Goal: Task Accomplishment & Management: Complete application form

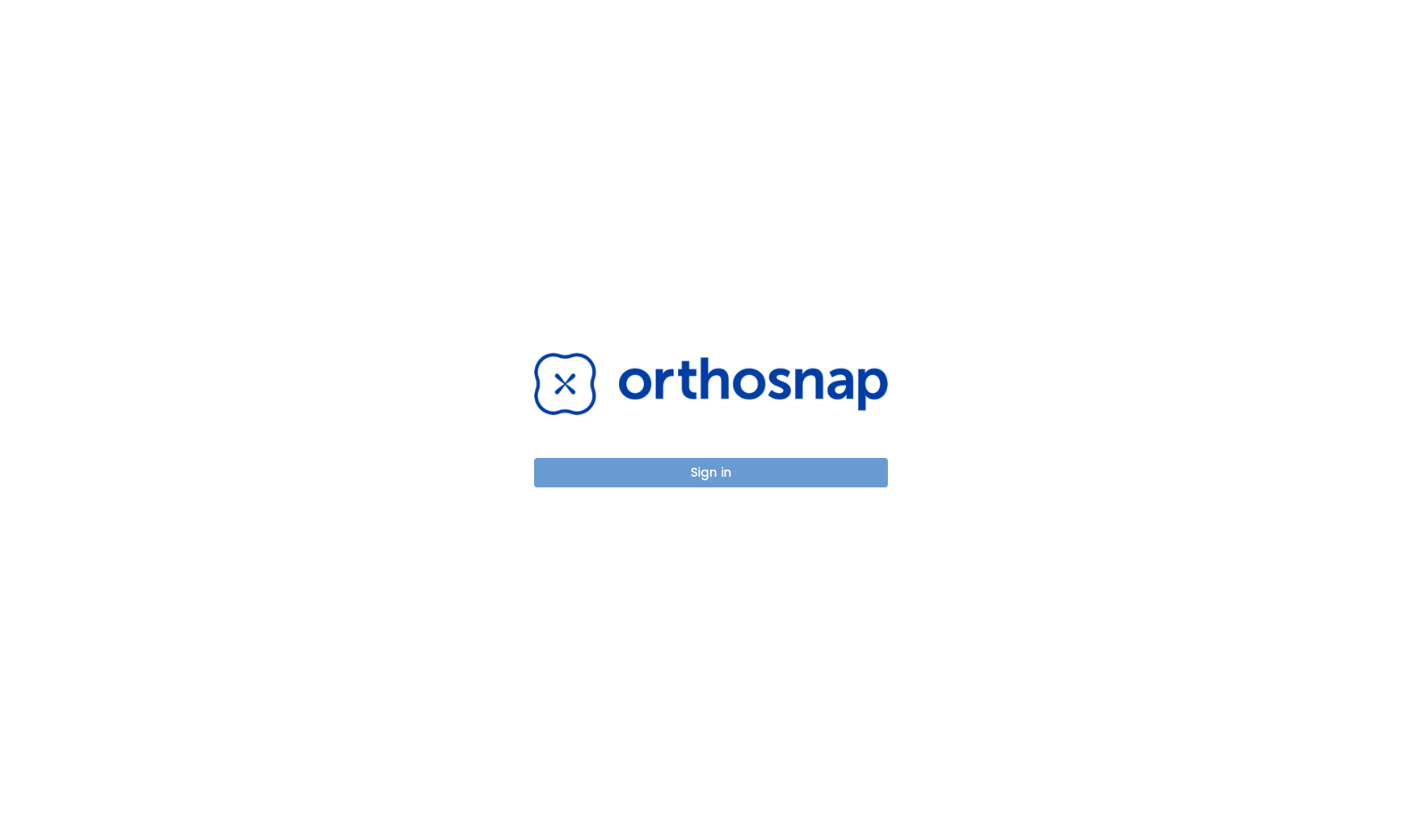
click at [695, 459] on button "Sign in" at bounding box center [711, 472] width 354 height 29
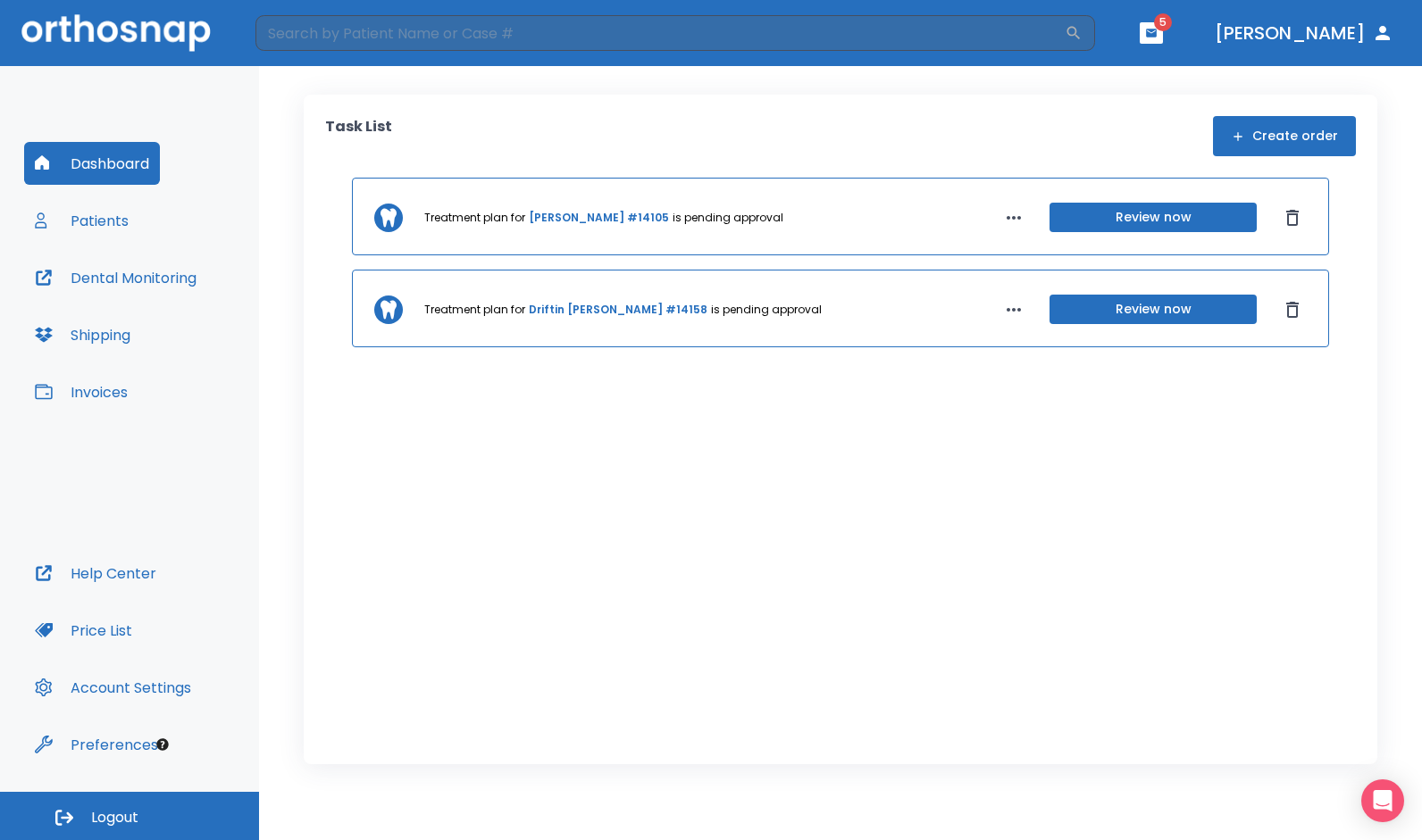
click at [98, 216] on button "Patients" at bounding box center [81, 220] width 115 height 43
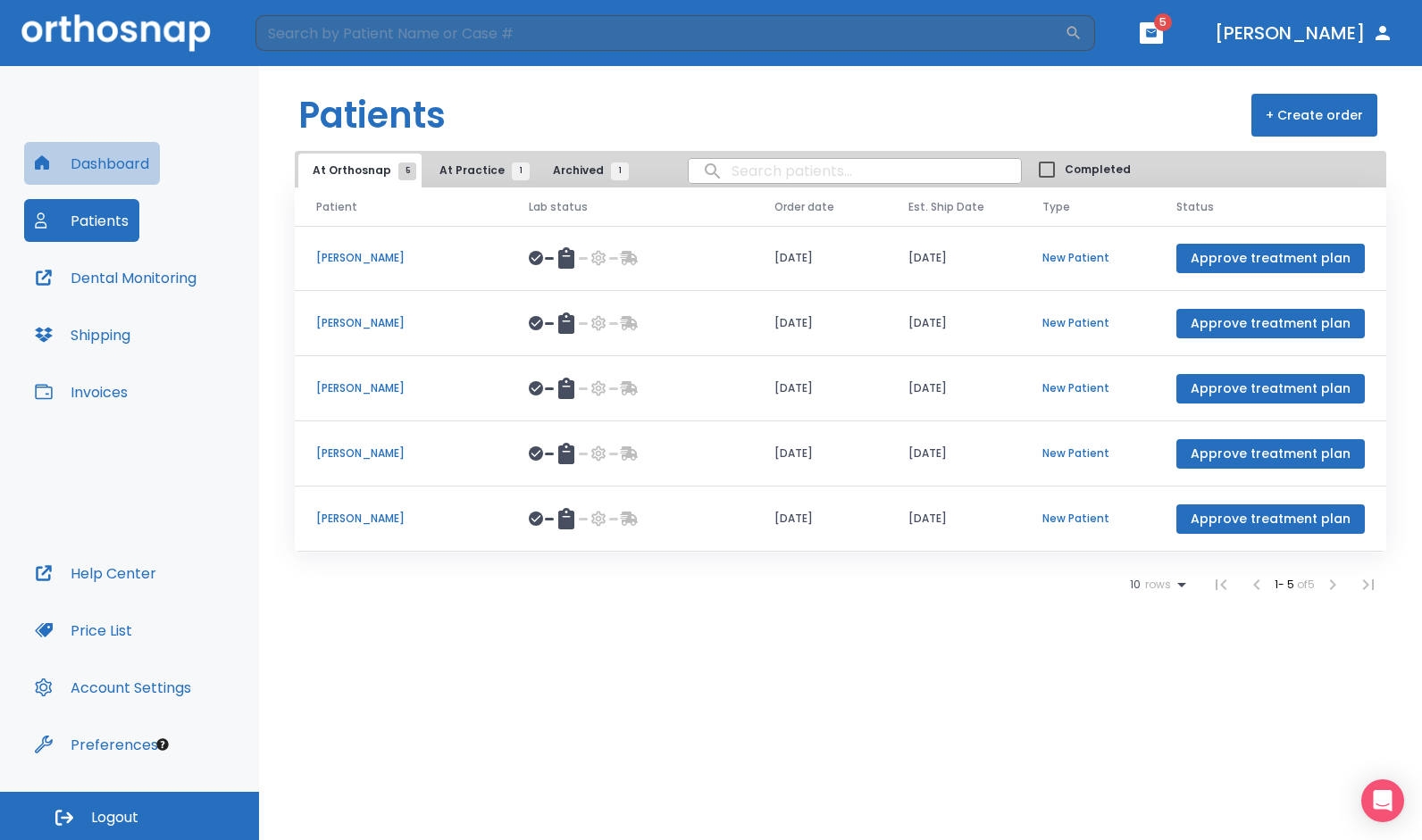
click at [120, 160] on button "Dashboard" at bounding box center [92, 163] width 136 height 43
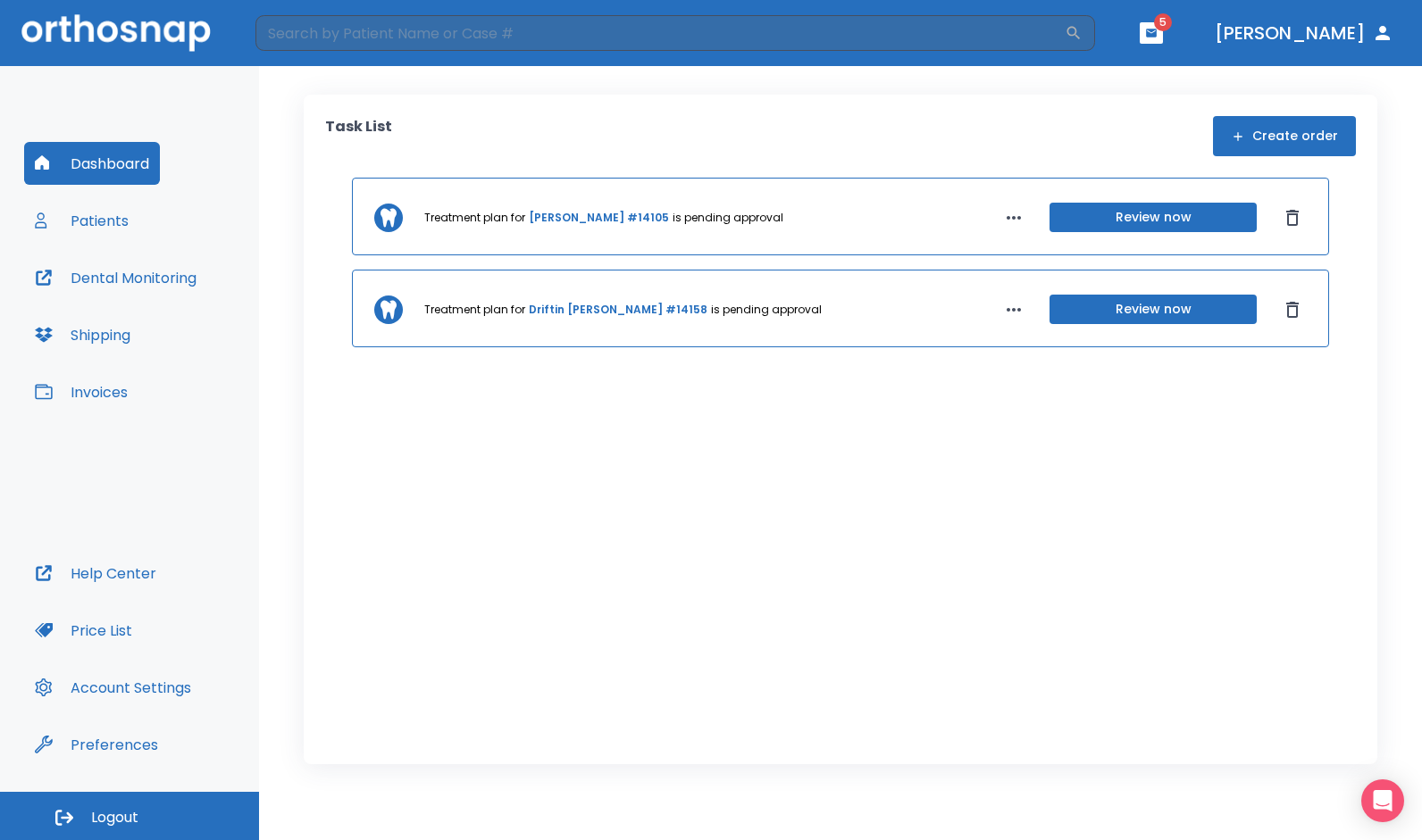
click at [107, 214] on button "Patients" at bounding box center [81, 220] width 115 height 43
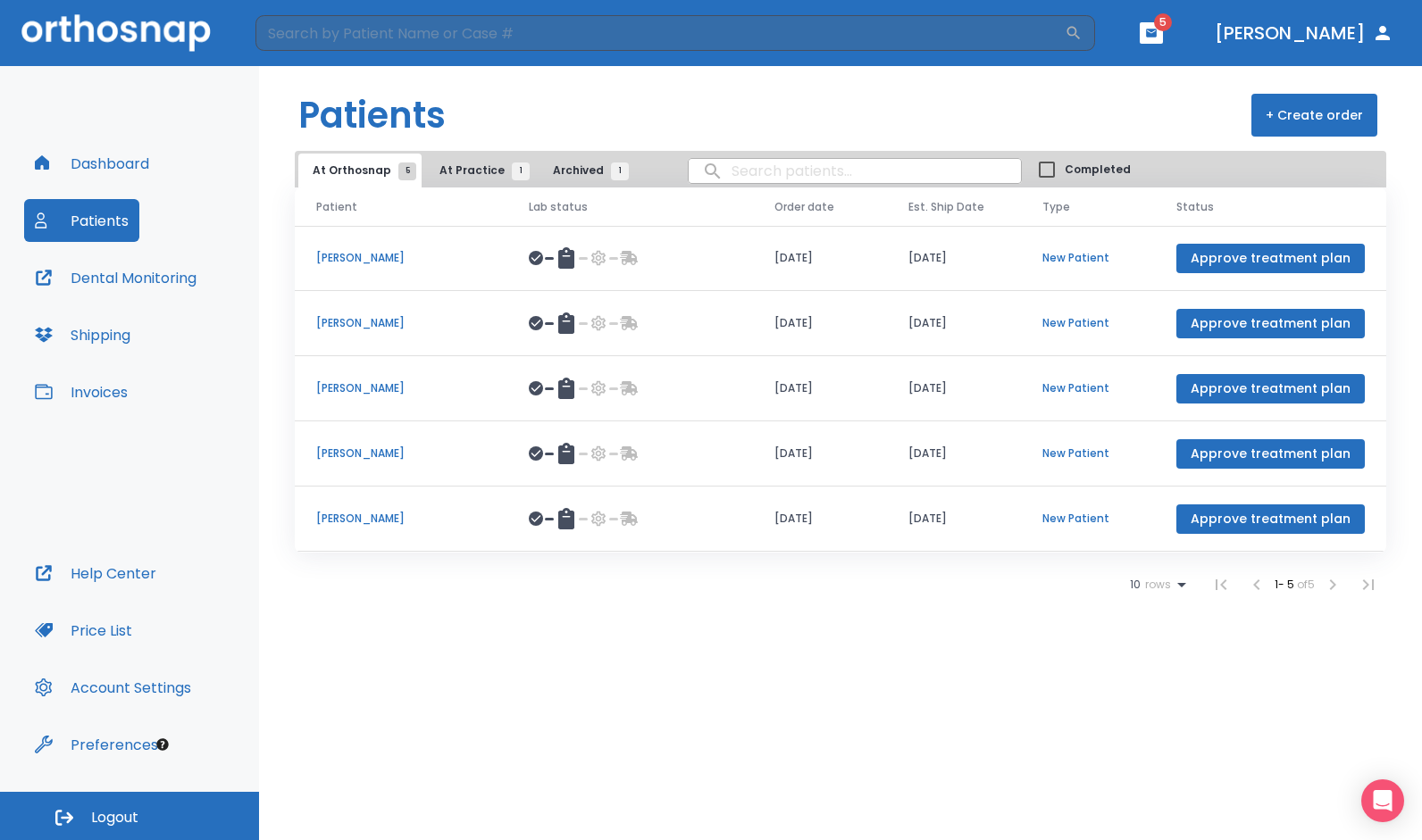
click at [1302, 121] on button "+ Create order" at bounding box center [1314, 115] width 126 height 43
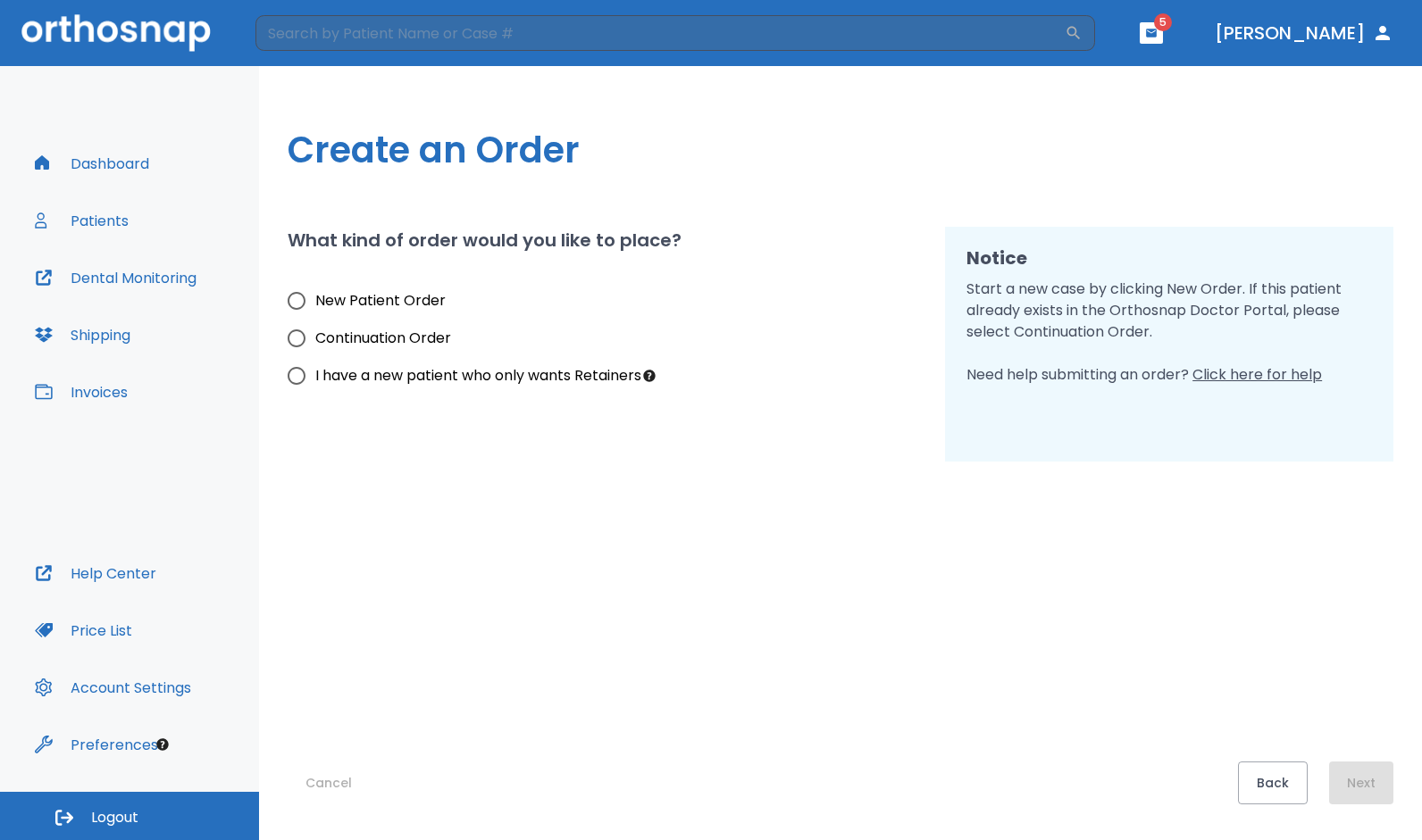
click at [425, 296] on span "New Patient Order" at bounding box center [380, 300] width 130 height 21
click at [315, 296] on input "New Patient Order" at bounding box center [297, 301] width 38 height 38
radio input "true"
click at [1355, 783] on button "Next" at bounding box center [1361, 783] width 64 height 43
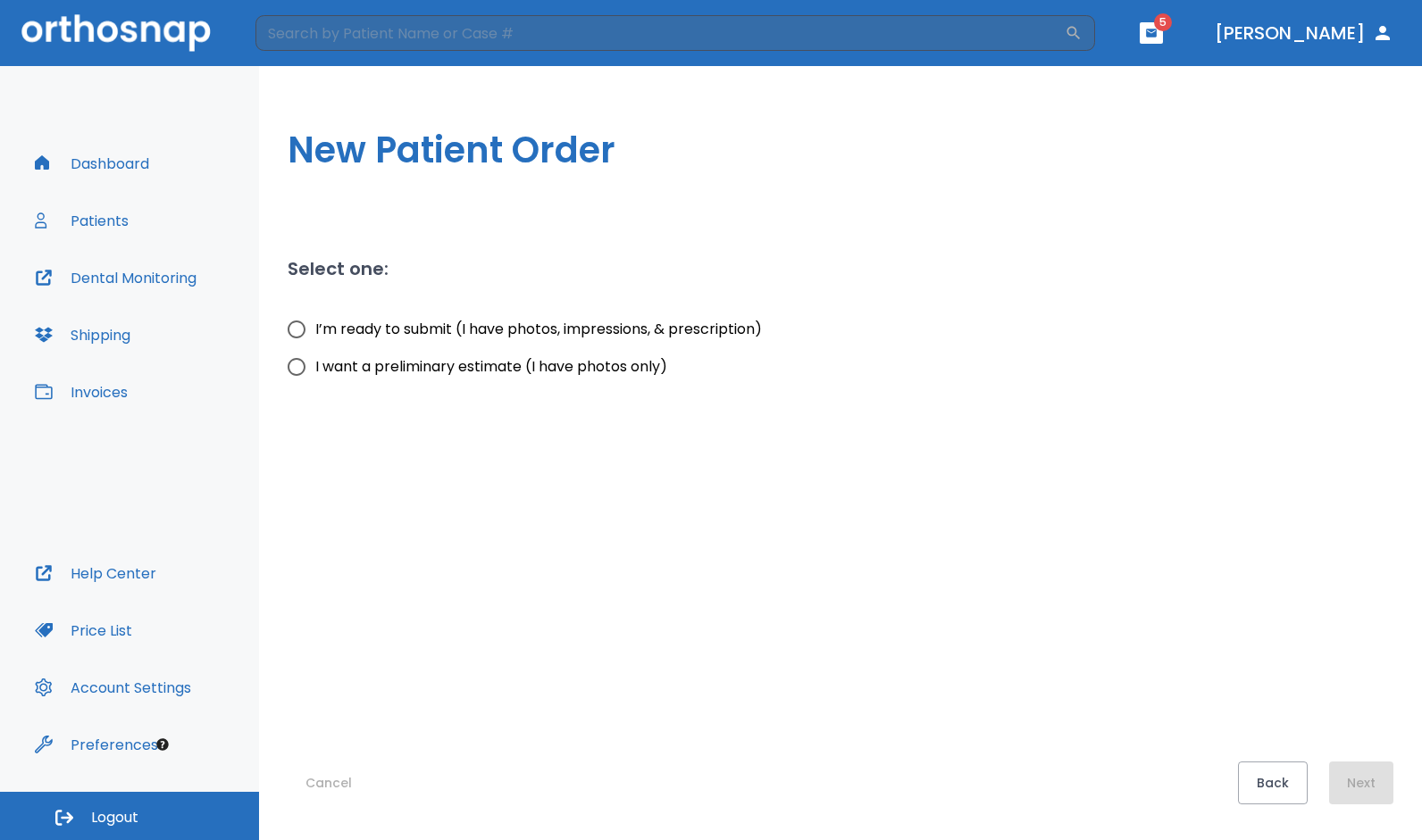
click at [443, 327] on span "I’m ready to submit (I have photos, impressions, & prescription)" at bounding box center [538, 329] width 446 height 21
click at [315, 327] on input "I’m ready to submit (I have photos, impressions, & prescription)" at bounding box center [297, 330] width 38 height 38
radio input "true"
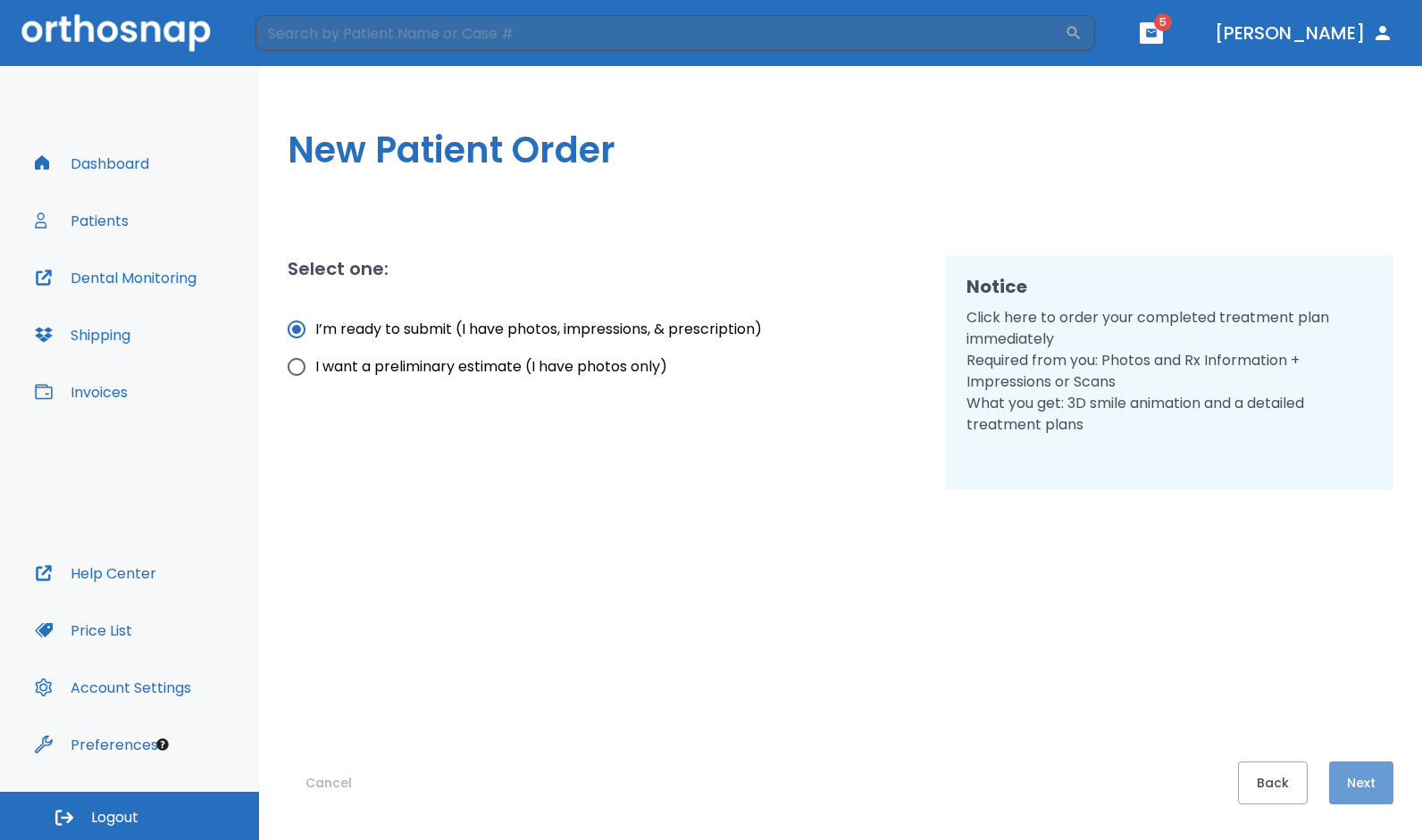
click at [1371, 772] on button "Next" at bounding box center [1361, 783] width 64 height 43
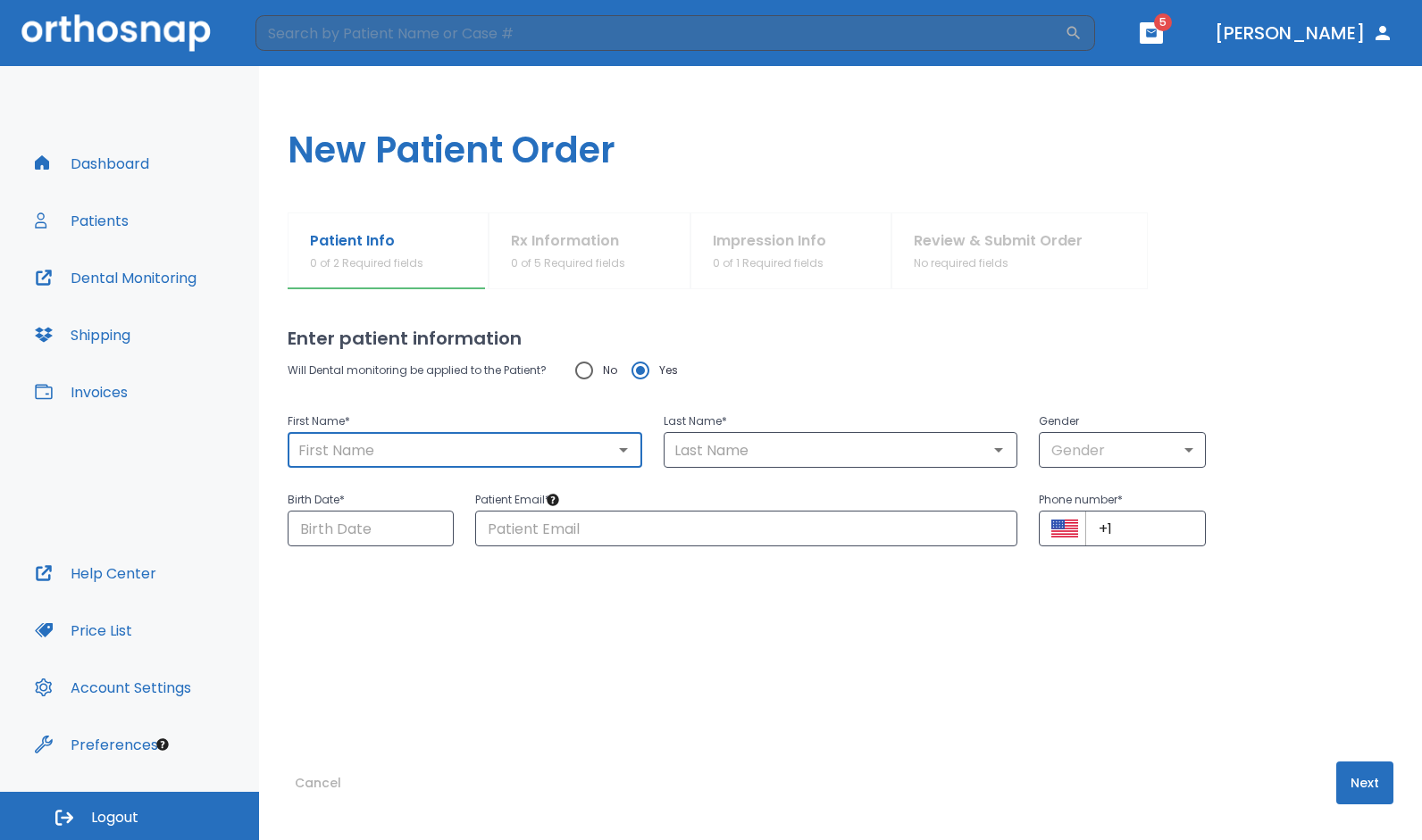
click at [504, 452] on input "text" at bounding box center [465, 450] width 344 height 25
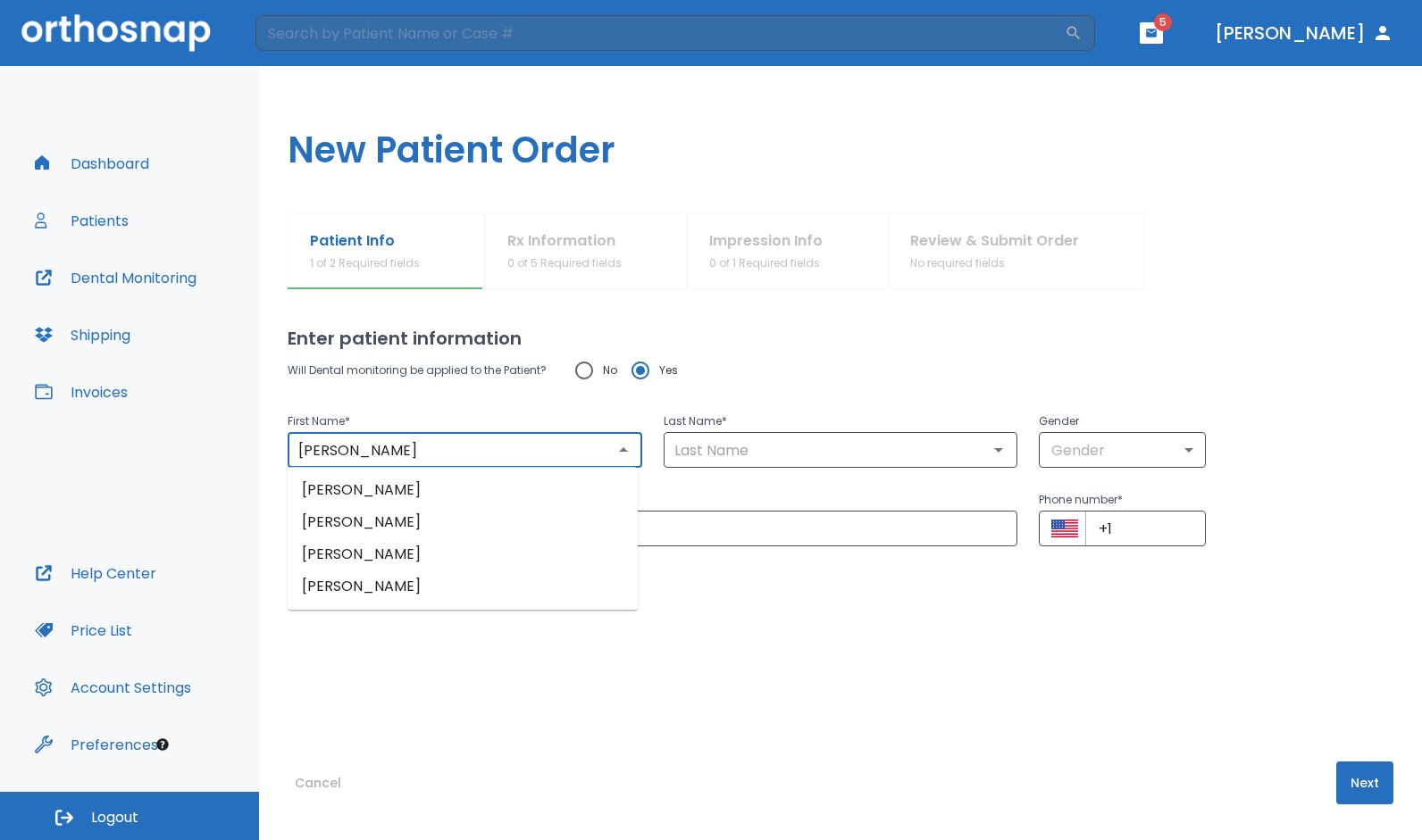
type input "[PERSON_NAME]"
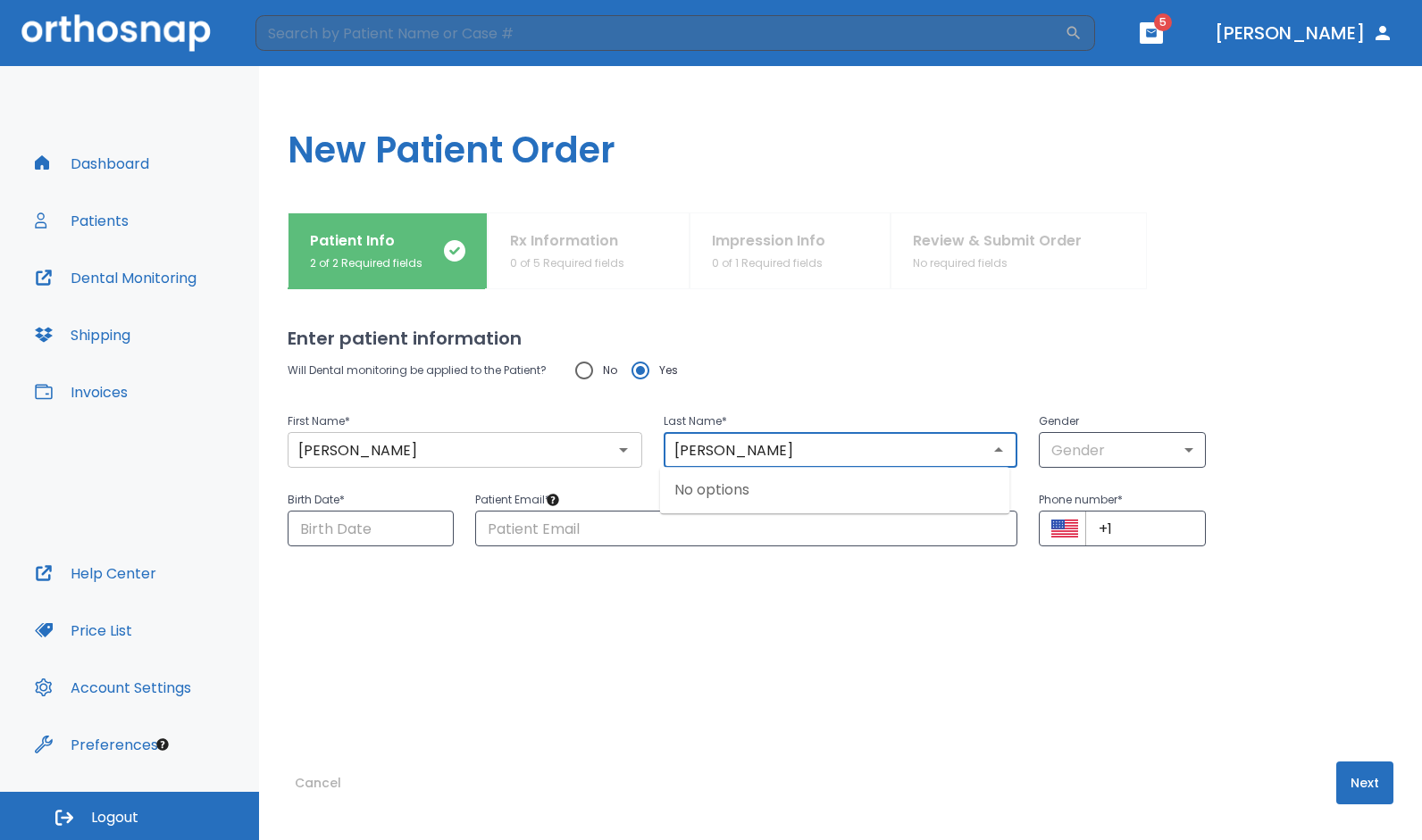
type input "[PERSON_NAME]"
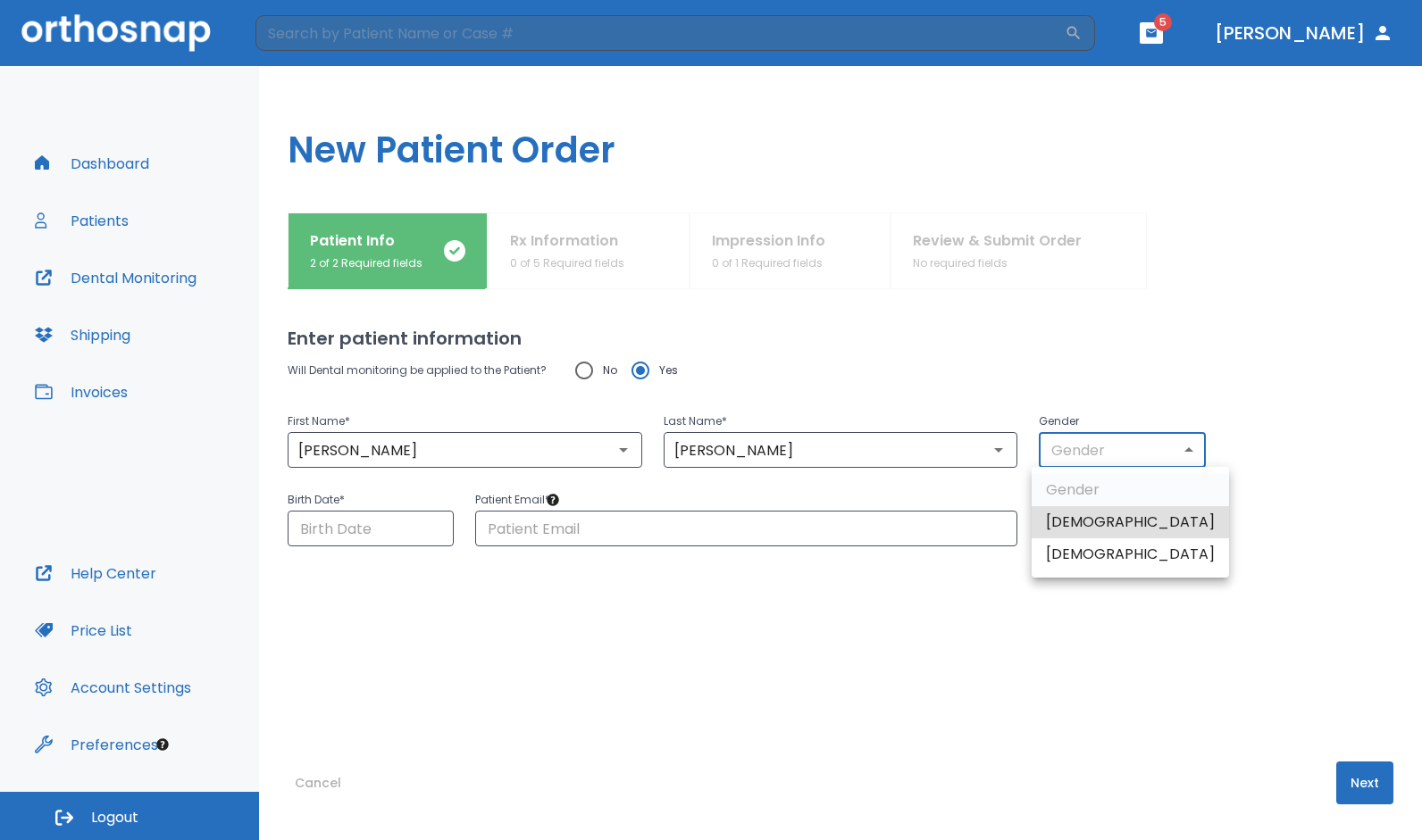
click at [1052, 450] on body "​ 5 [PERSON_NAME] Dashboard Patients Dental Monitoring Shipping Invoices Help C…" at bounding box center [711, 420] width 1422 height 840
click at [1068, 550] on li "[DEMOGRAPHIC_DATA]" at bounding box center [1129, 554] width 197 height 32
type input "0"
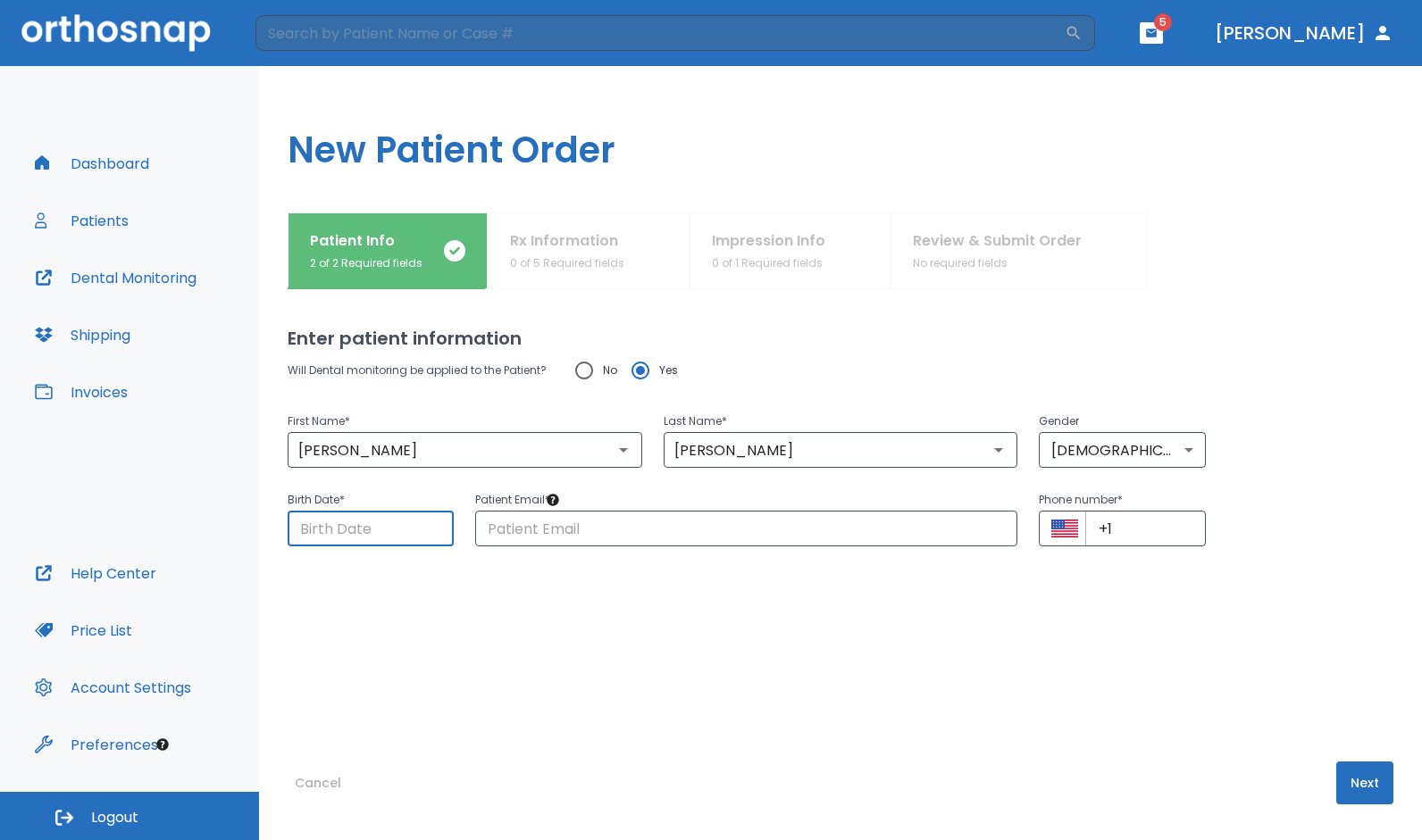
click at [436, 529] on input "Choose date" at bounding box center [371, 529] width 166 height 36
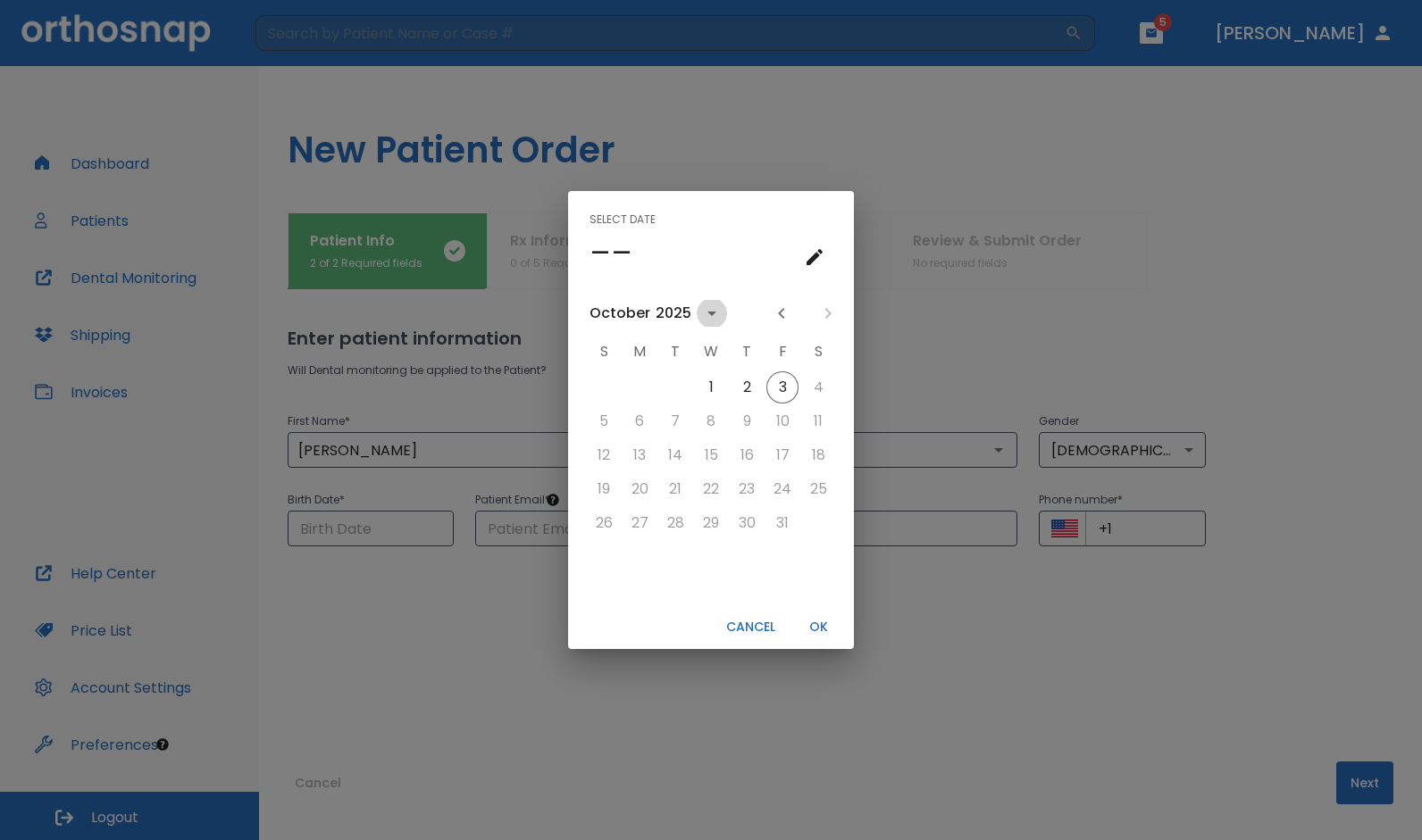
click at [701, 313] on icon "calendar view is open, switch to year view" at bounding box center [711, 313] width 21 height 21
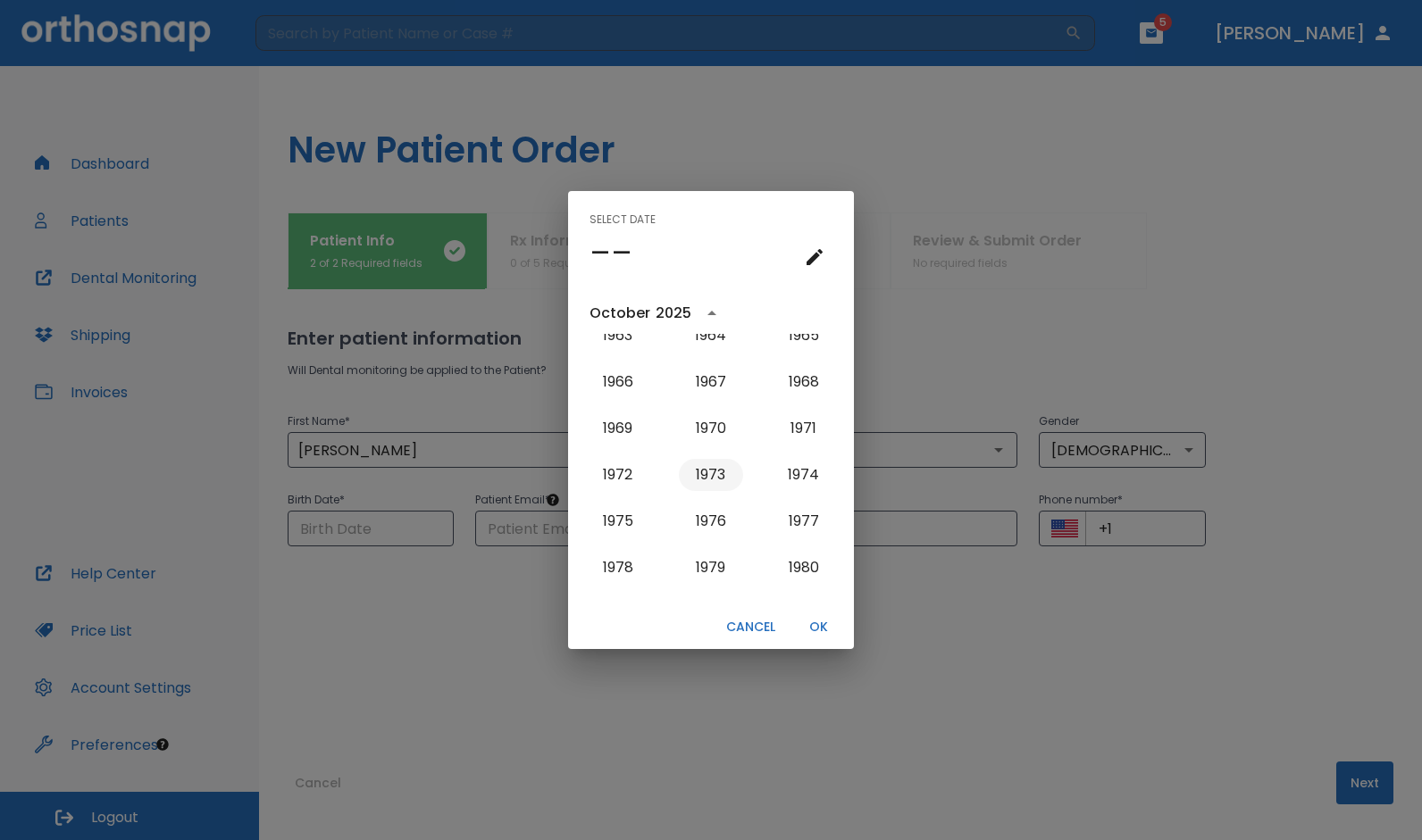
click at [700, 471] on button "1973" at bounding box center [711, 475] width 64 height 32
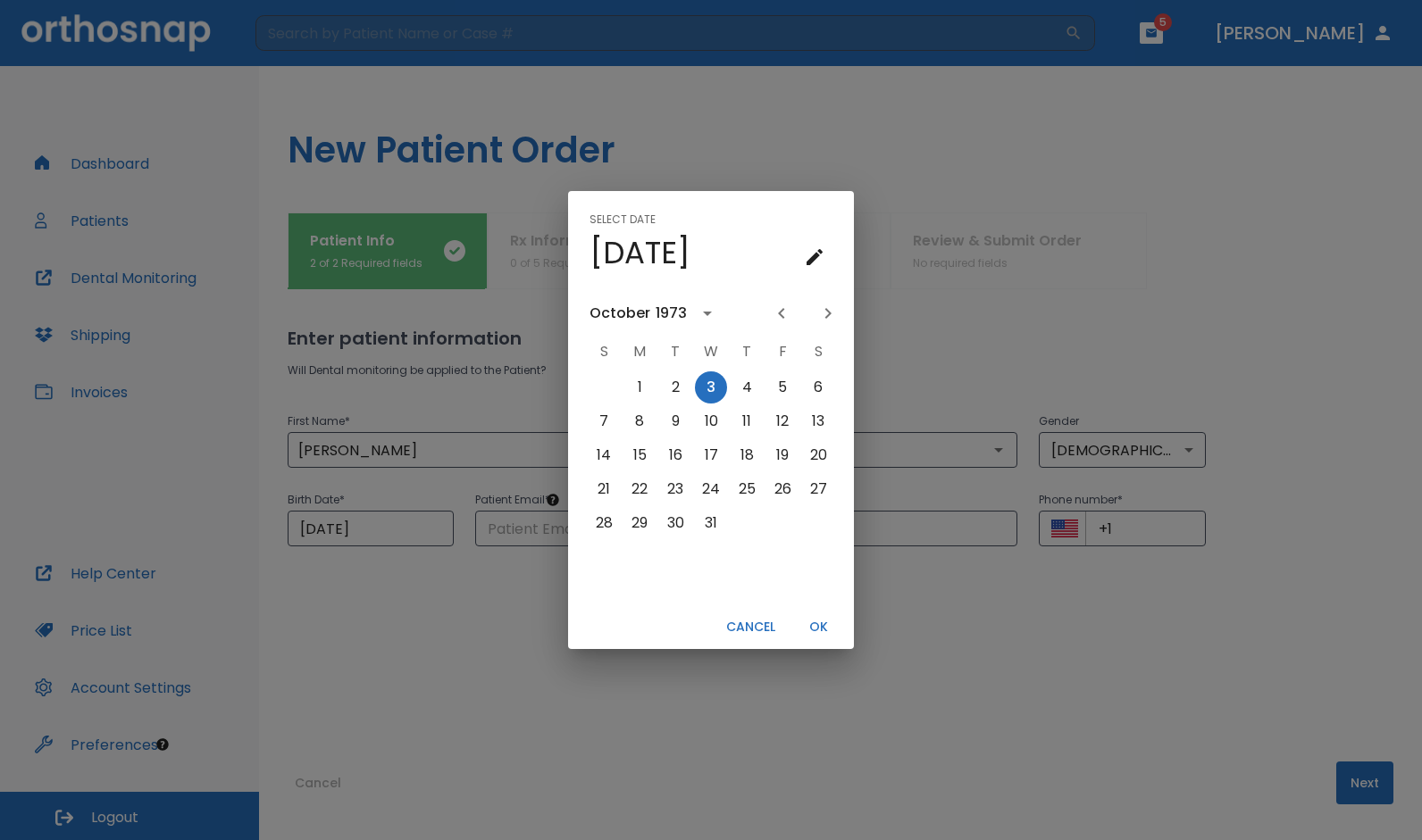
click at [781, 312] on icon "Previous month" at bounding box center [781, 313] width 6 height 11
click at [637, 381] on button "2" at bounding box center [639, 387] width 32 height 32
type input "[DATE]"
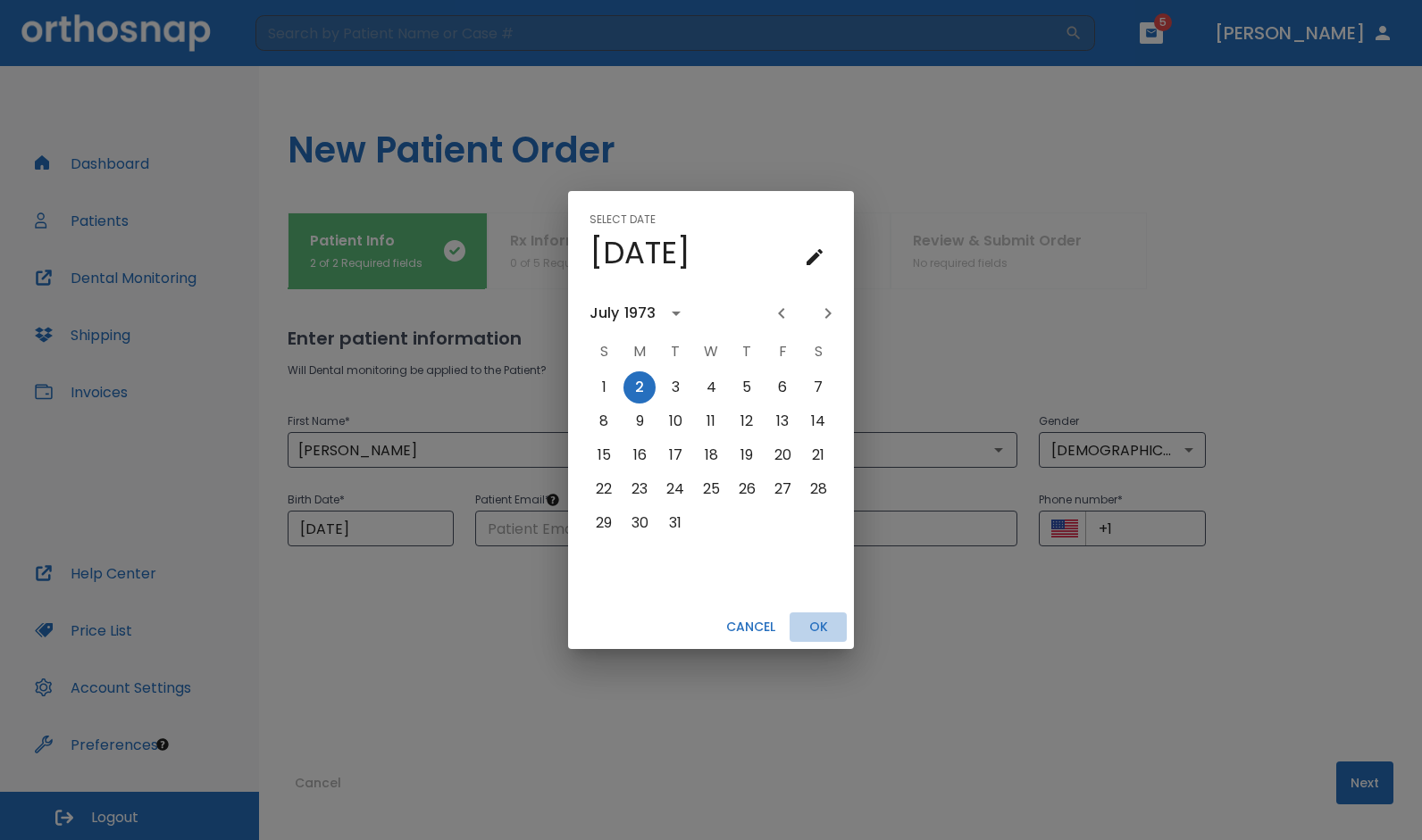
click at [817, 630] on button "OK" at bounding box center [817, 627] width 57 height 29
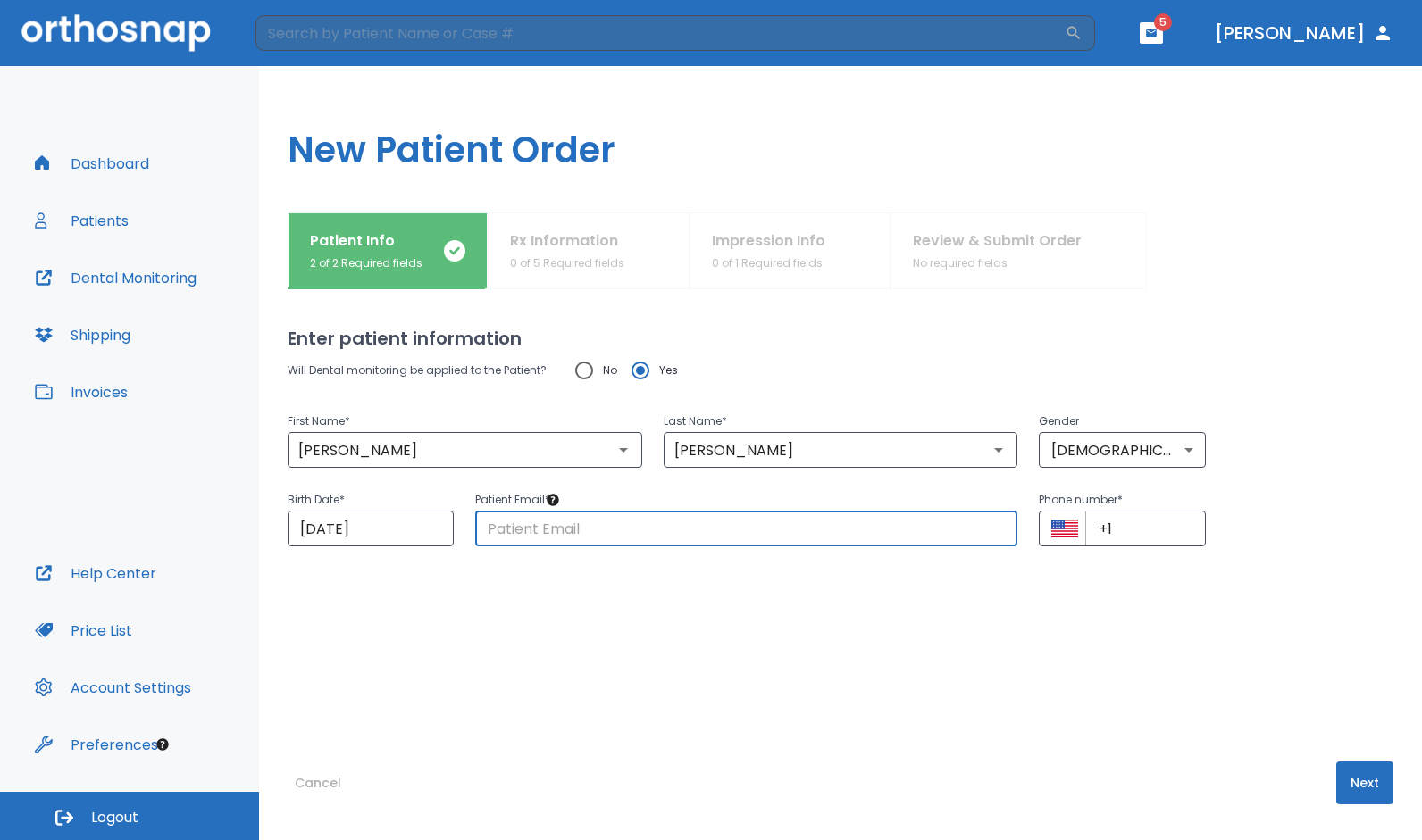
click at [608, 523] on input "text" at bounding box center [746, 529] width 542 height 36
click at [779, 516] on input "text" at bounding box center [746, 529] width 542 height 36
type input "[EMAIL_ADDRESS][DOMAIN_NAME]"
click at [1147, 524] on input "+1" at bounding box center [1145, 529] width 120 height 36
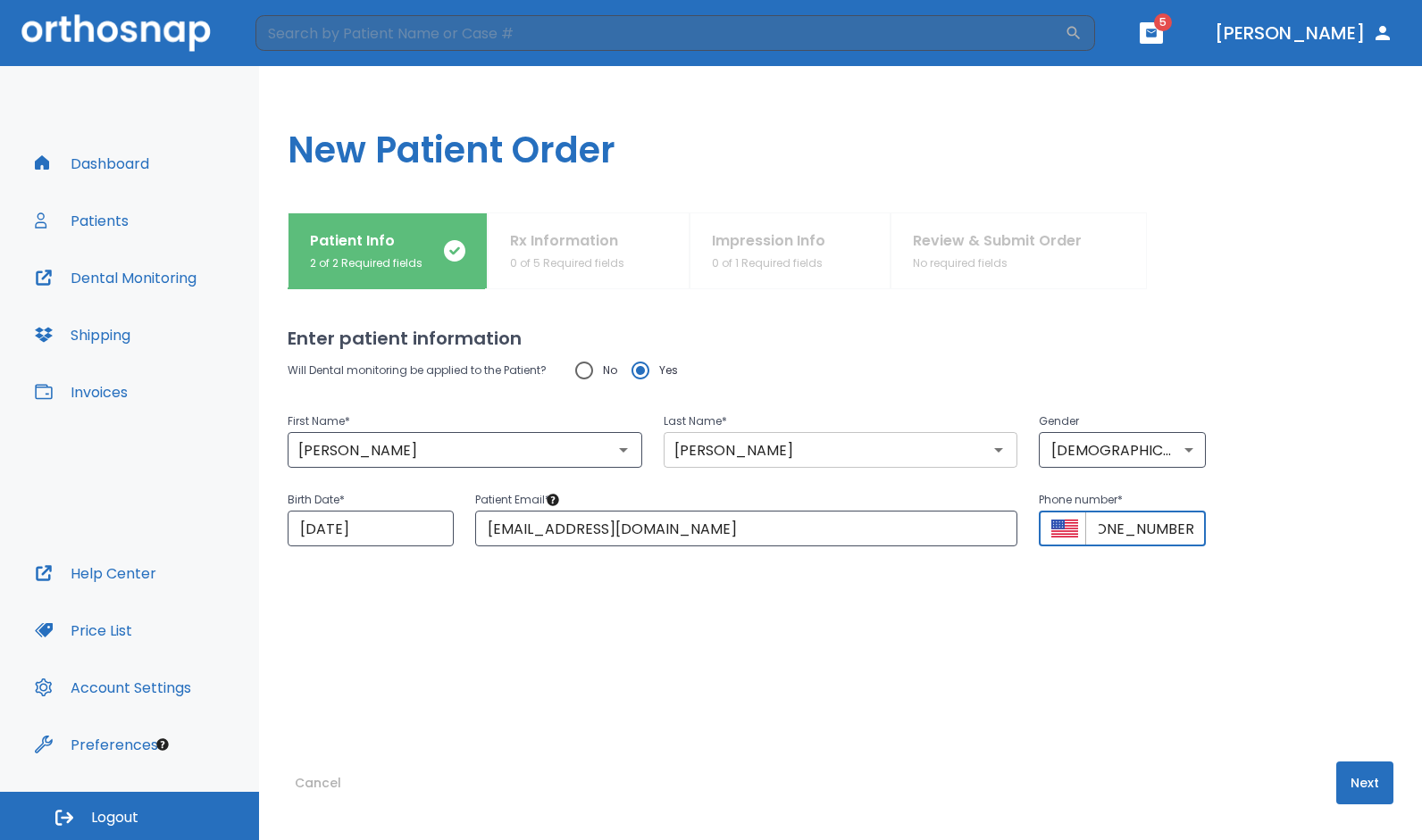
scroll to position [0, 37]
type input "[PHONE_NUMBER]"
click at [1348, 784] on button "Next" at bounding box center [1364, 783] width 57 height 43
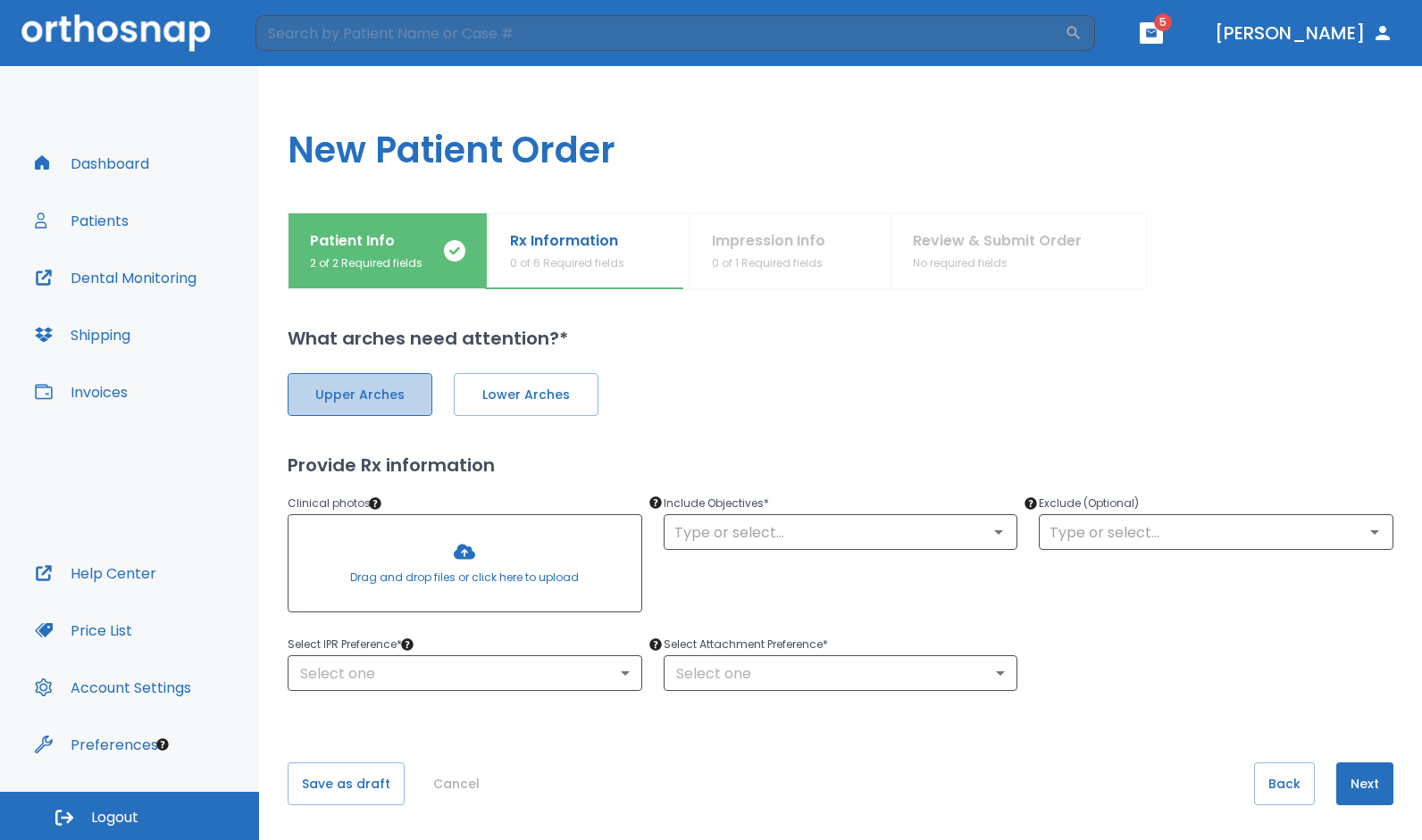
click at [396, 392] on span "Upper Arches" at bounding box center [359, 395] width 107 height 19
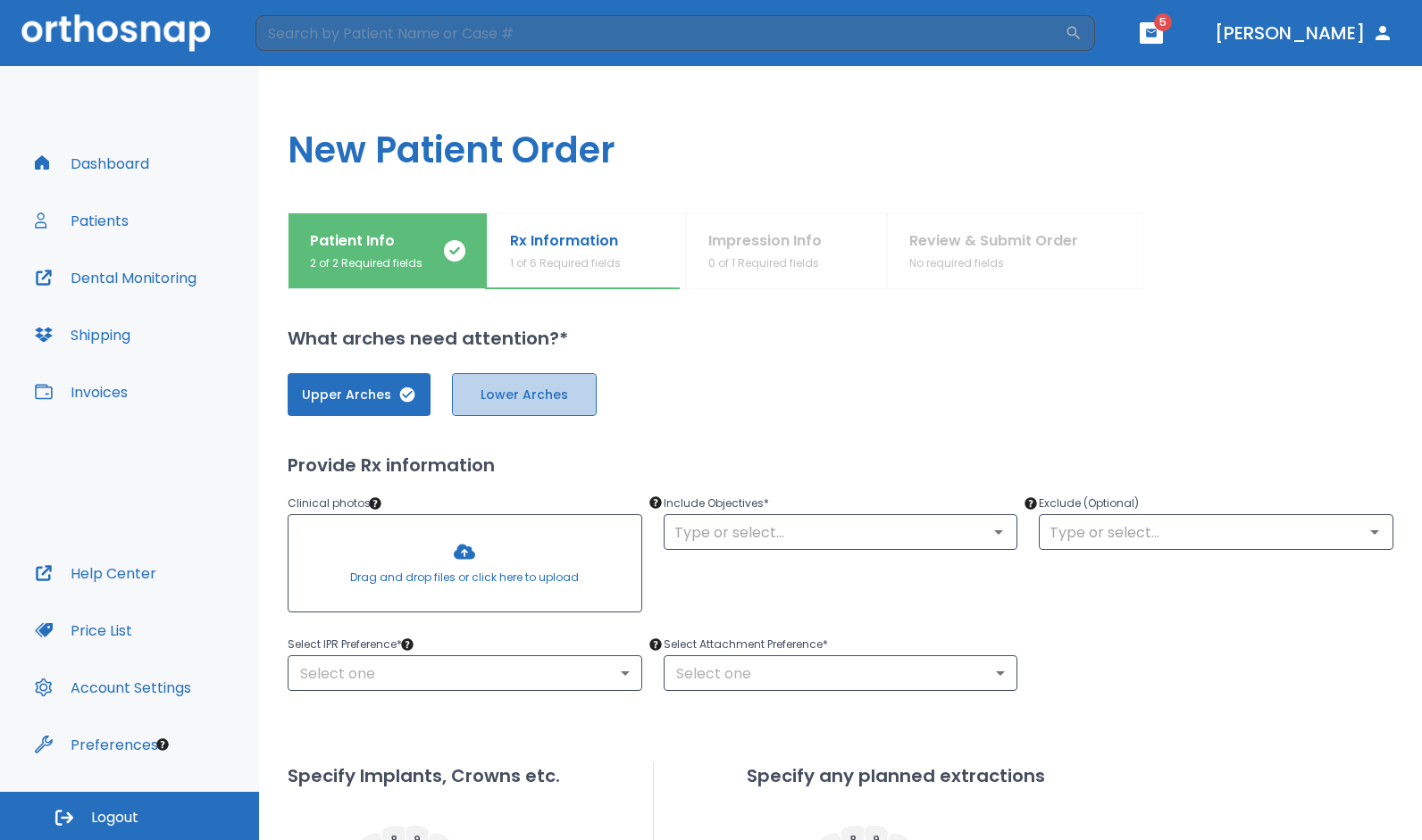
click at [496, 400] on span "Lower Arches" at bounding box center [524, 395] width 107 height 19
click at [763, 532] on input "text" at bounding box center [841, 532] width 344 height 25
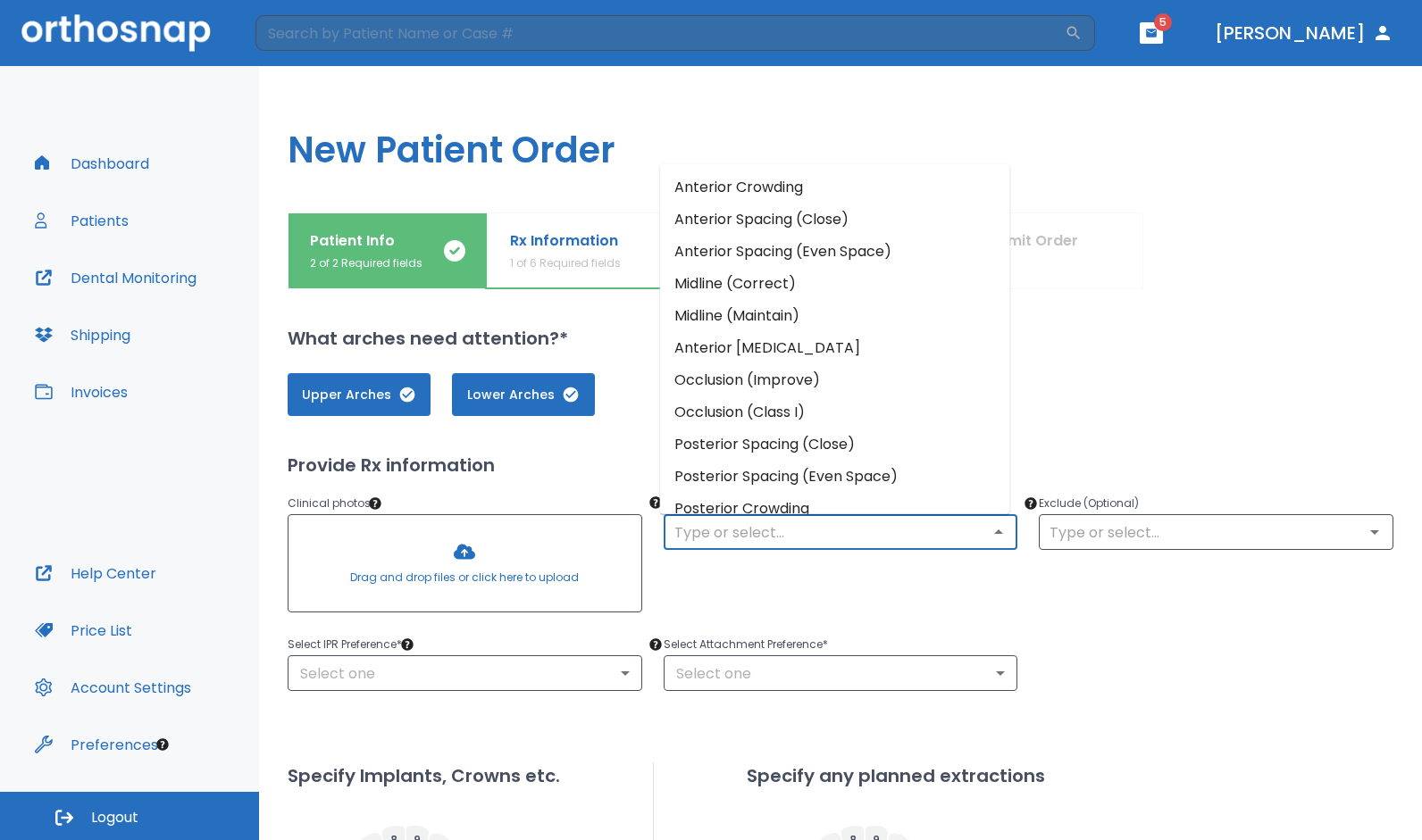
click at [746, 184] on li "Anterior Crowding" at bounding box center [835, 187] width 350 height 32
click at [752, 534] on input "text" at bounding box center [841, 532] width 344 height 25
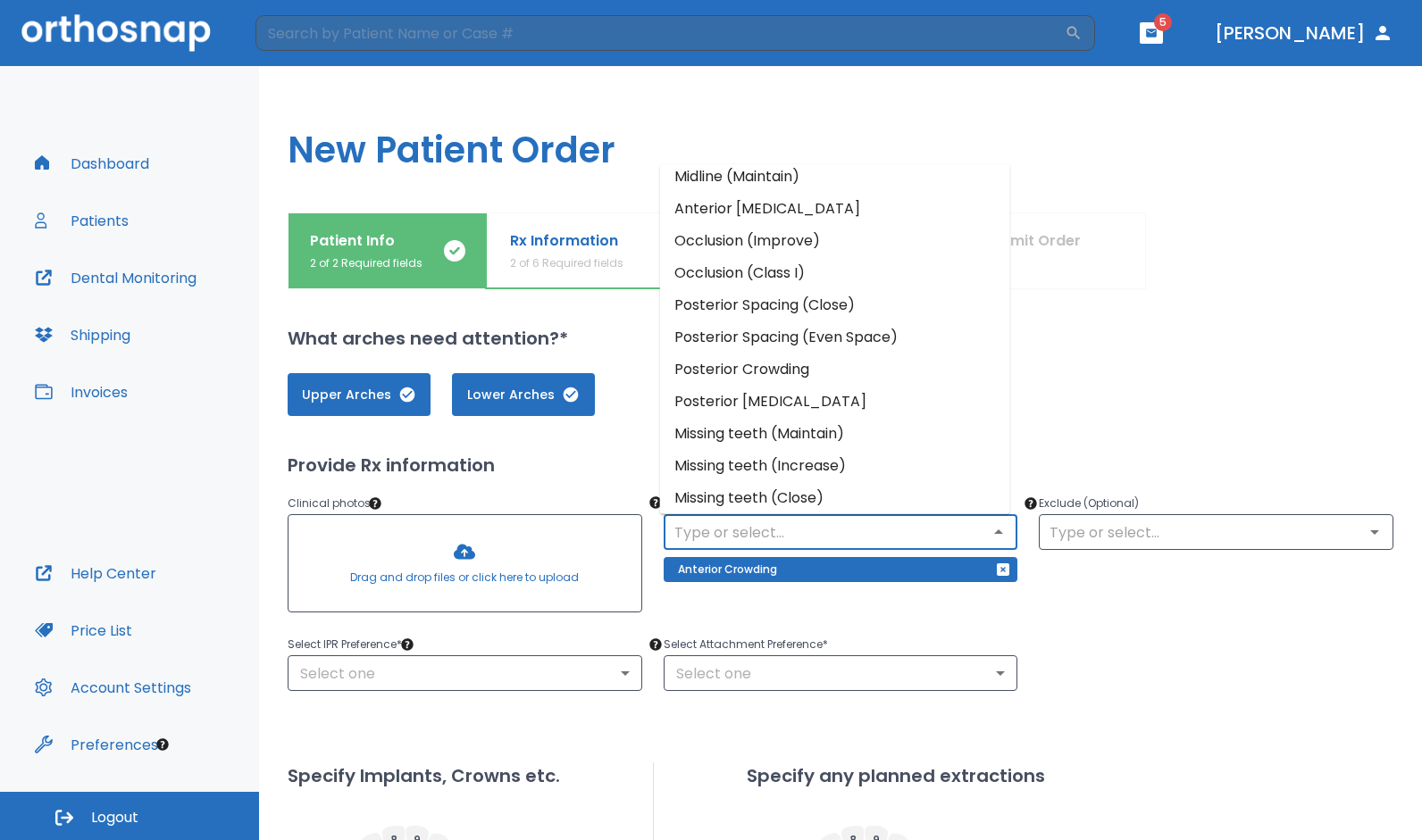
scroll to position [146, 0]
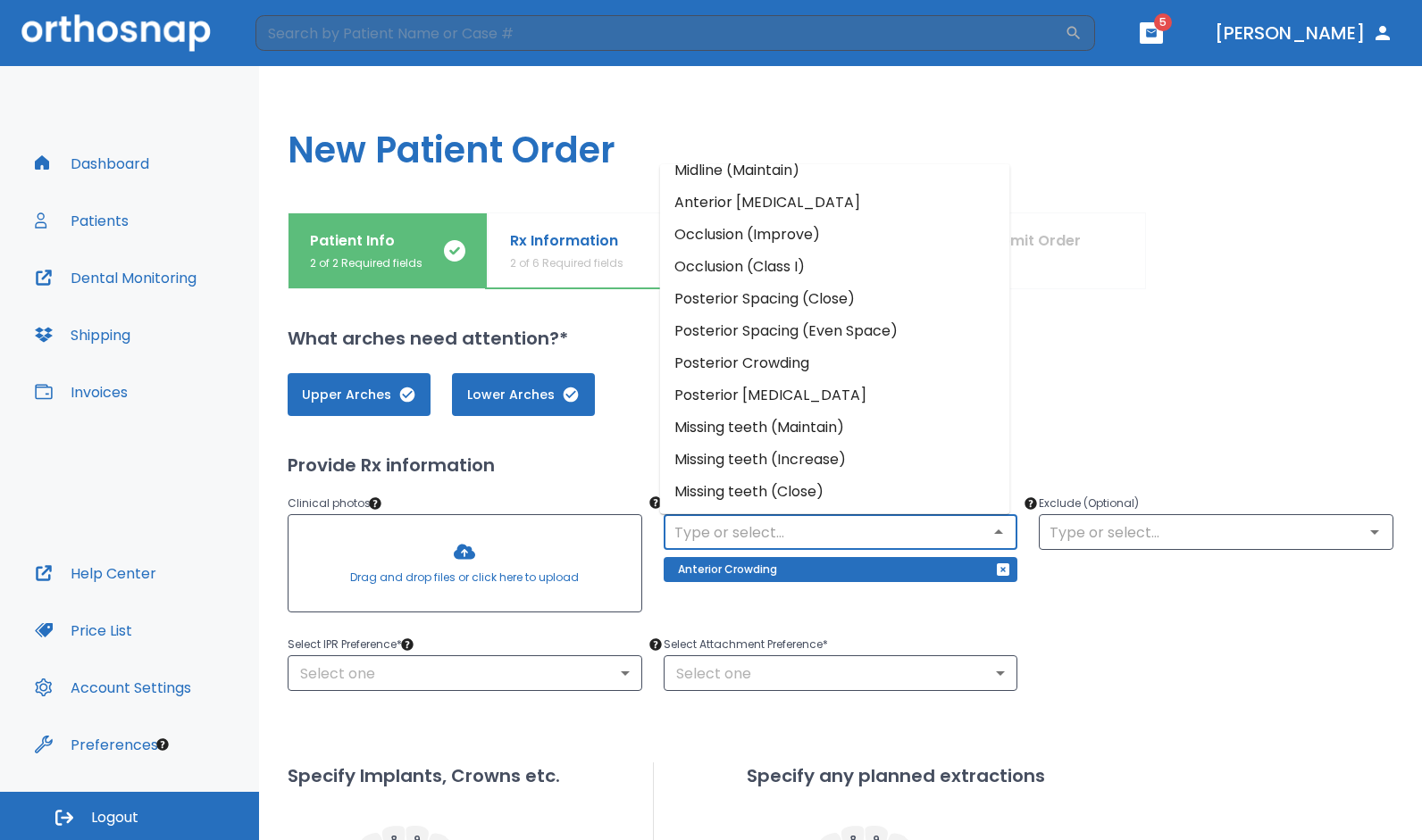
click at [771, 230] on li "Occlusion (Improve)" at bounding box center [835, 234] width 350 height 32
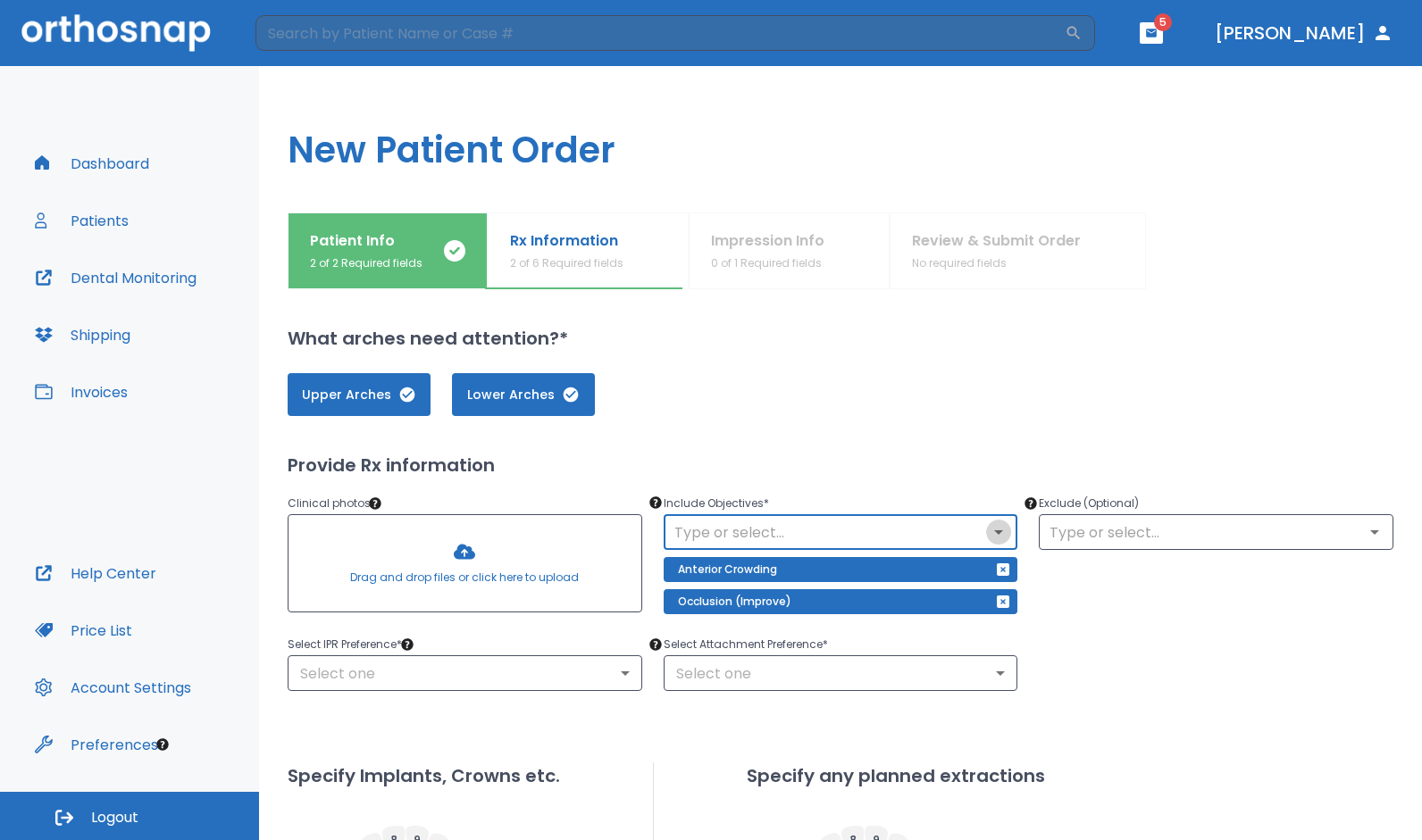
click at [998, 533] on icon "Open" at bounding box center [998, 531] width 21 height 21
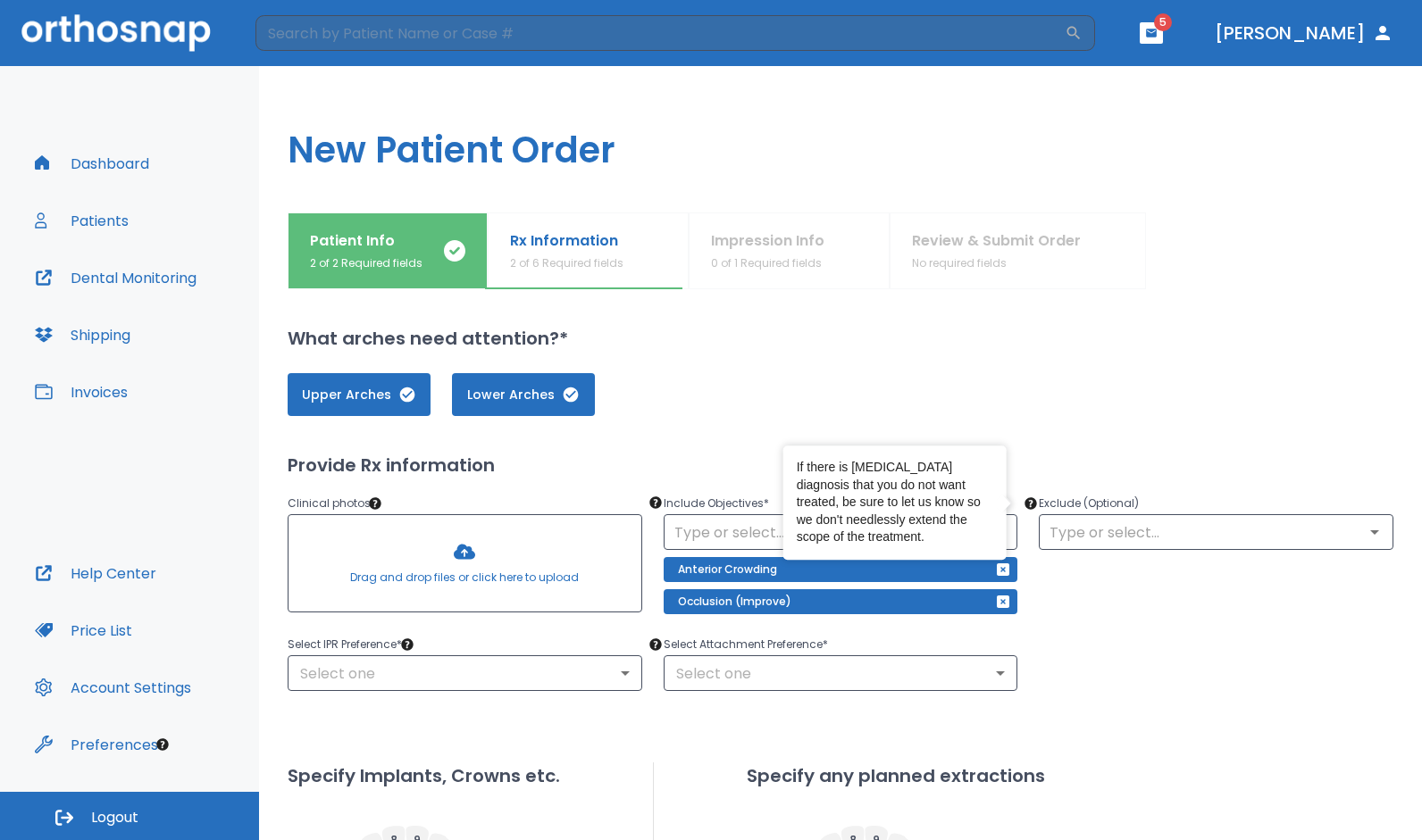
click at [1164, 605] on div "Exclude (Optional) ​" at bounding box center [1205, 545] width 376 height 148
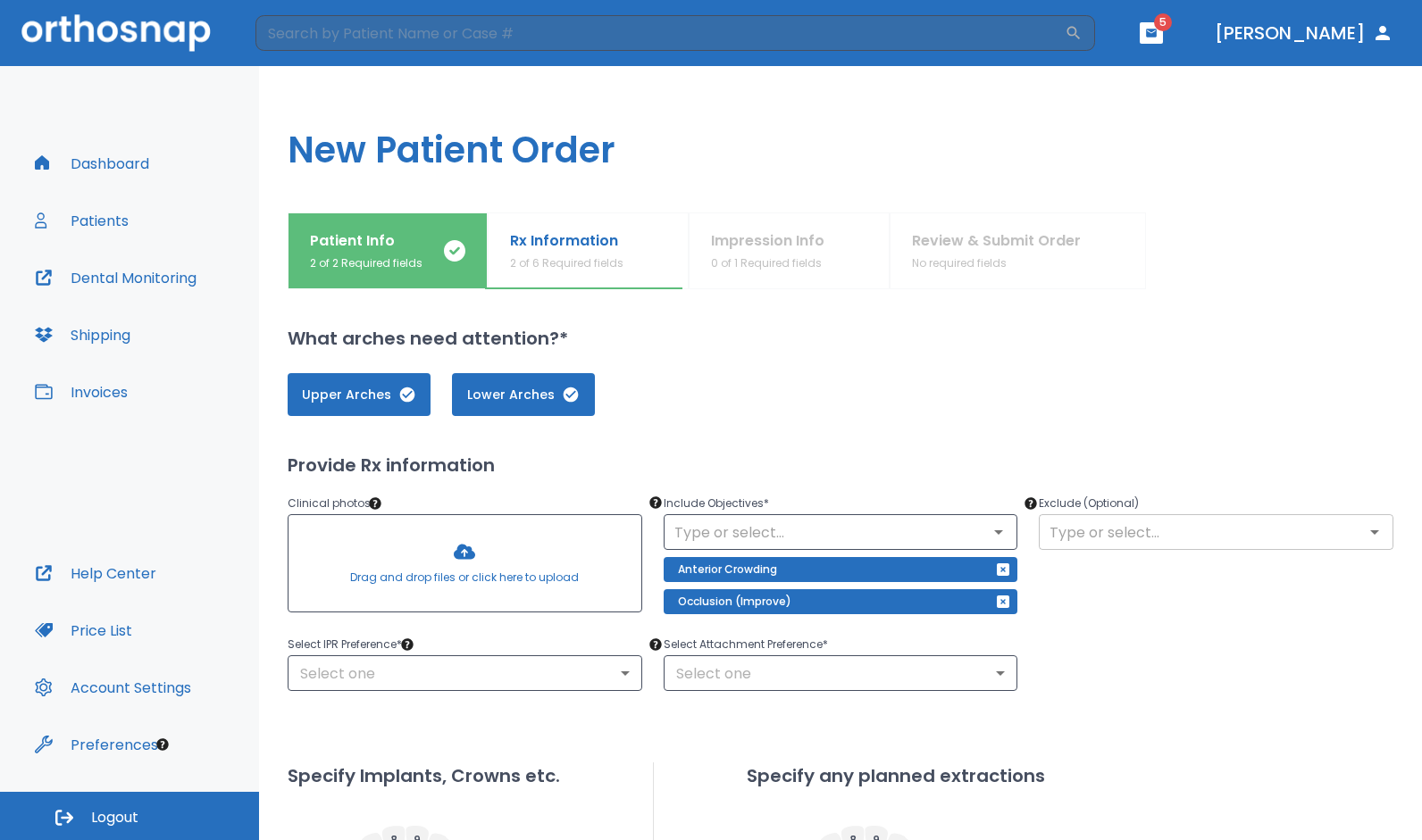
click at [1116, 523] on input "text" at bounding box center [1216, 532] width 344 height 25
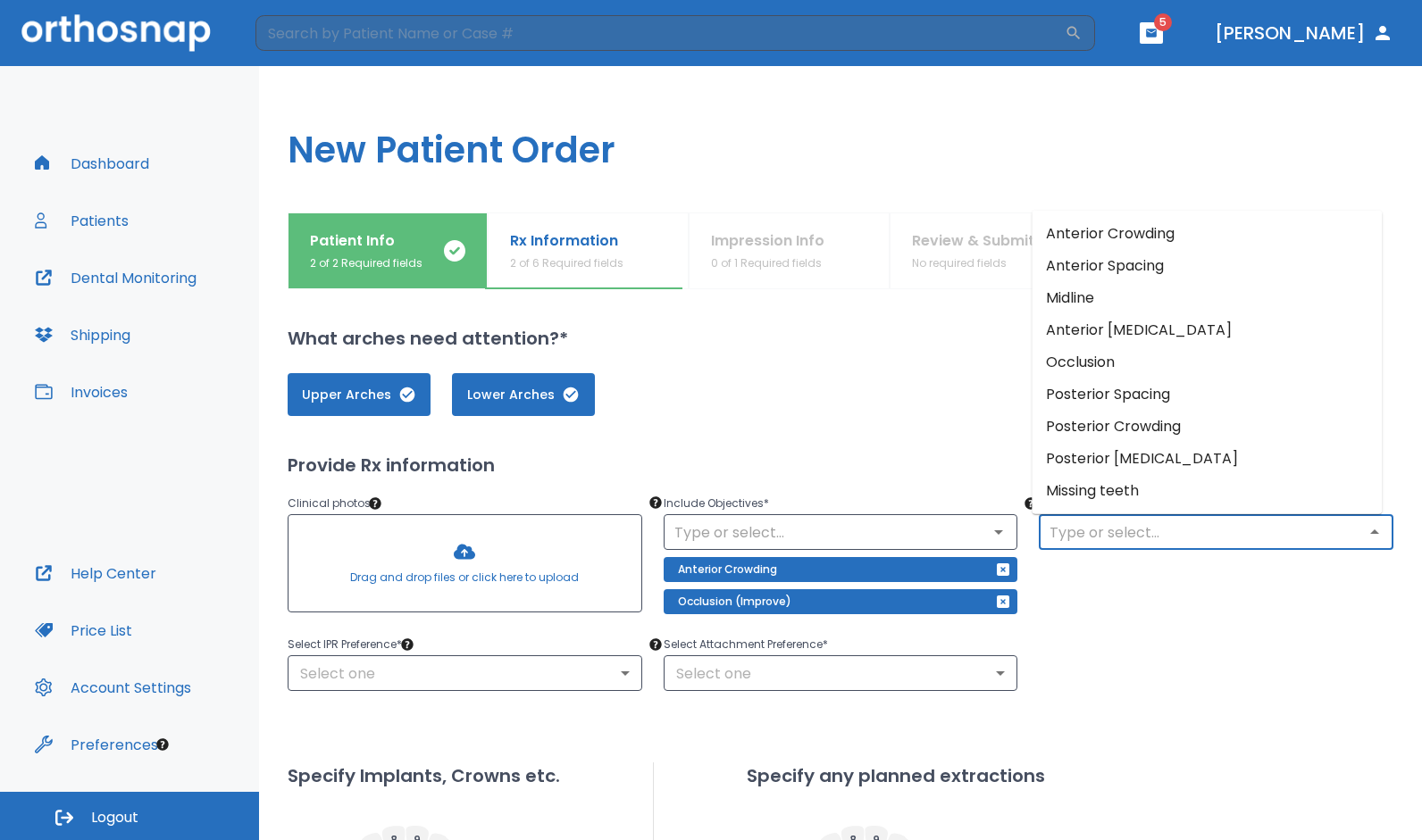
click at [1114, 596] on div "Exclude (Optional) ​" at bounding box center [1205, 545] width 376 height 148
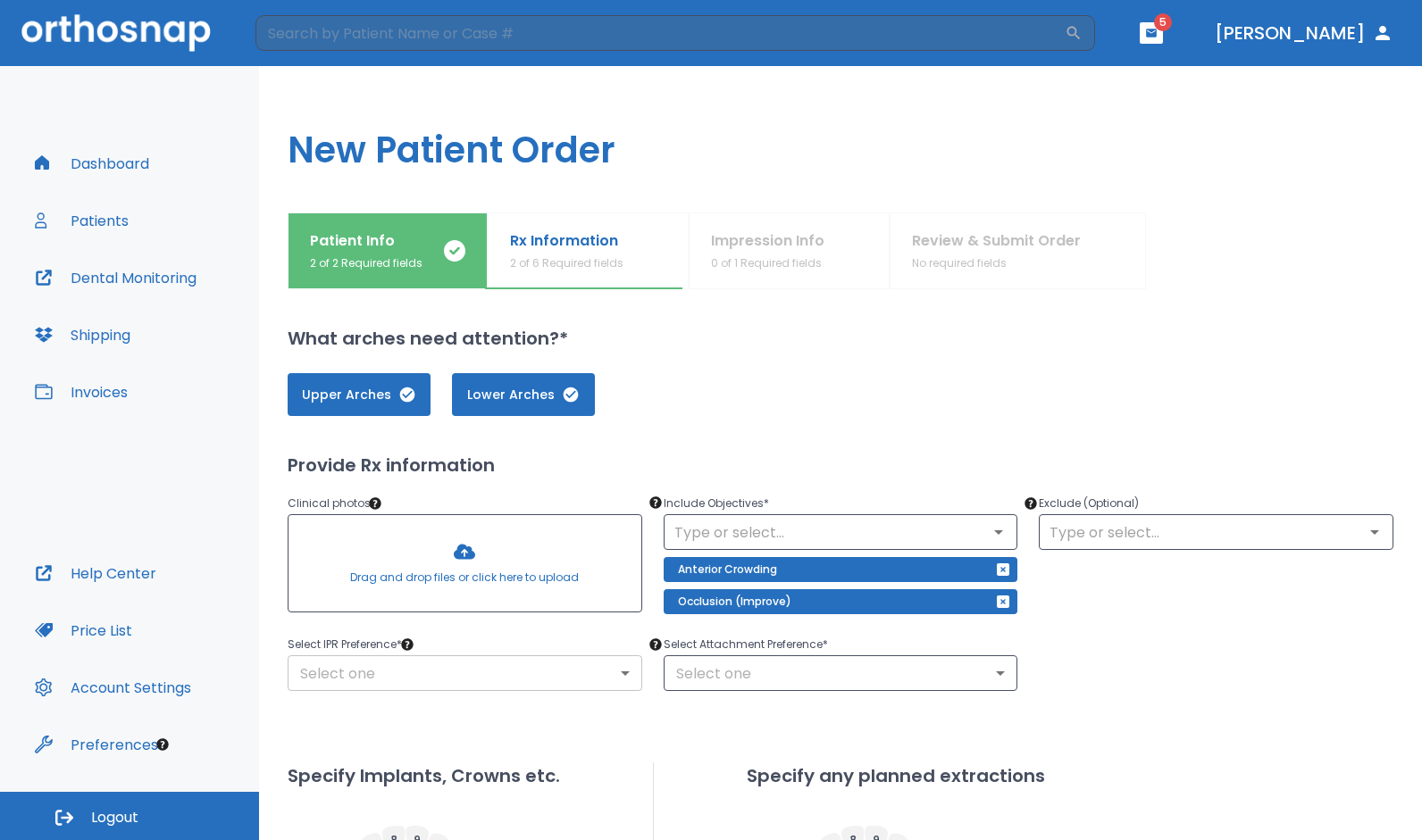
click at [468, 671] on body "​ 5 [PERSON_NAME] Dashboard Patients Dental Monitoring Shipping Invoices Help C…" at bounding box center [711, 420] width 1422 height 840
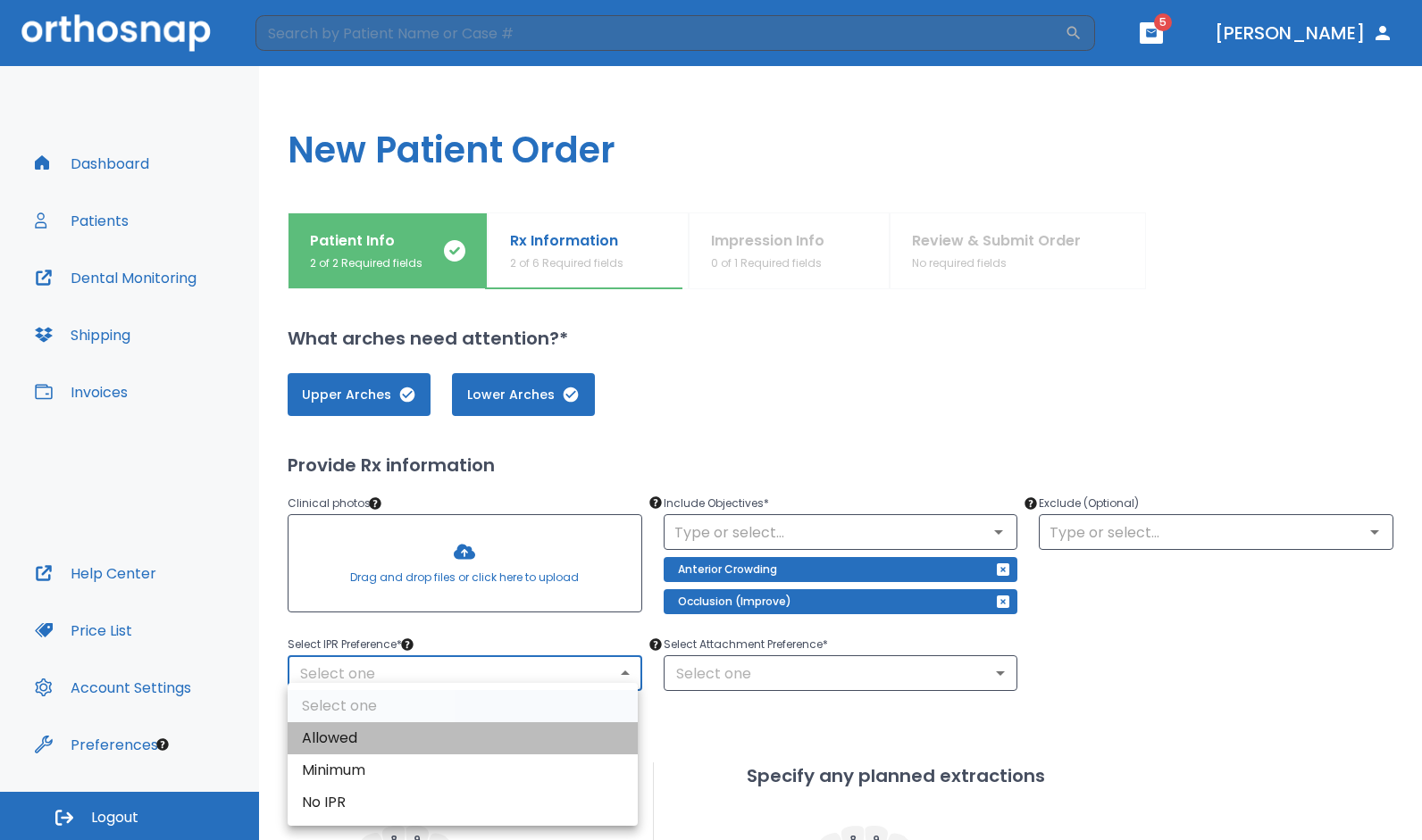
click at [428, 742] on li "Allowed" at bounding box center [463, 738] width 350 height 32
type input "1"
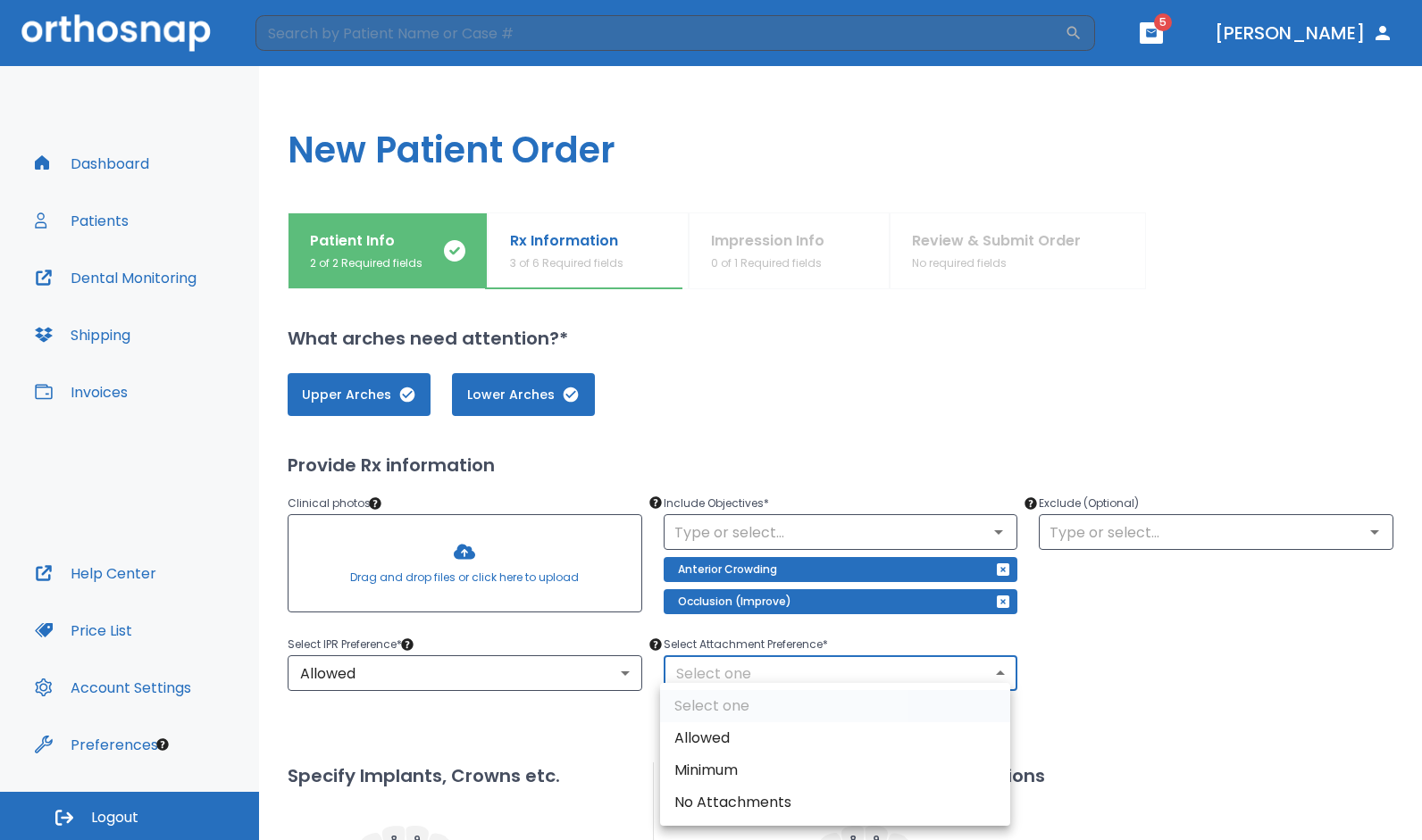
click at [704, 673] on body "​ 5 [PERSON_NAME] Dashboard Patients Dental Monitoring Shipping Invoices Help C…" at bounding box center [711, 420] width 1422 height 840
click at [717, 768] on li "Minimum" at bounding box center [835, 771] width 350 height 32
type input "2"
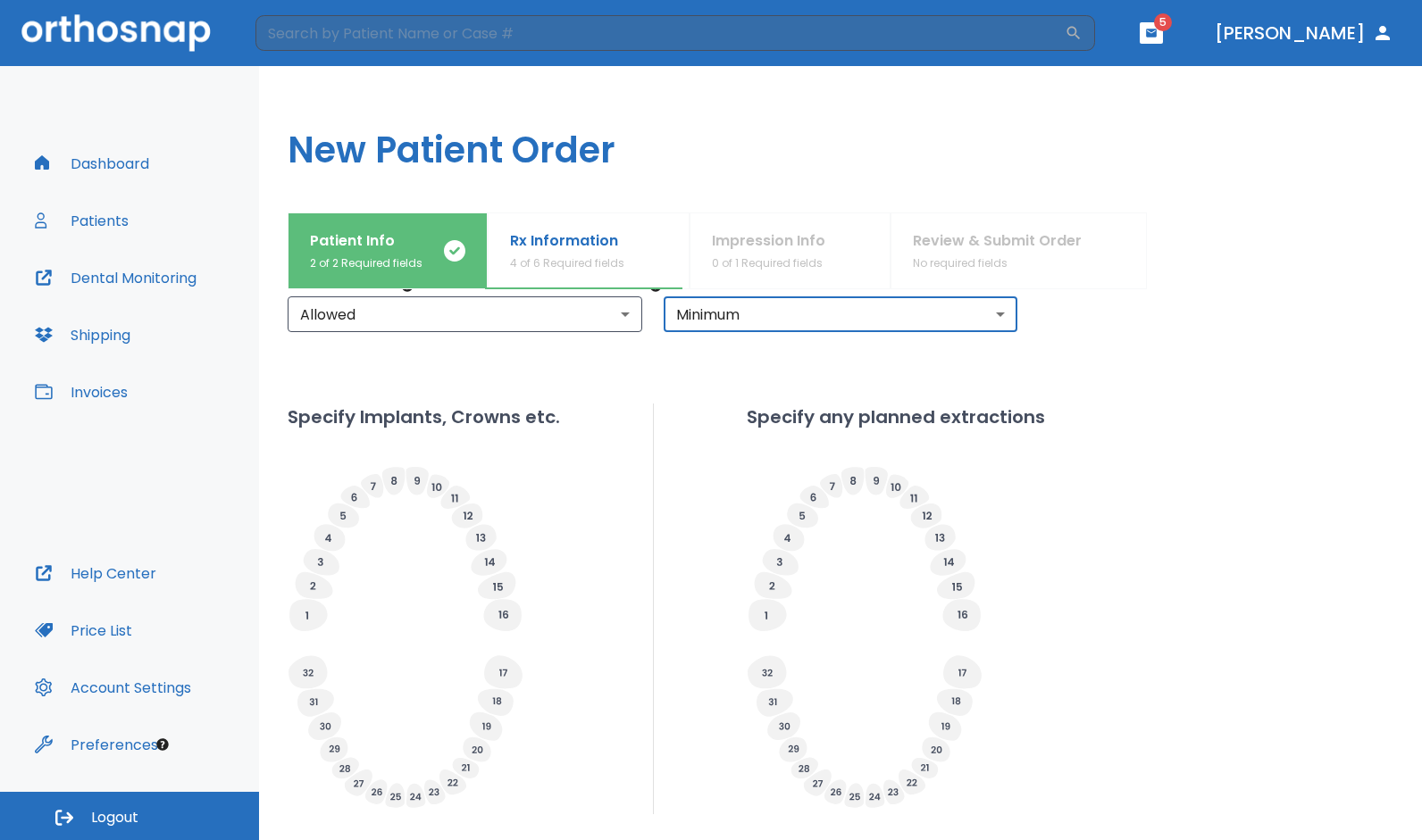
scroll to position [386, 0]
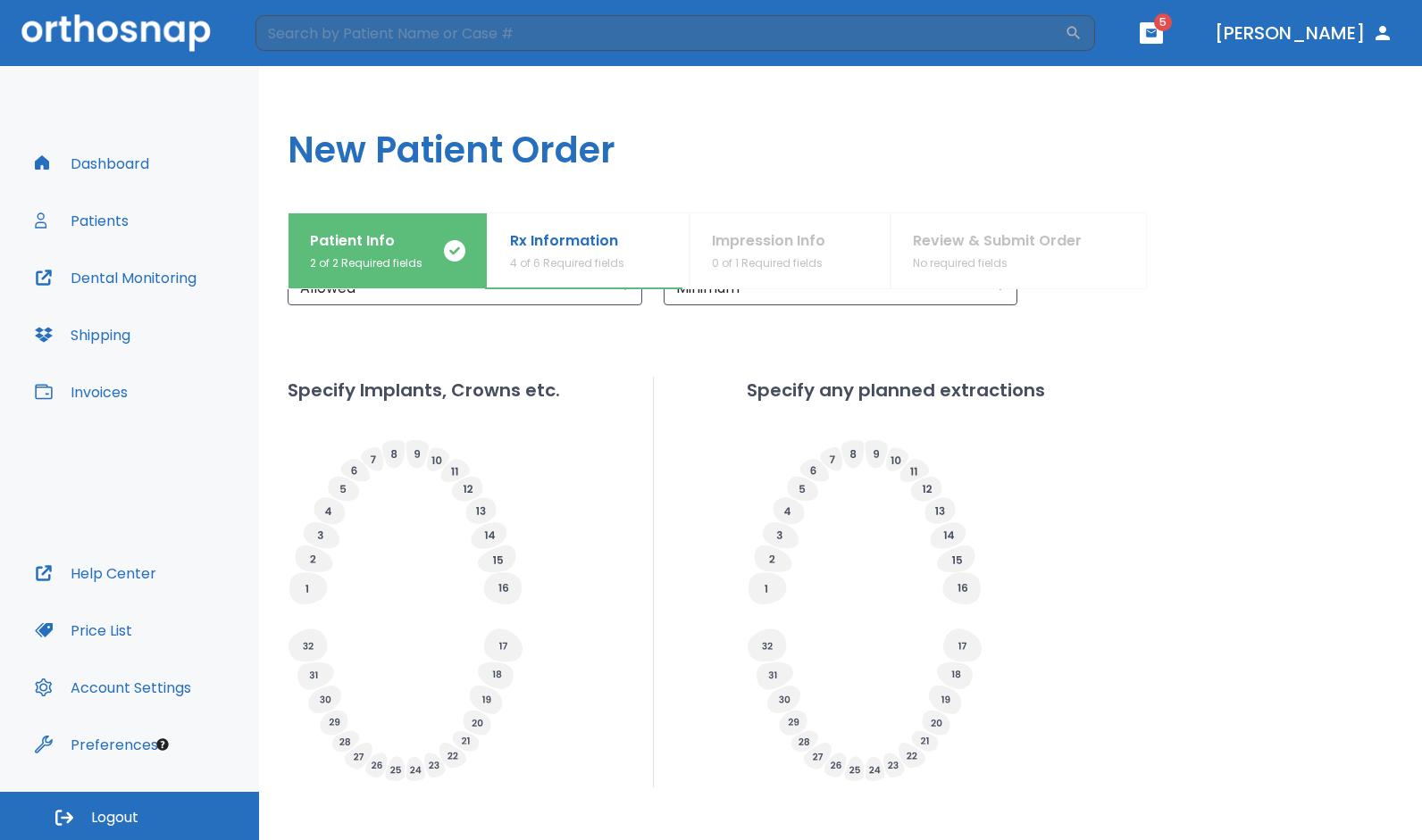
click at [764, 588] on icon at bounding box center [765, 589] width 3 height 8
click at [800, 613] on input "Extracted" at bounding box center [798, 610] width 25 height 25
radio input "false"
click at [759, 579] on icon at bounding box center [767, 588] width 38 height 32
click at [801, 638] on input "Planned" at bounding box center [798, 635] width 25 height 25
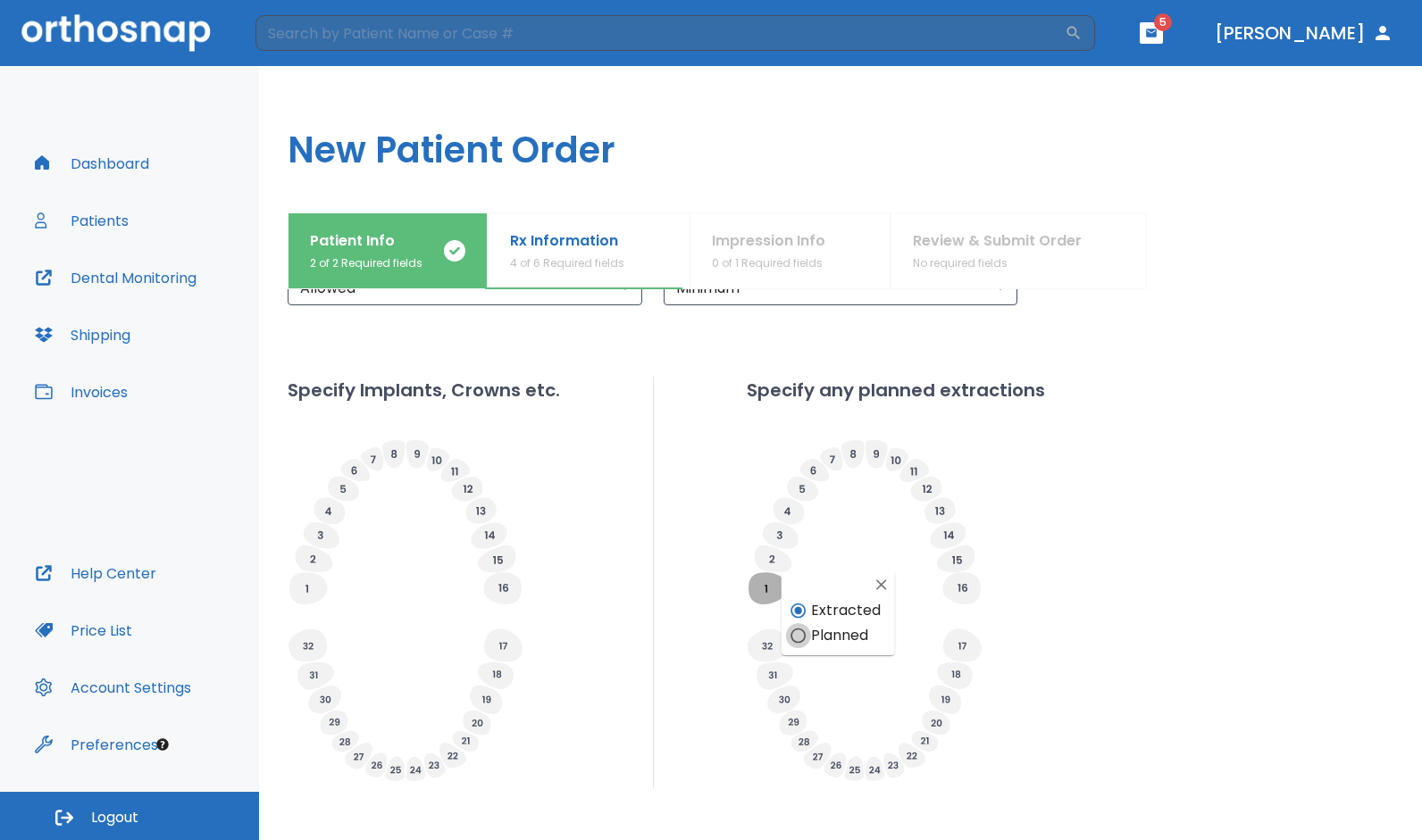
radio input "false"
click at [763, 584] on icon at bounding box center [767, 588] width 38 height 32
click at [798, 611] on input "Extracted" at bounding box center [798, 610] width 25 height 25
radio input "false"
click at [957, 588] on icon at bounding box center [962, 588] width 10 height 8
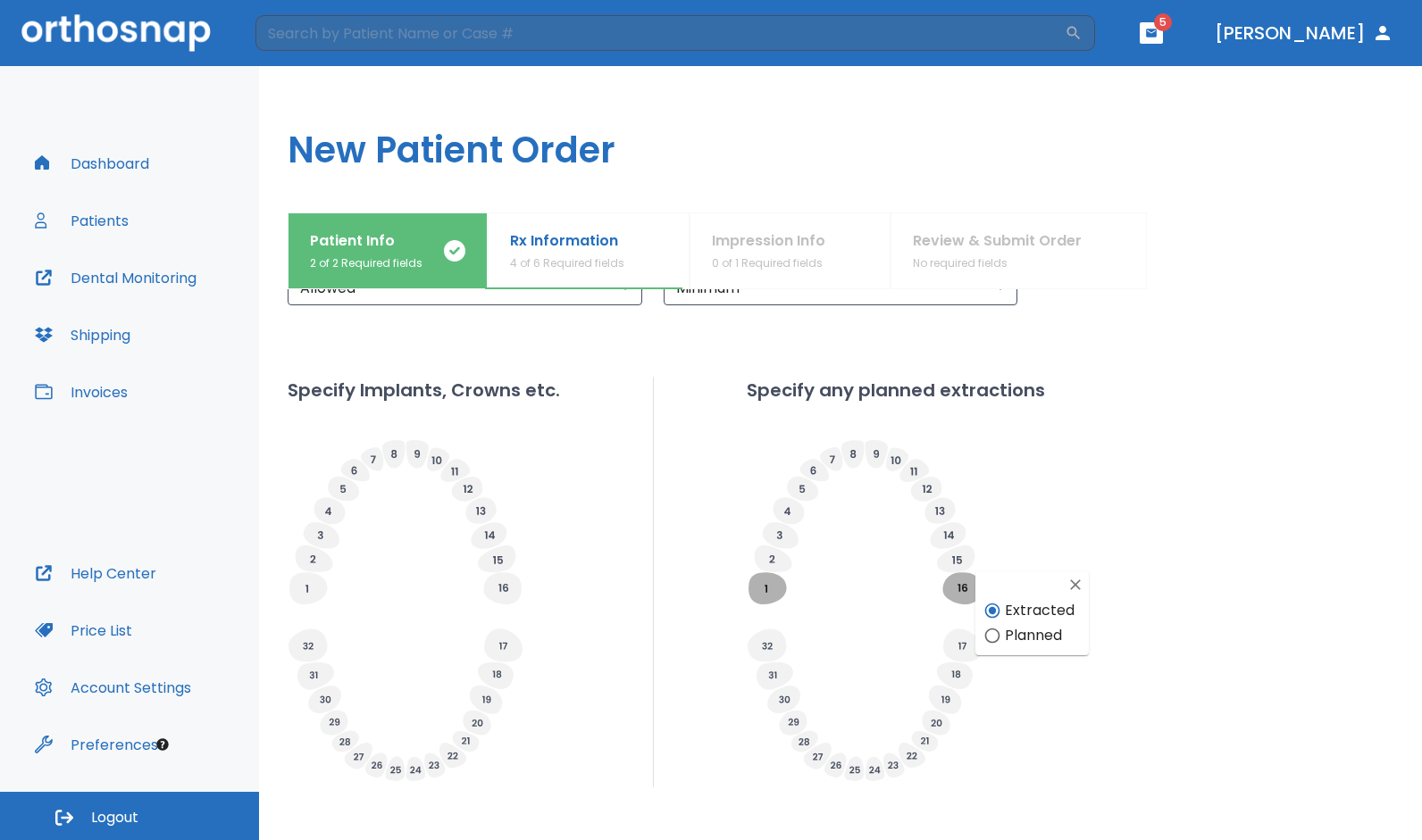
click at [993, 633] on input "Planned" at bounding box center [992, 635] width 25 height 25
radio input "false"
click at [959, 588] on icon at bounding box center [961, 588] width 38 height 32
click at [994, 613] on input "Extracted" at bounding box center [992, 610] width 25 height 25
radio input "false"
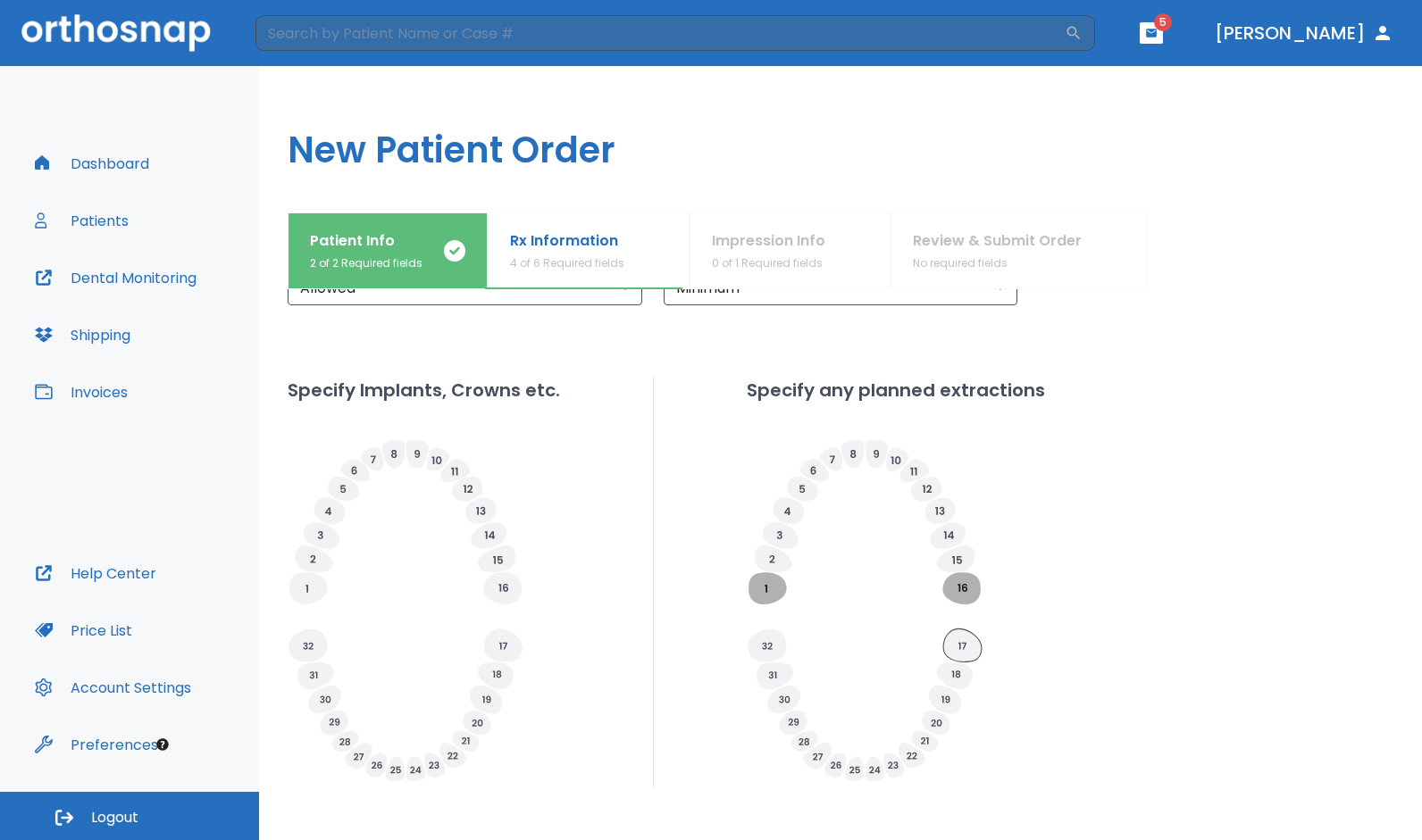
click at [958, 639] on icon at bounding box center [962, 645] width 38 height 33
click at [989, 692] on input "Planned" at bounding box center [992, 692] width 25 height 25
radio input "false"
click at [963, 653] on icon at bounding box center [962, 645] width 38 height 33
click at [988, 669] on input "Extracted" at bounding box center [992, 667] width 25 height 25
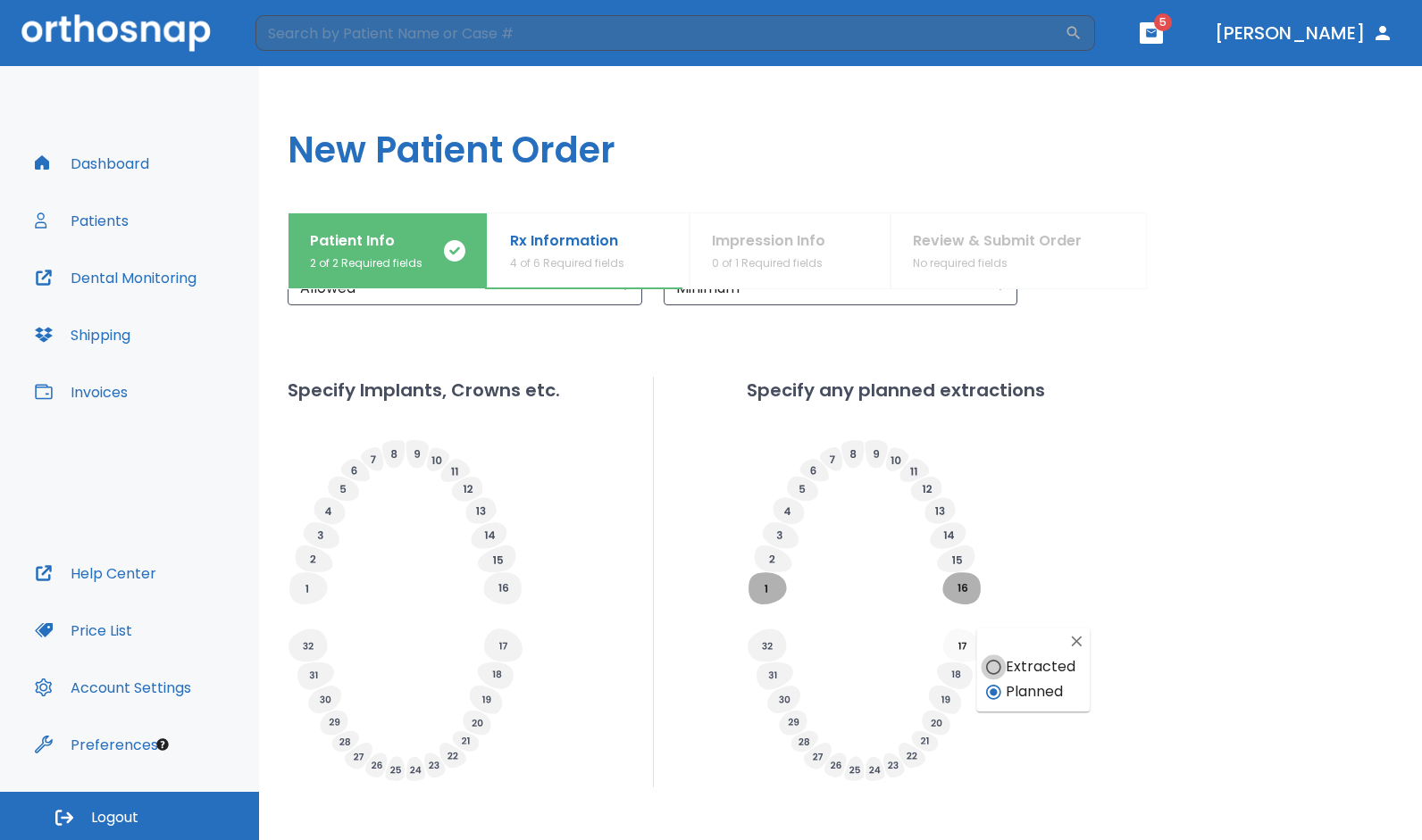
radio input "false"
click at [763, 641] on icon at bounding box center [766, 645] width 38 height 33
click at [800, 688] on input "Planned" at bounding box center [798, 692] width 25 height 25
radio input "false"
click at [764, 643] on icon at bounding box center [767, 646] width 10 height 7
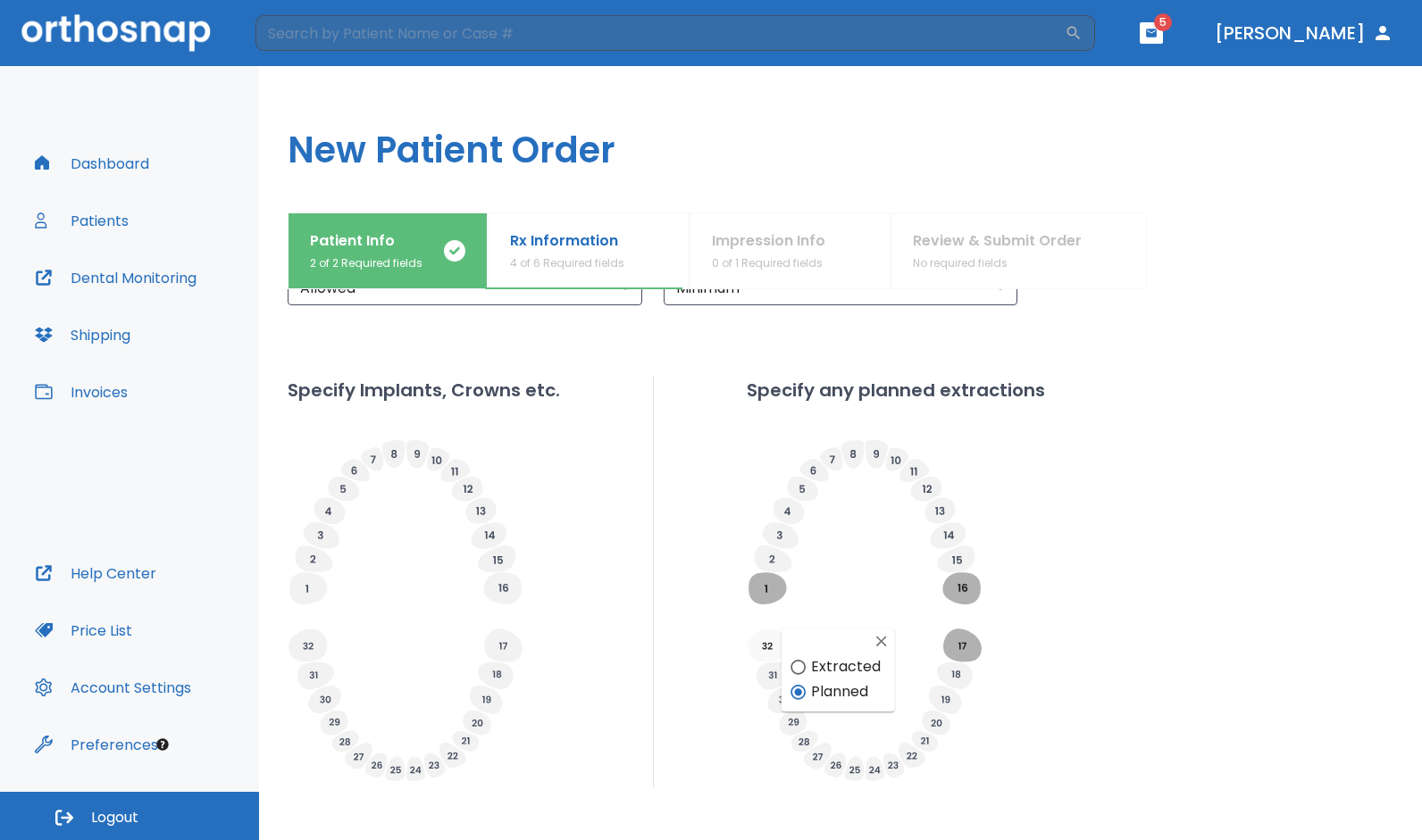
click at [800, 666] on input "Extracted" at bounding box center [798, 667] width 25 height 25
radio input "false"
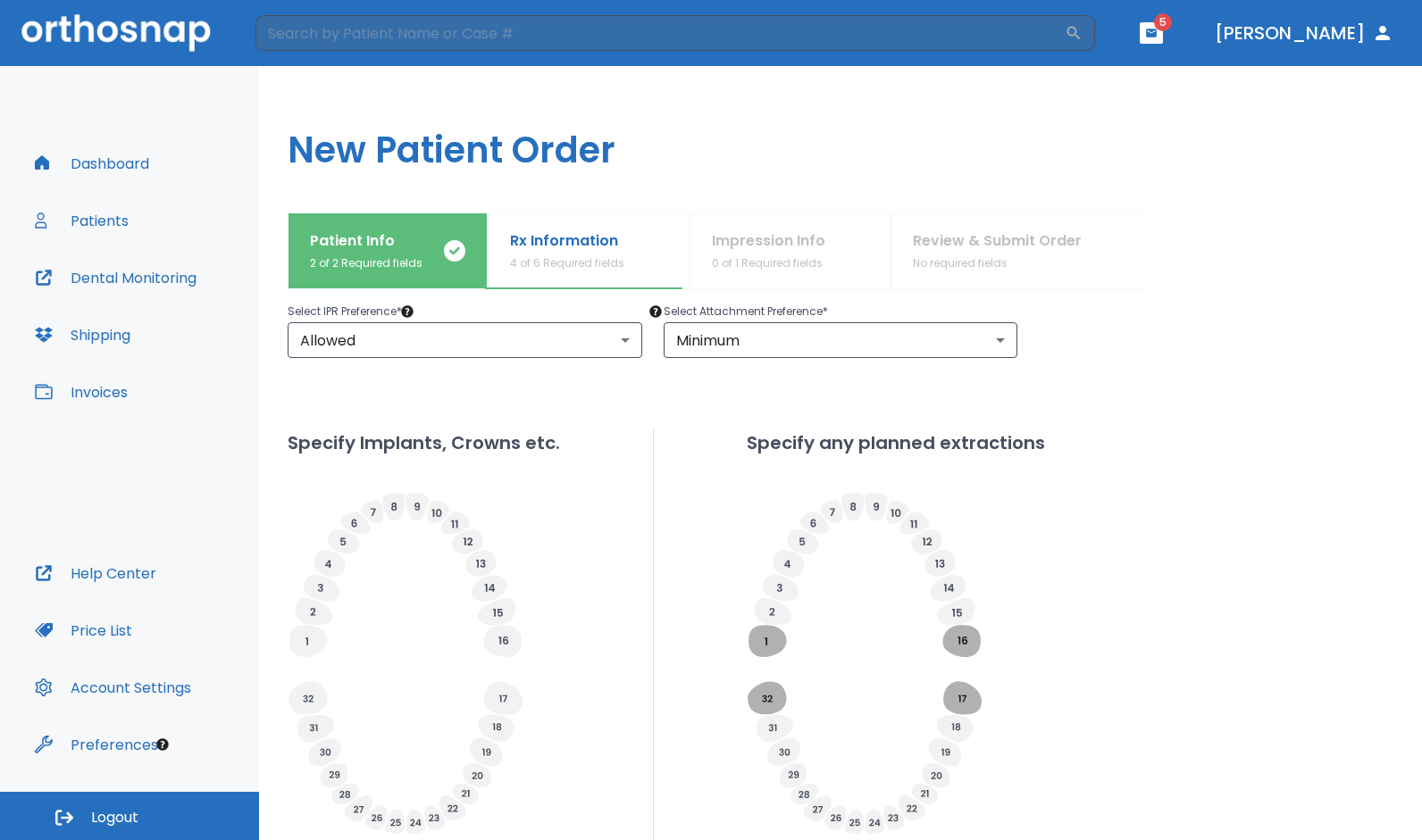
scroll to position [335, 0]
click at [944, 645] on icon at bounding box center [961, 639] width 38 height 32
click at [1232, 648] on div "Specify Implants, Crowns etc. Specify any planned extractions" at bounding box center [840, 633] width 1105 height 411
click at [1071, 630] on icon "button" at bounding box center [1075, 636] width 18 height 18
radio input "false"
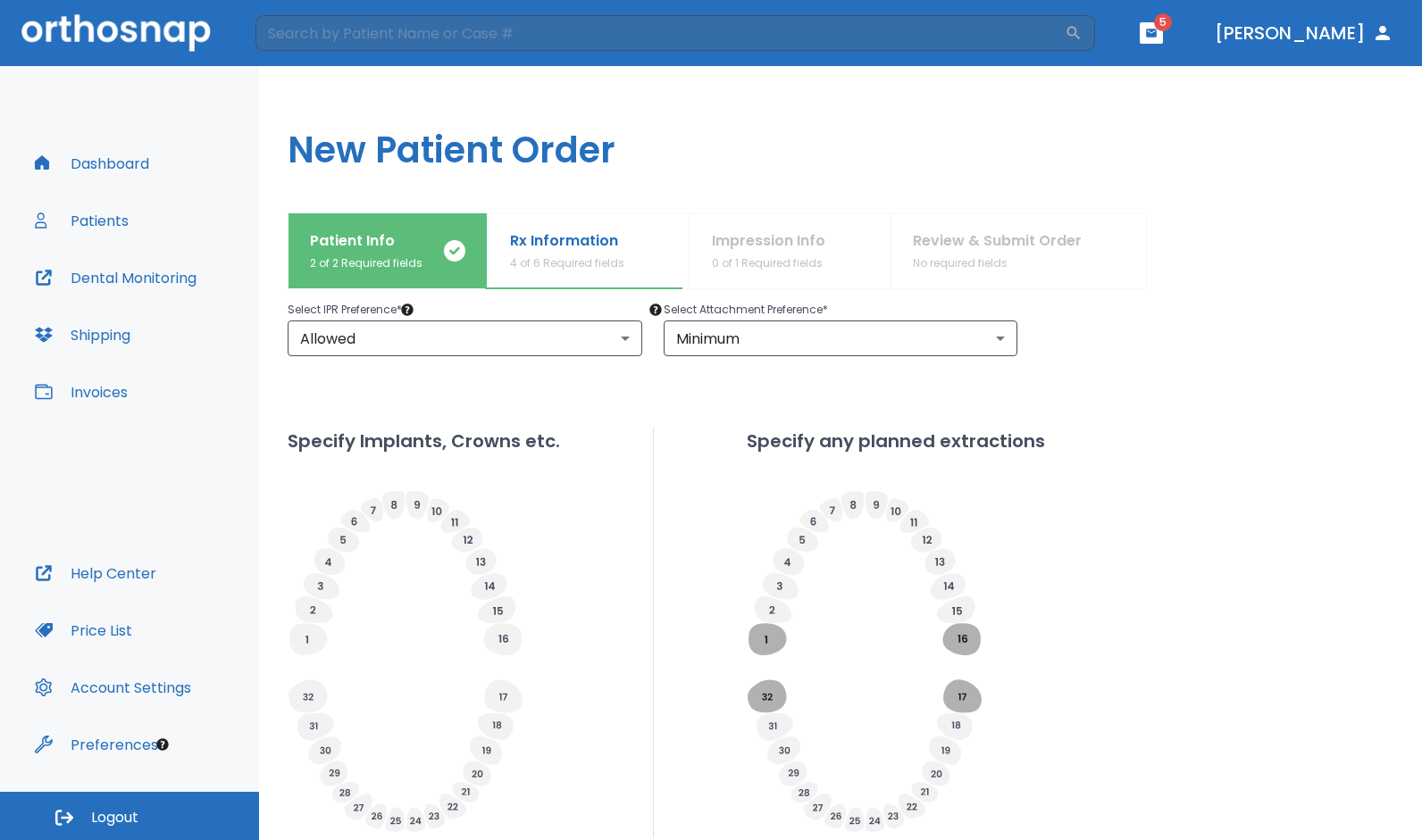
scroll to position [482, 0]
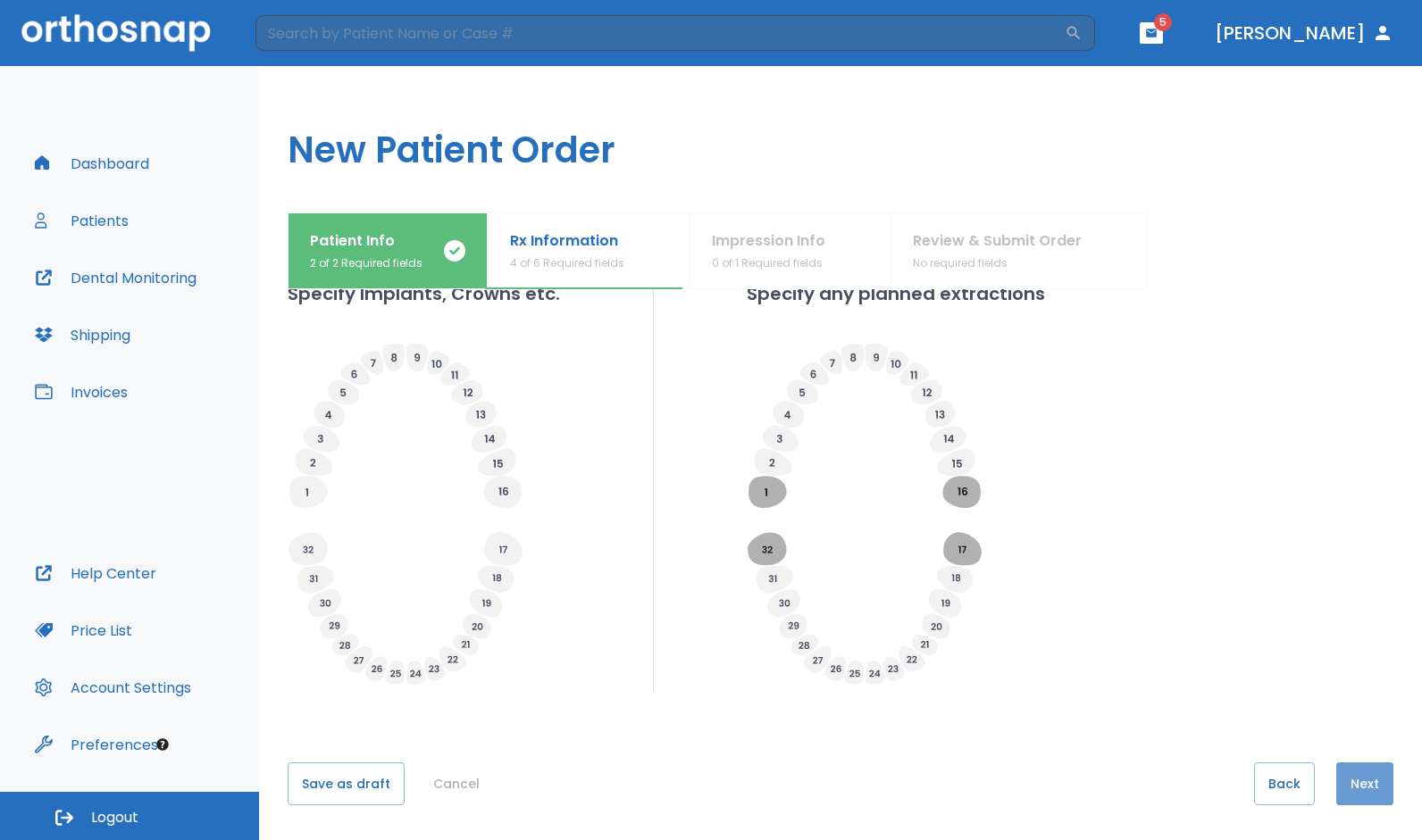
click at [1350, 777] on button "Next" at bounding box center [1364, 784] width 57 height 43
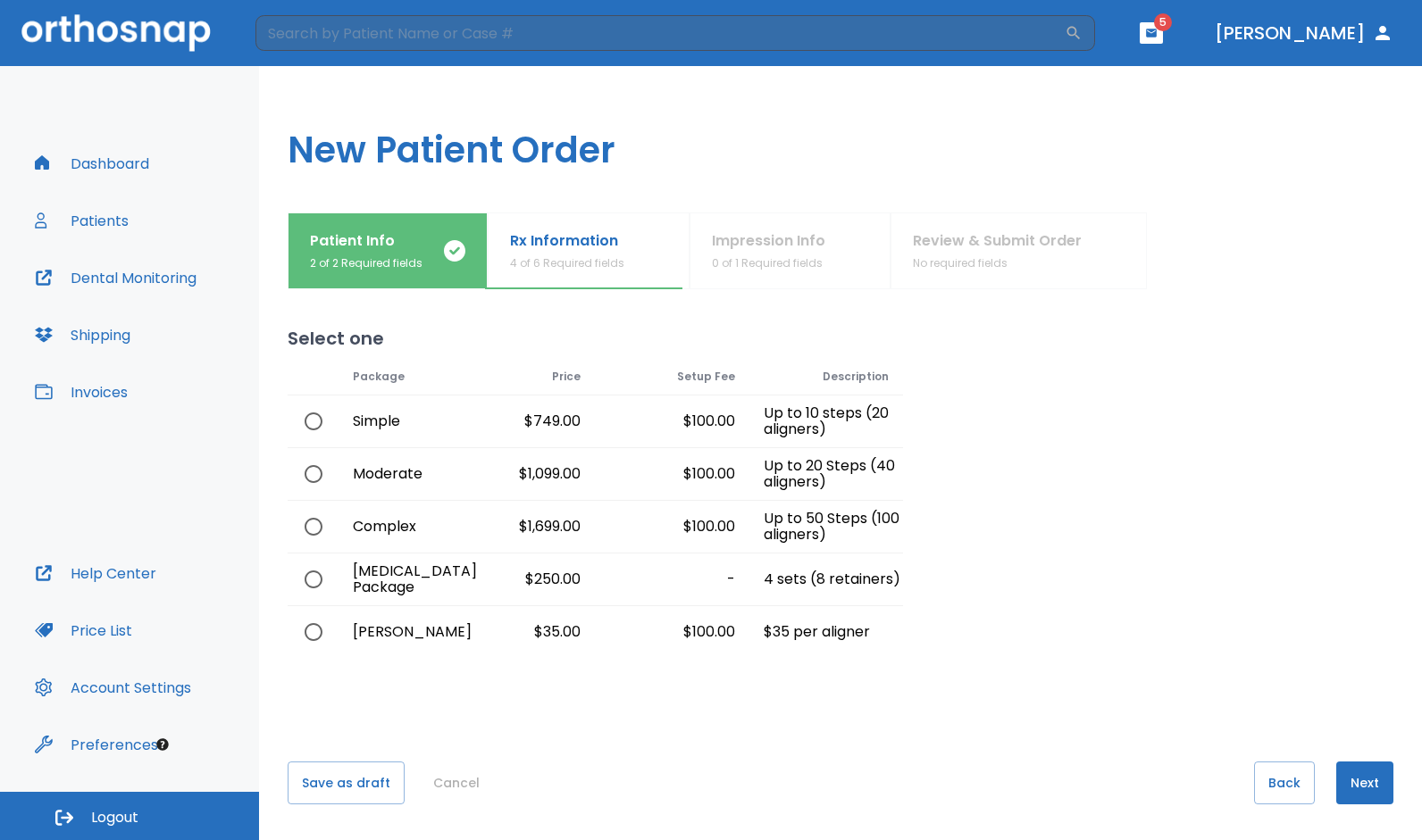
click at [313, 420] on input "radio" at bounding box center [314, 422] width 38 height 38
radio input "true"
click at [1352, 779] on button "Next" at bounding box center [1364, 783] width 57 height 43
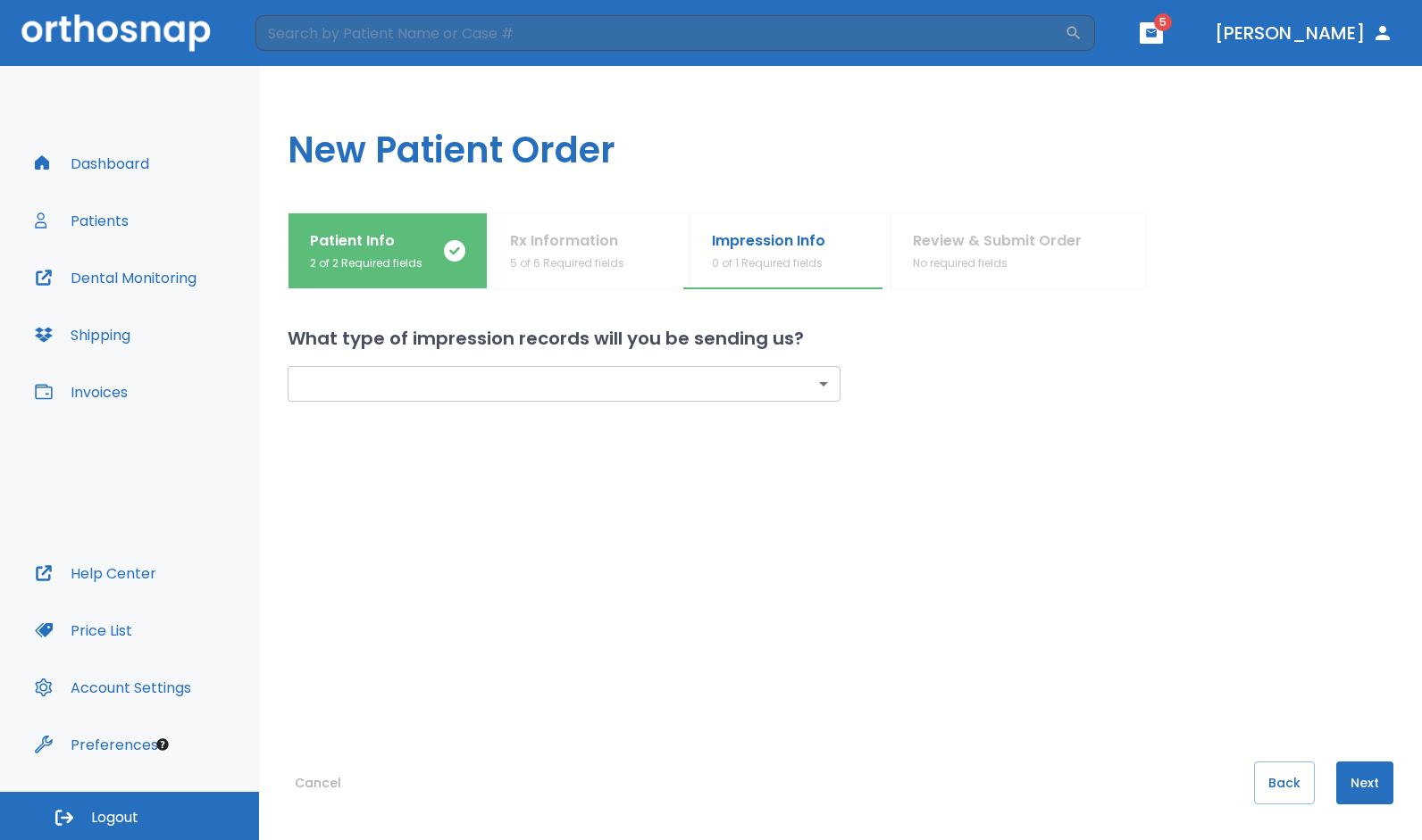
click at [688, 388] on body "​ 5 [PERSON_NAME] Dashboard Patients Dental Monitoring Shipping Invoices Help C…" at bounding box center [711, 420] width 1422 height 840
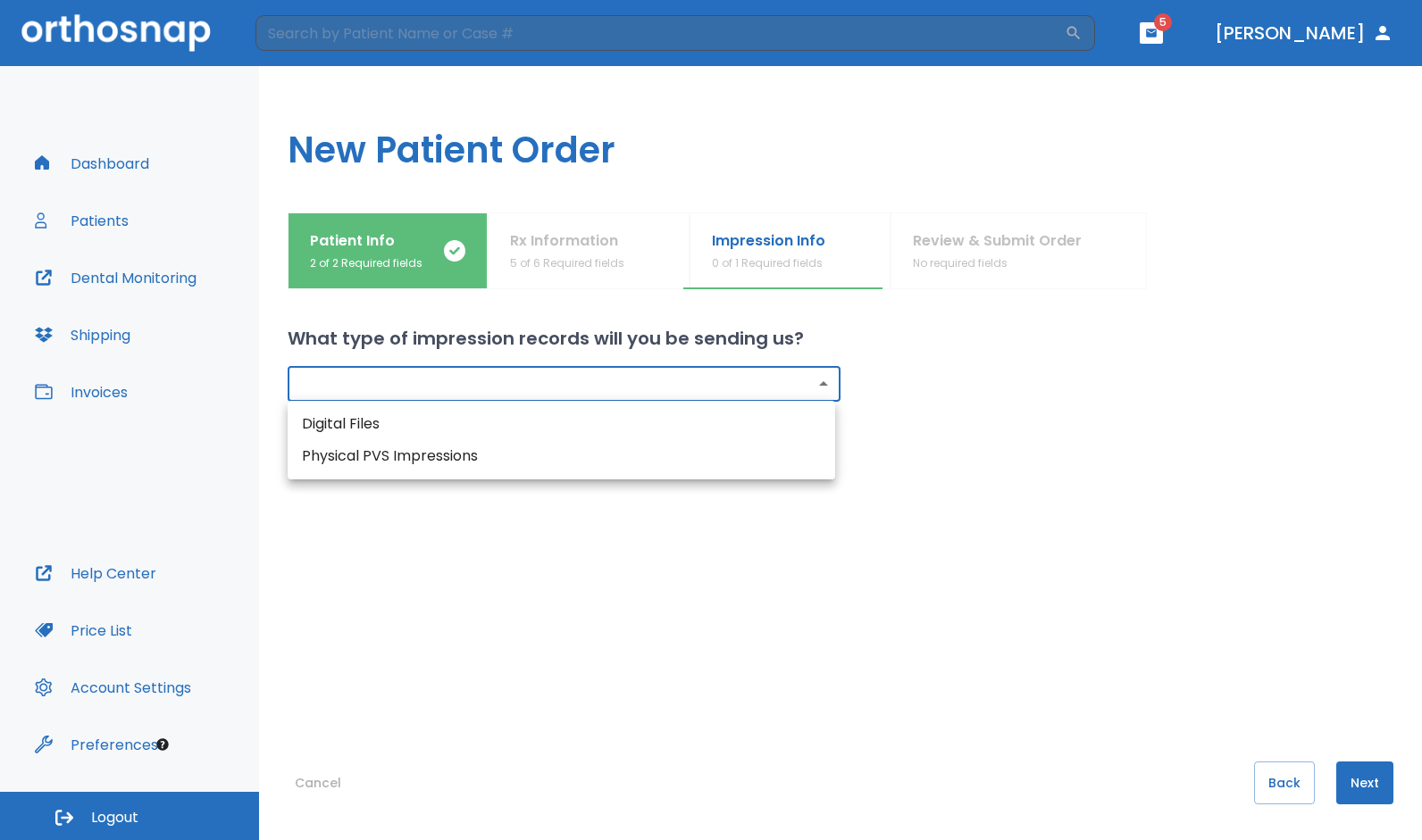
click at [421, 416] on li "Digital Files" at bounding box center [561, 424] width 547 height 32
type input "digital"
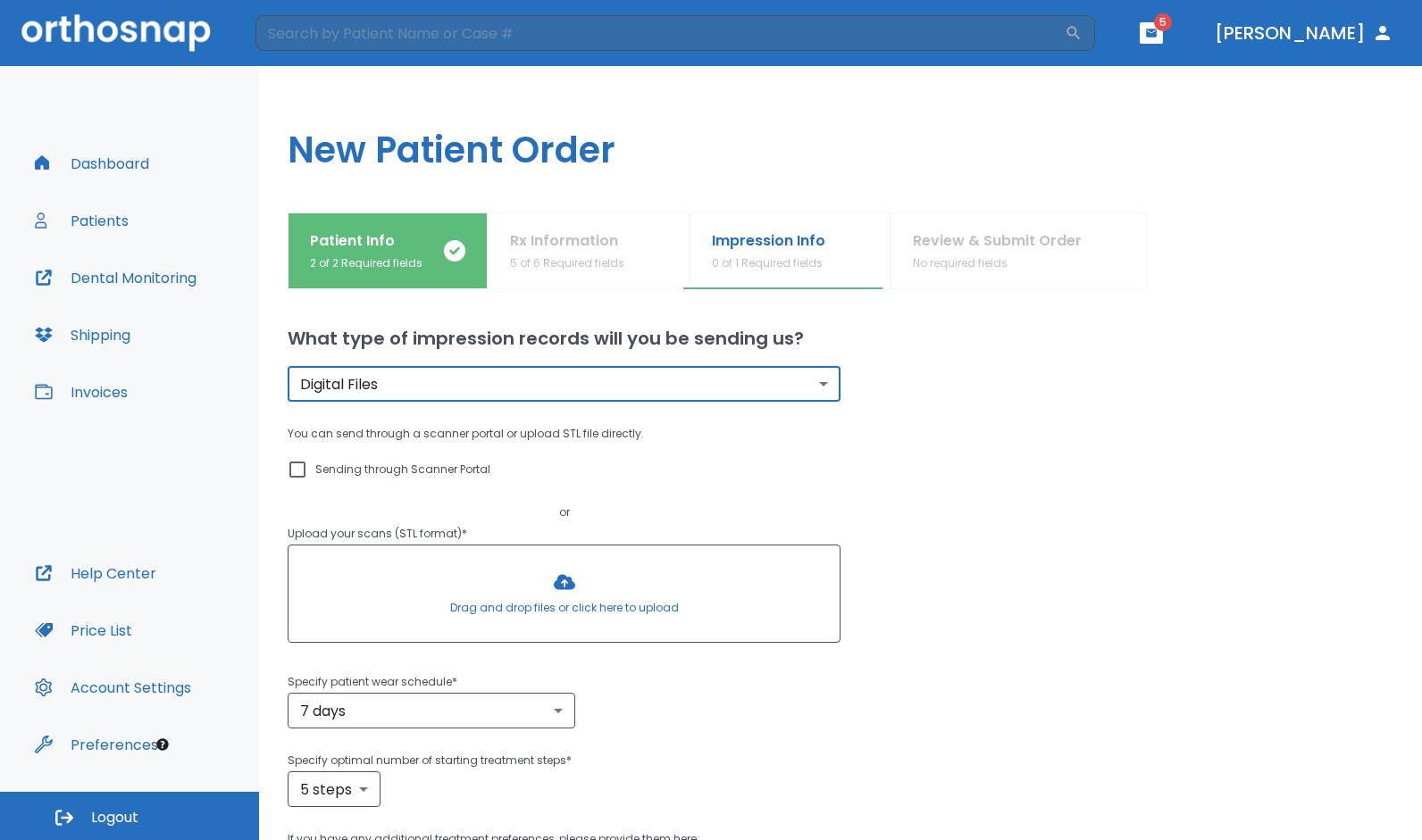
click at [354, 470] on p "Sending through Scanner Portal" at bounding box center [402, 469] width 175 height 21
click at [308, 470] on input "Sending through Scanner Portal" at bounding box center [297, 469] width 21 height 21
checkbox input "true"
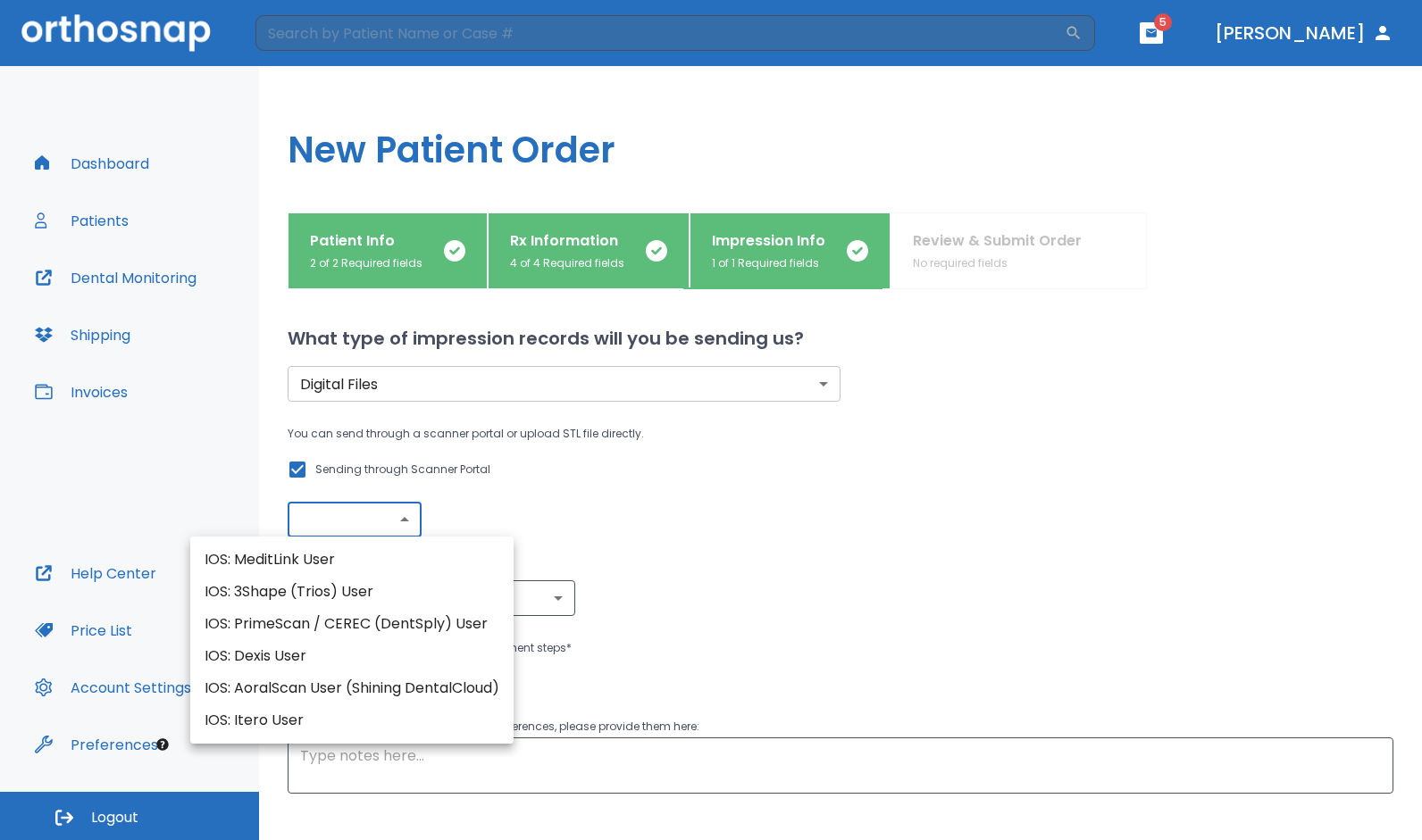
click at [372, 516] on body "​ 5 [PERSON_NAME] Dashboard Patients Dental Monitoring Shipping Invoices Help C…" at bounding box center [711, 420] width 1422 height 840
click at [325, 593] on li "IOS: 3Shape (Trios) User" at bounding box center [351, 592] width 323 height 32
type input "IOS: 3Shape (Trios) User"
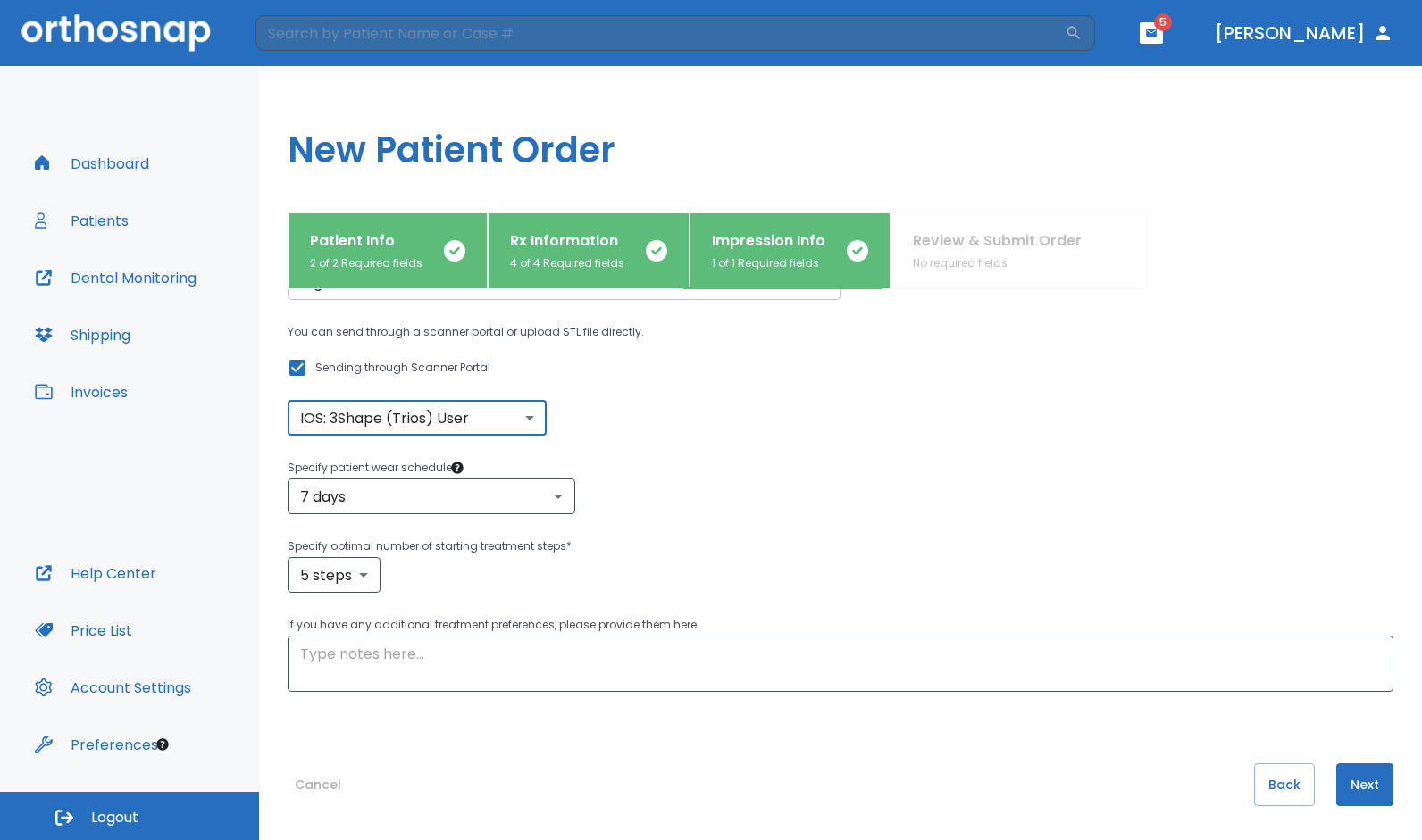
scroll to position [104, 0]
click at [646, 616] on p "If you have any additional treatment preferences, please provide them here:" at bounding box center [840, 623] width 1105 height 21
click at [358, 573] on body "​ 5 [PERSON_NAME] Dashboard Patients Dental Monitoring Shipping Invoices Help C…" at bounding box center [711, 420] width 1422 height 840
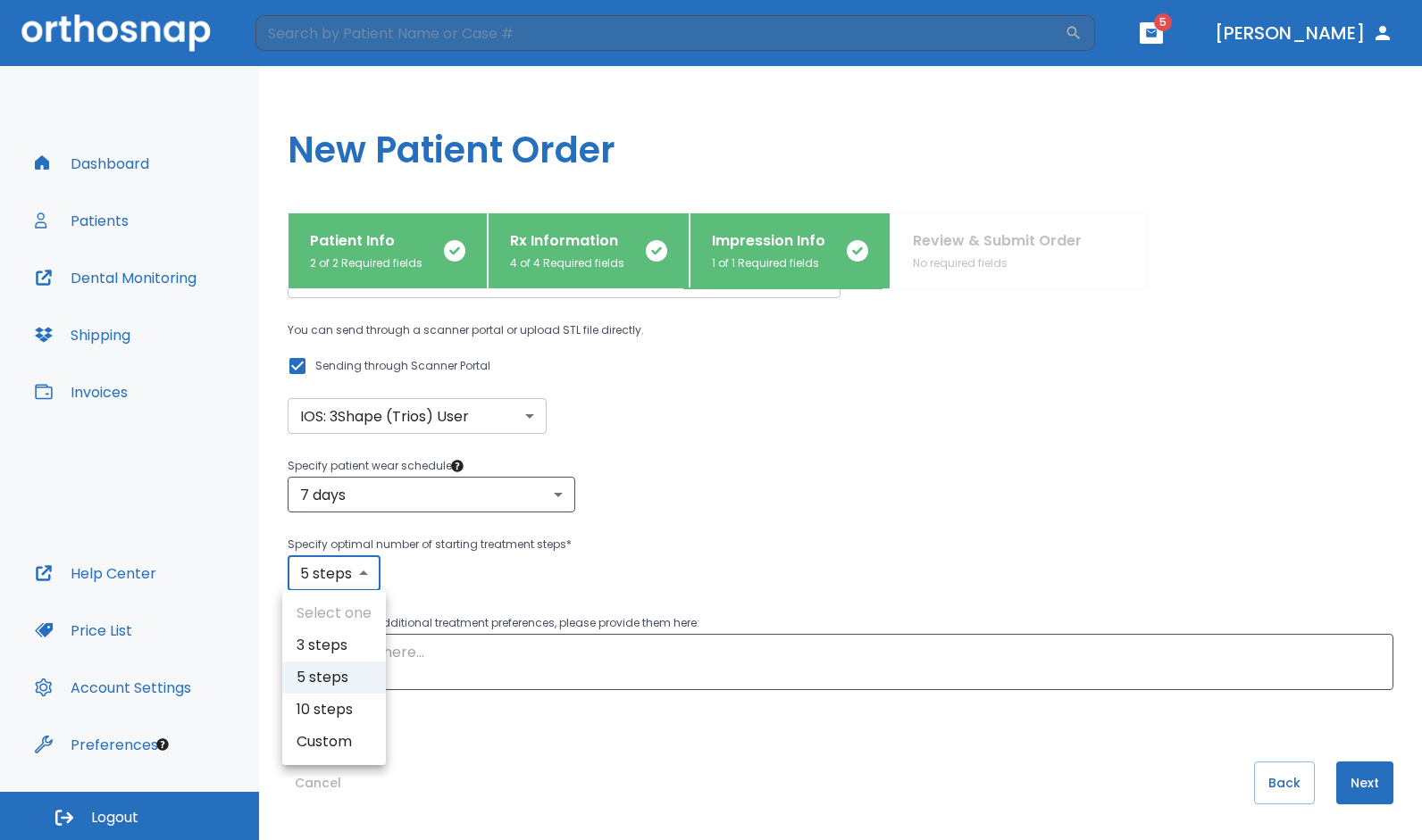
click at [358, 573] on div at bounding box center [711, 420] width 1422 height 840
click at [424, 647] on textarea at bounding box center [840, 662] width 1080 height 41
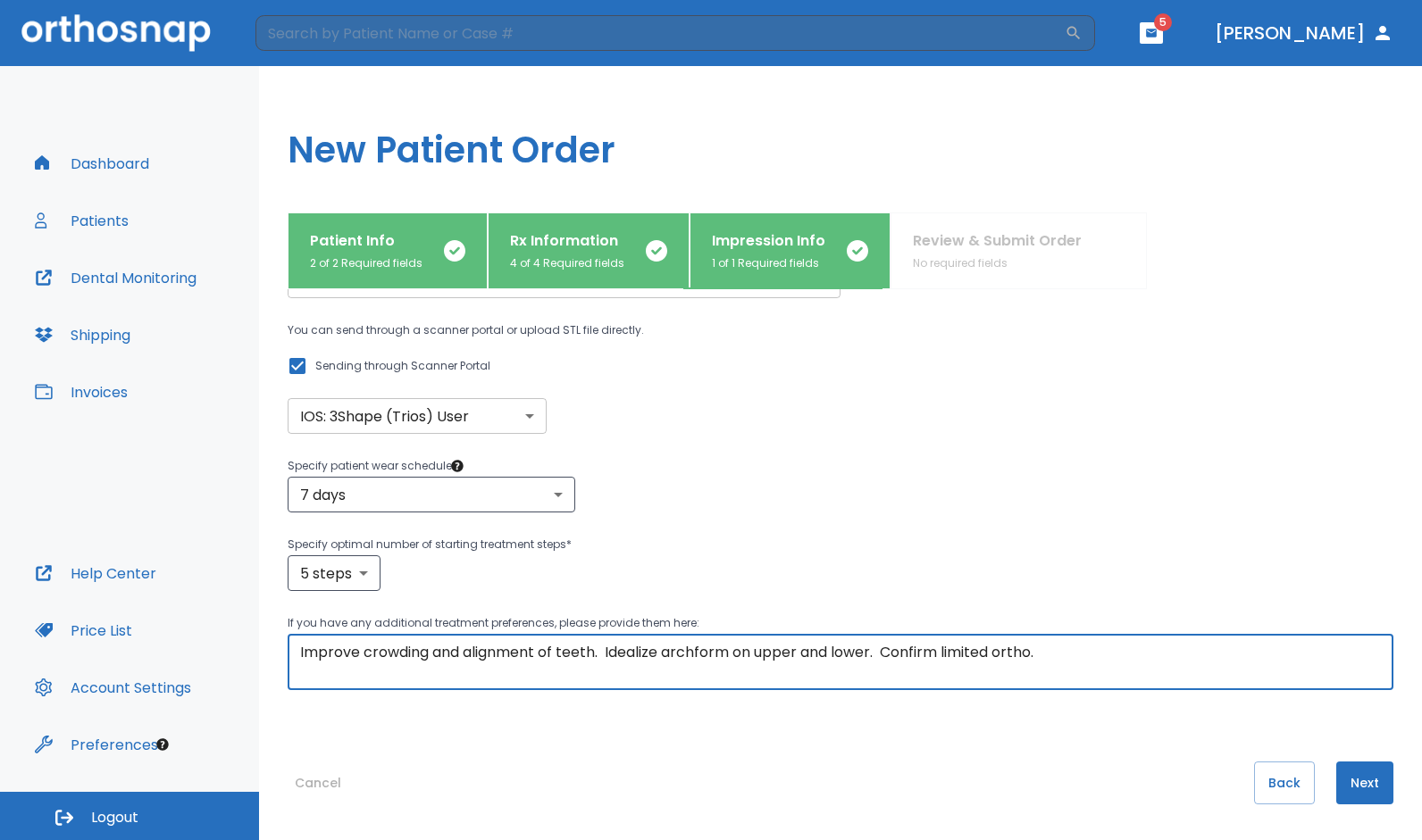
click at [941, 645] on textarea "Improve crowding and alignment of teeth. Idealize archform on upper and lower. …" at bounding box center [840, 662] width 1080 height 41
type textarea "Improve crowding and alignment of teeth. Idealize archform on upper and lower. …"
click at [1357, 782] on button "Next" at bounding box center [1364, 783] width 57 height 43
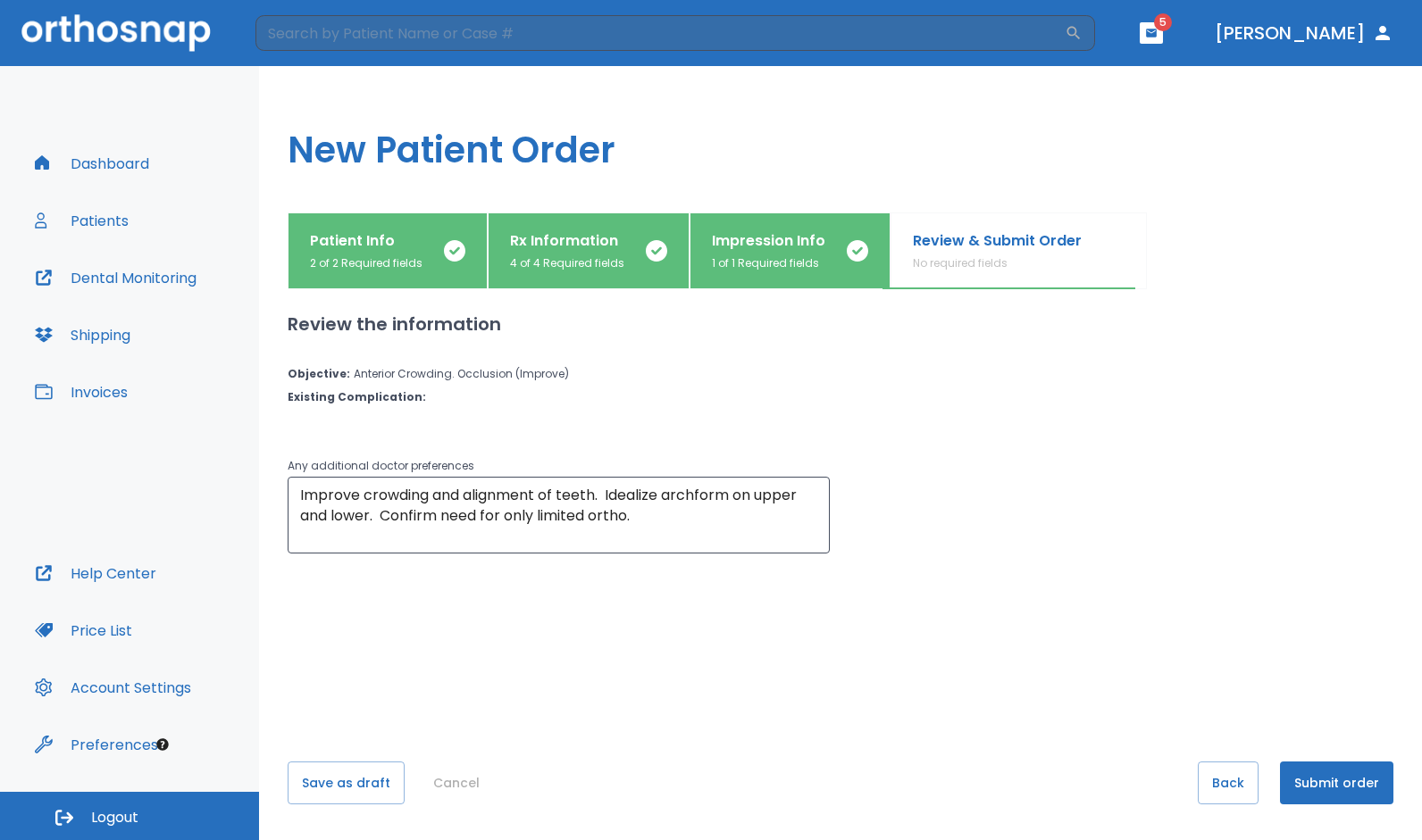
scroll to position [0, 0]
click at [1324, 778] on button "Submit order" at bounding box center [1336, 783] width 113 height 43
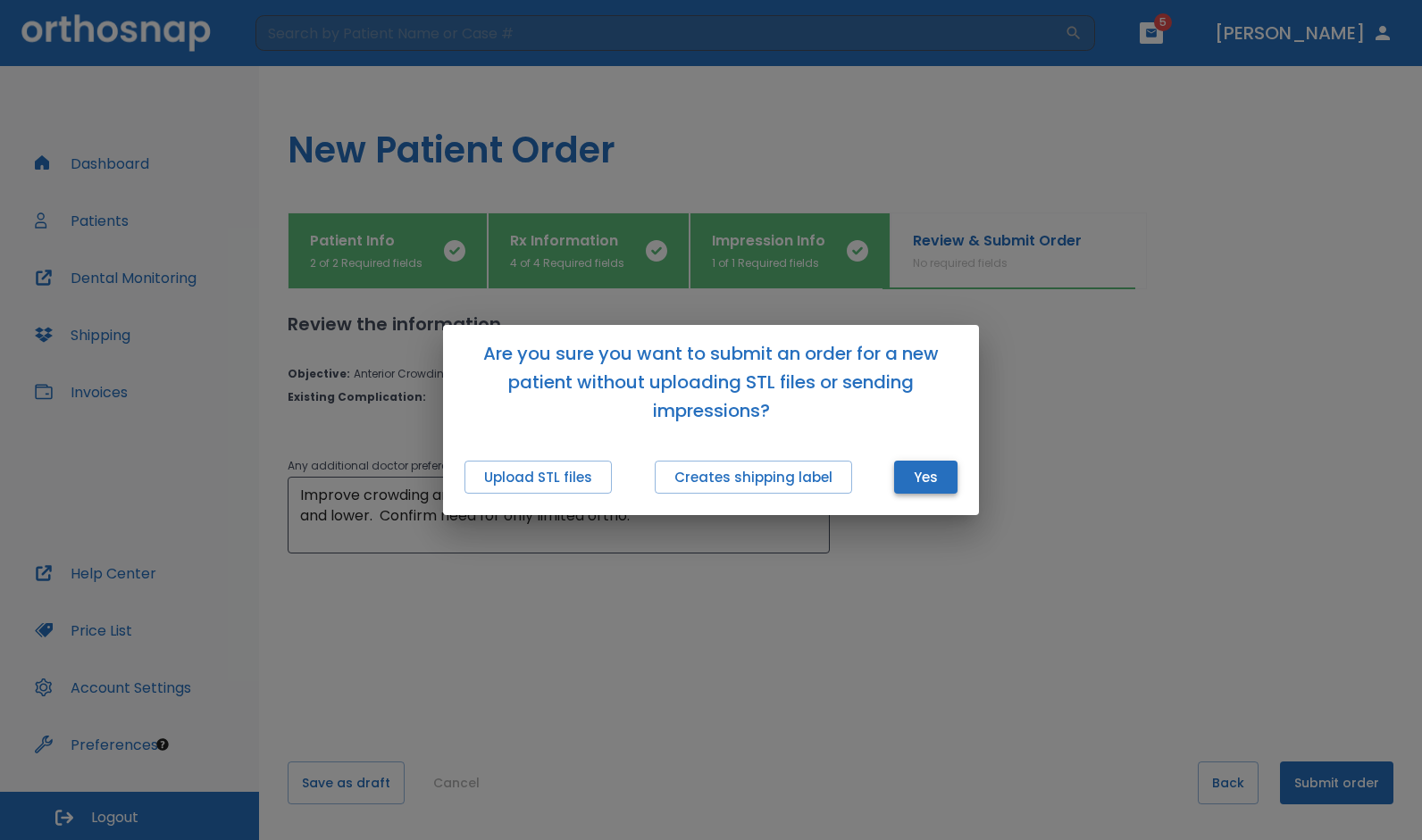
click at [935, 475] on button "Yes" at bounding box center [925, 477] width 63 height 33
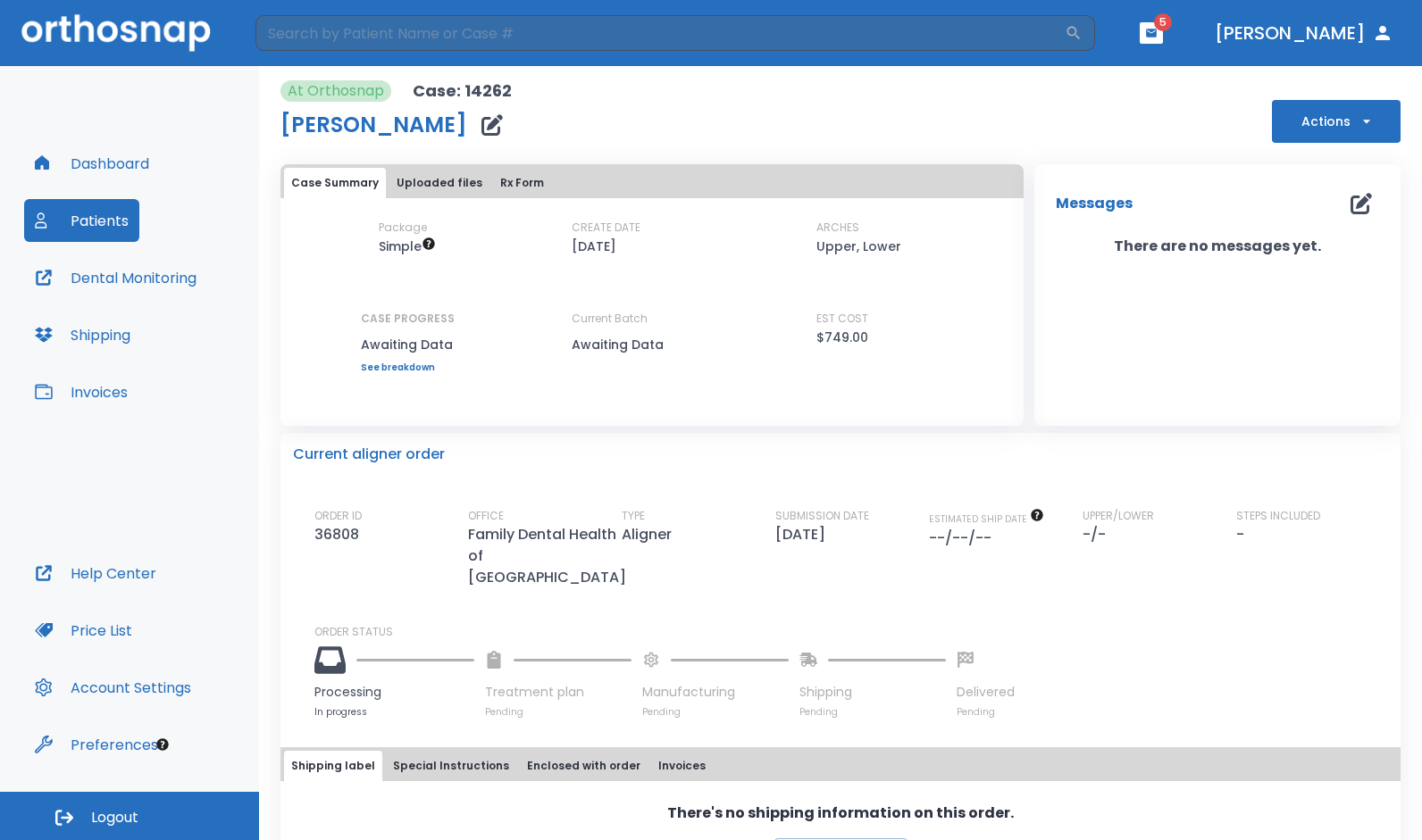
click at [1330, 125] on button "Actions" at bounding box center [1336, 121] width 129 height 43
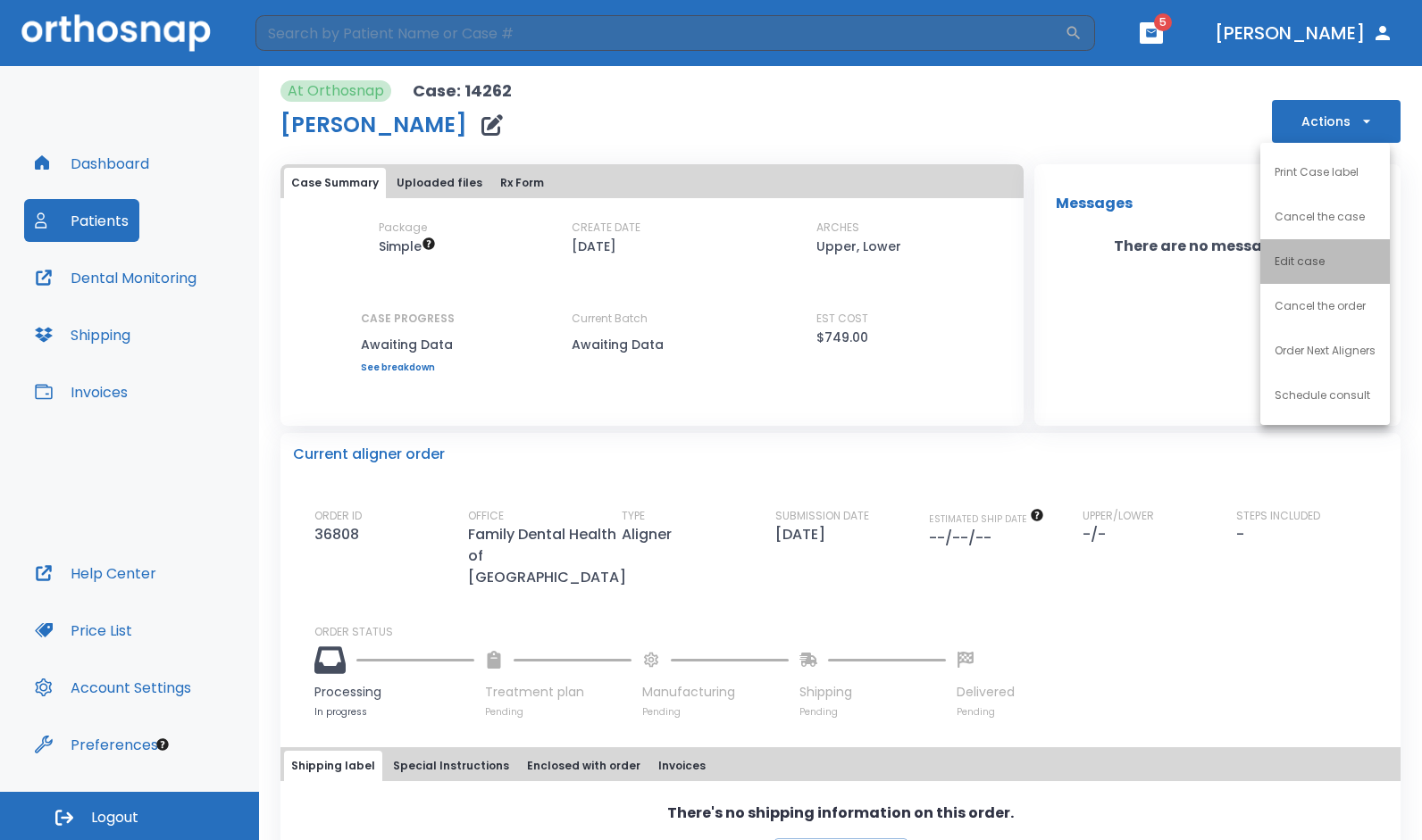
click at [1316, 255] on p "Edit case" at bounding box center [1299, 262] width 50 height 16
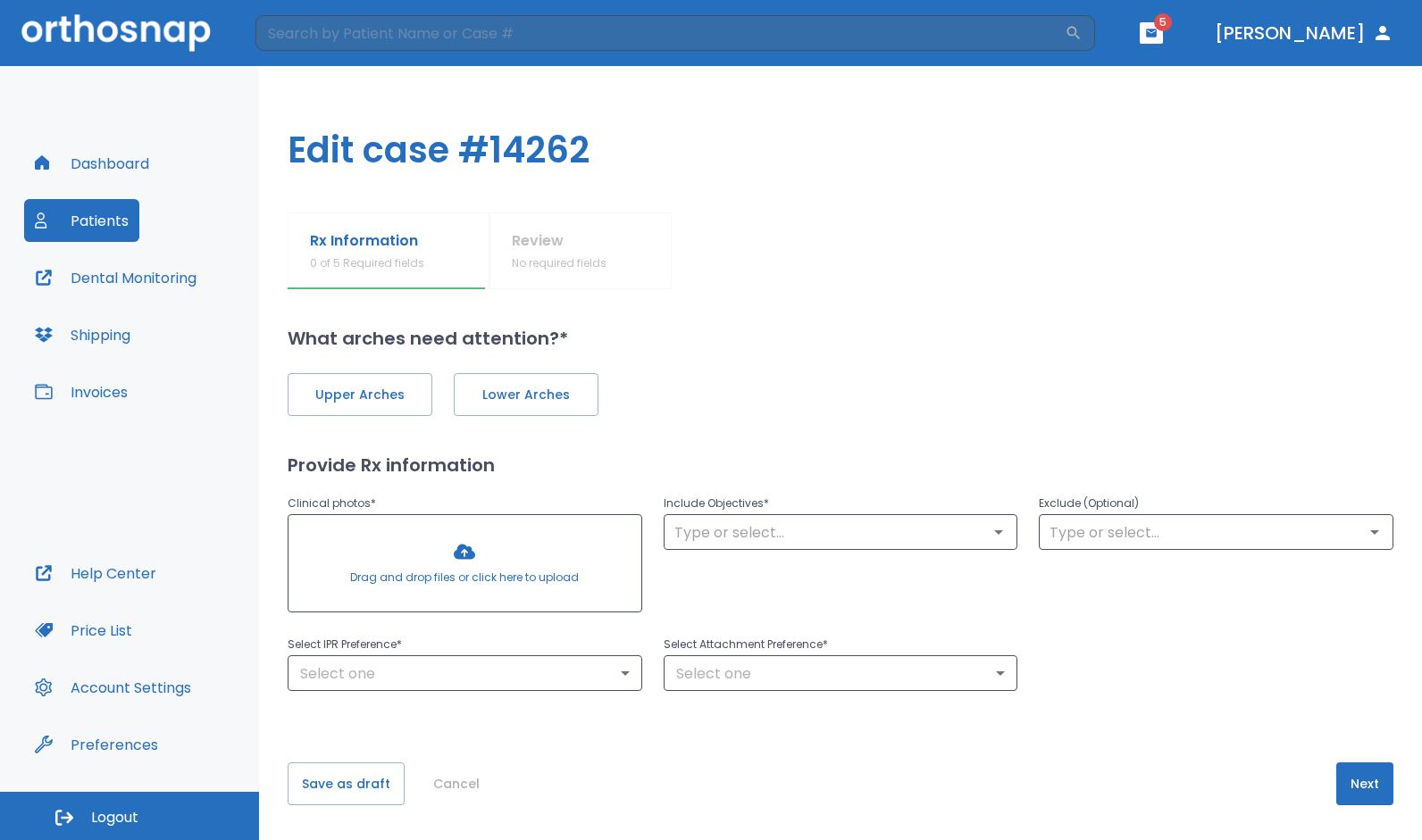
type input "1"
type input "2"
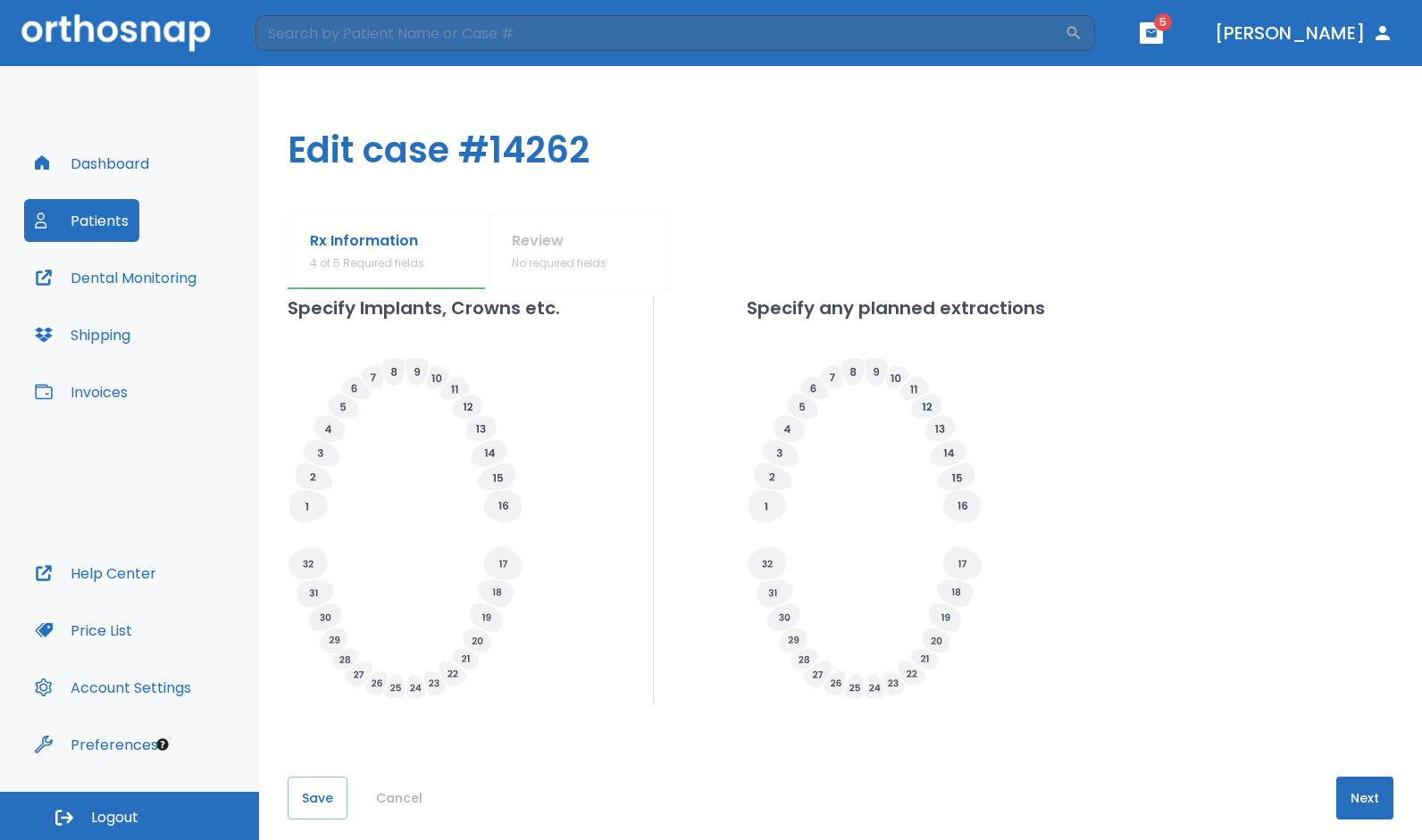
scroll to position [482, 0]
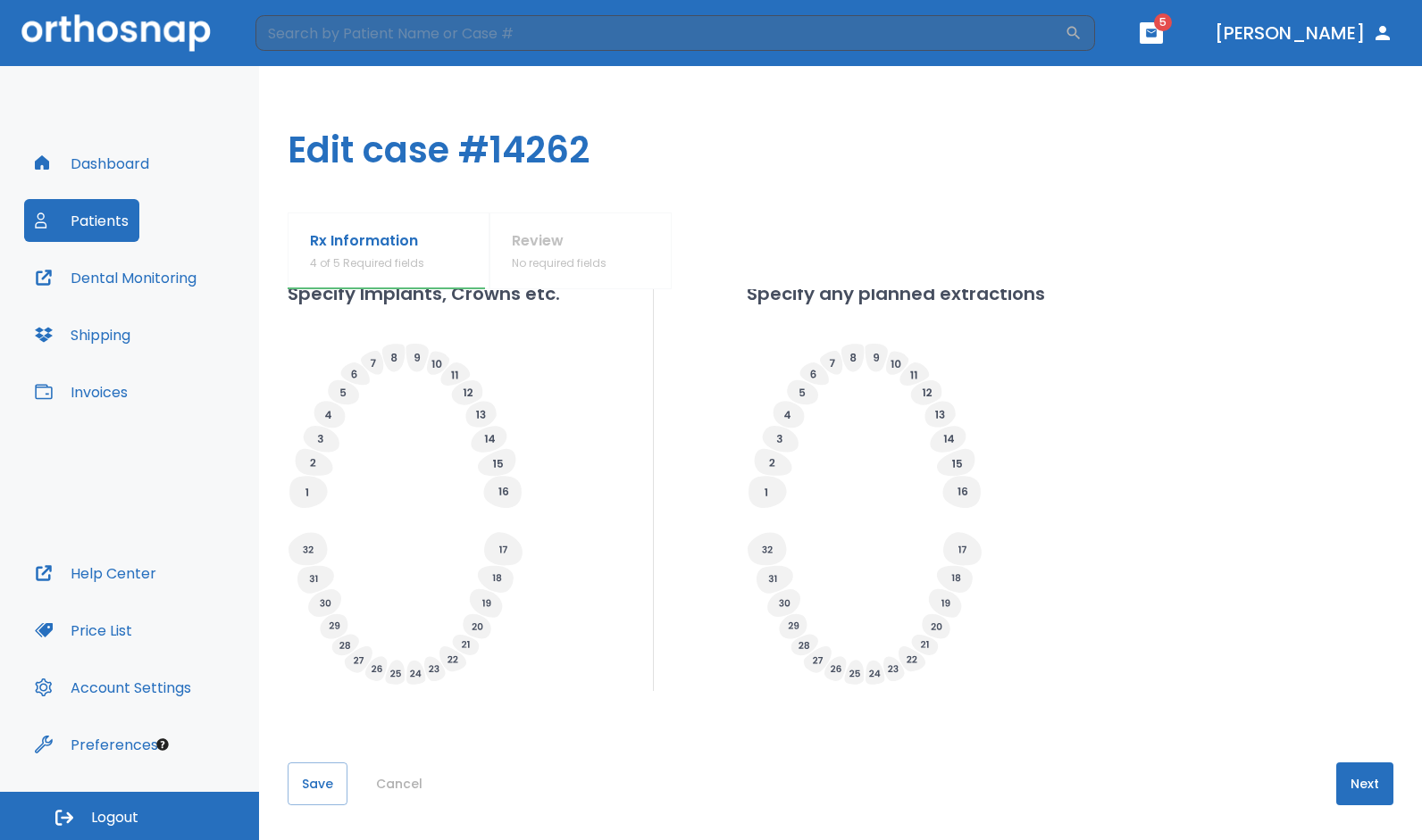
click at [1355, 766] on button "Next" at bounding box center [1364, 784] width 57 height 43
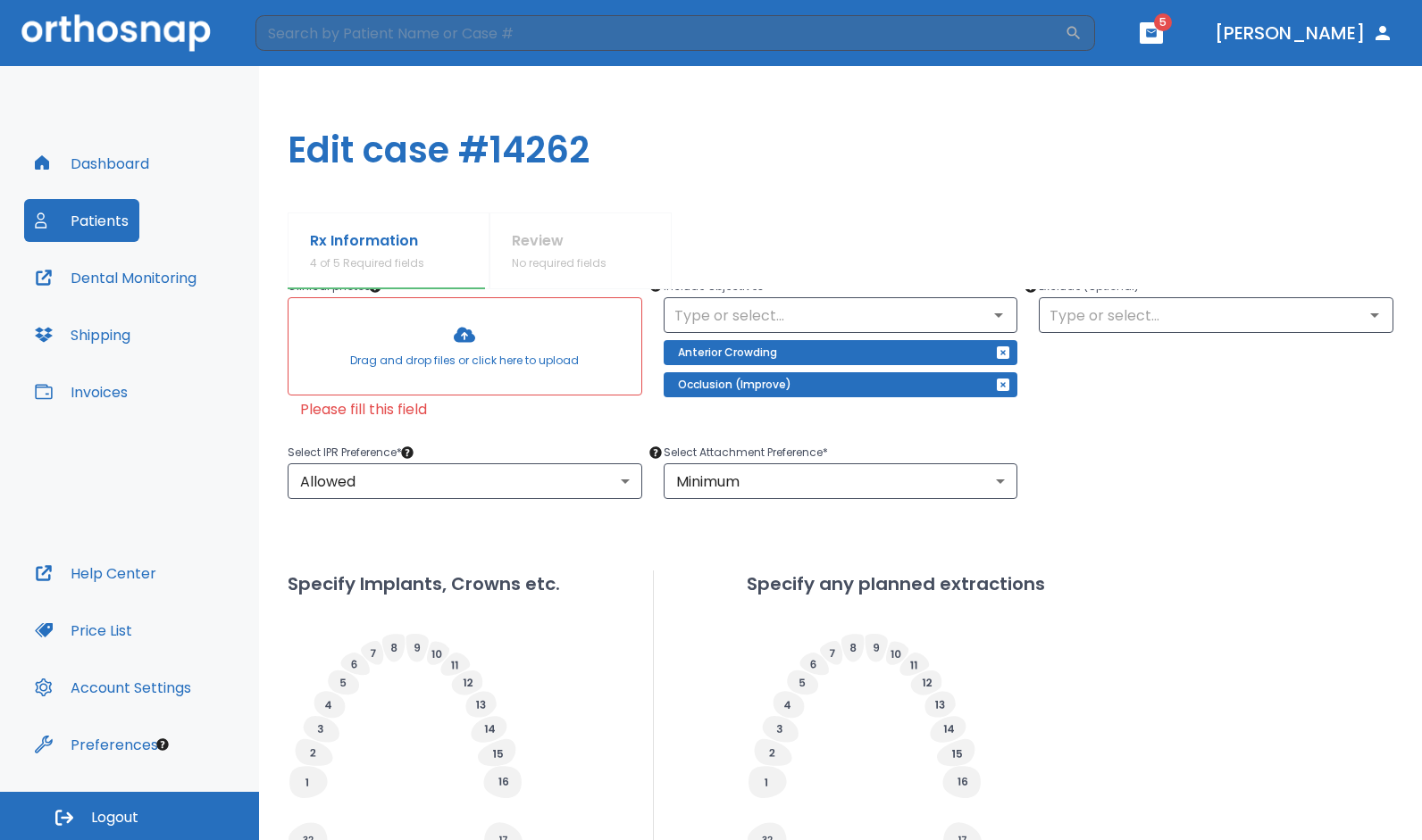
scroll to position [182, 0]
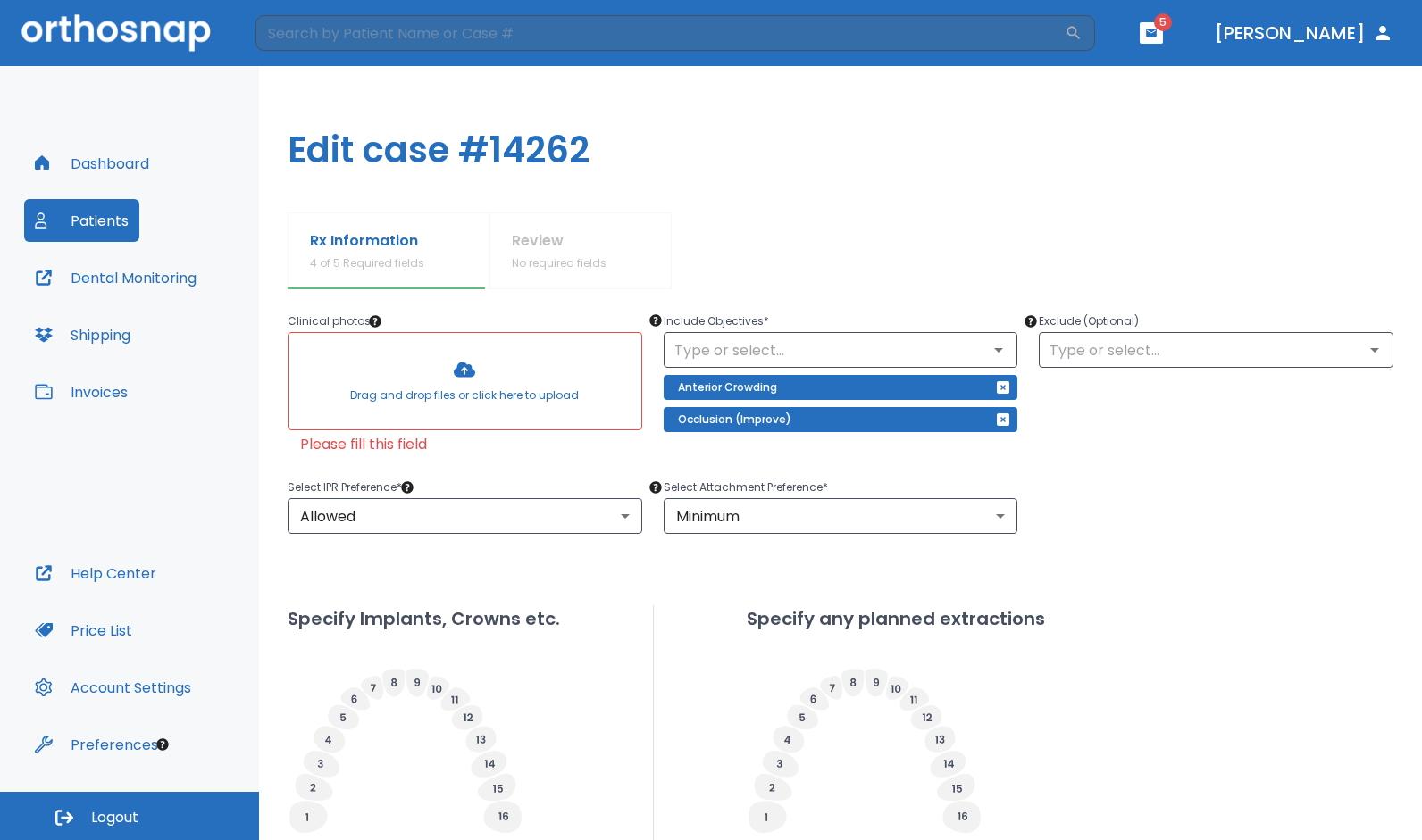
click at [438, 368] on div at bounding box center [464, 381] width 353 height 96
click at [543, 245] on div "Rx Information 4 of 5 Required fields Review No required fields" at bounding box center [840, 251] width 1105 height 77
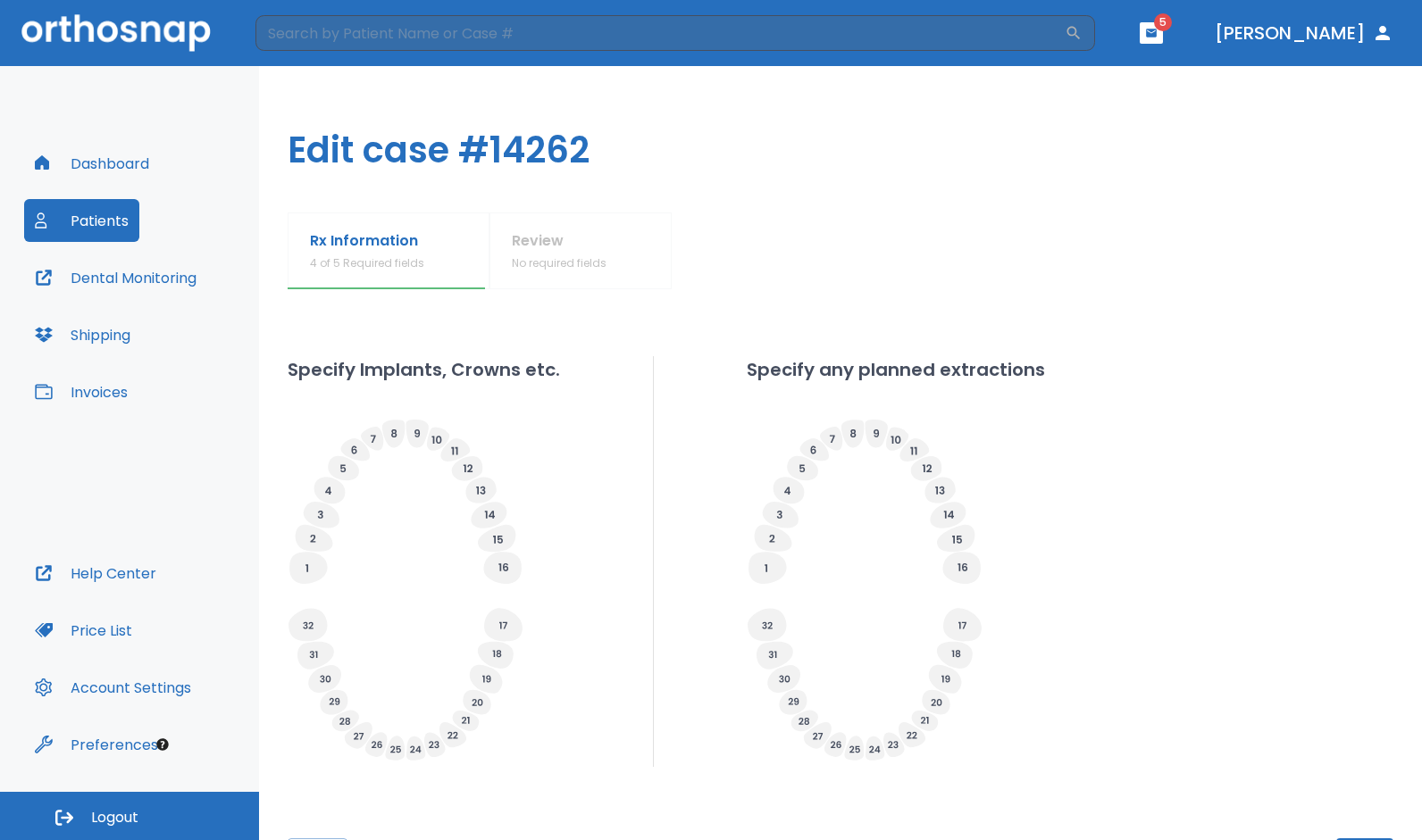
scroll to position [507, 0]
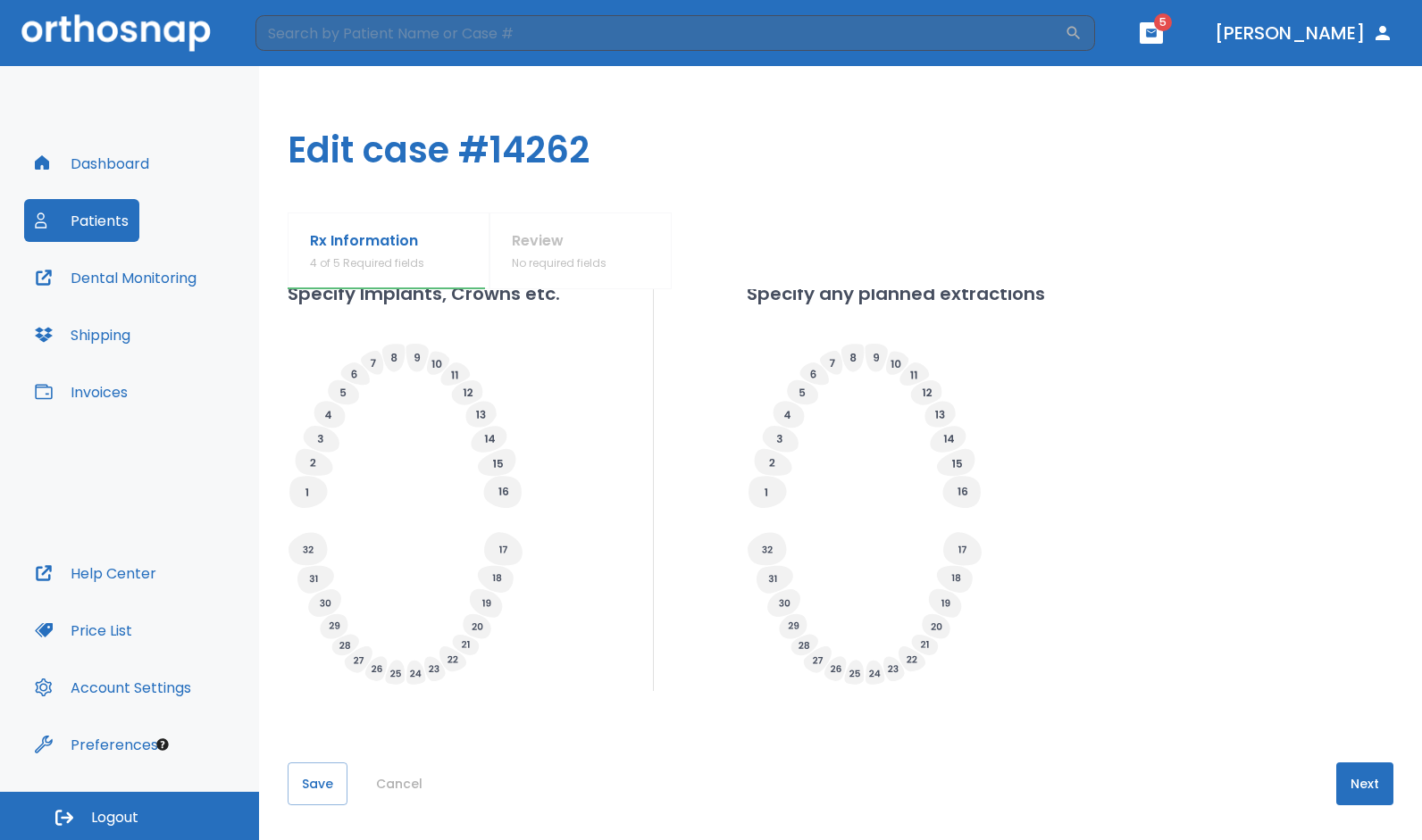
click at [1355, 780] on button "Next" at bounding box center [1364, 784] width 57 height 43
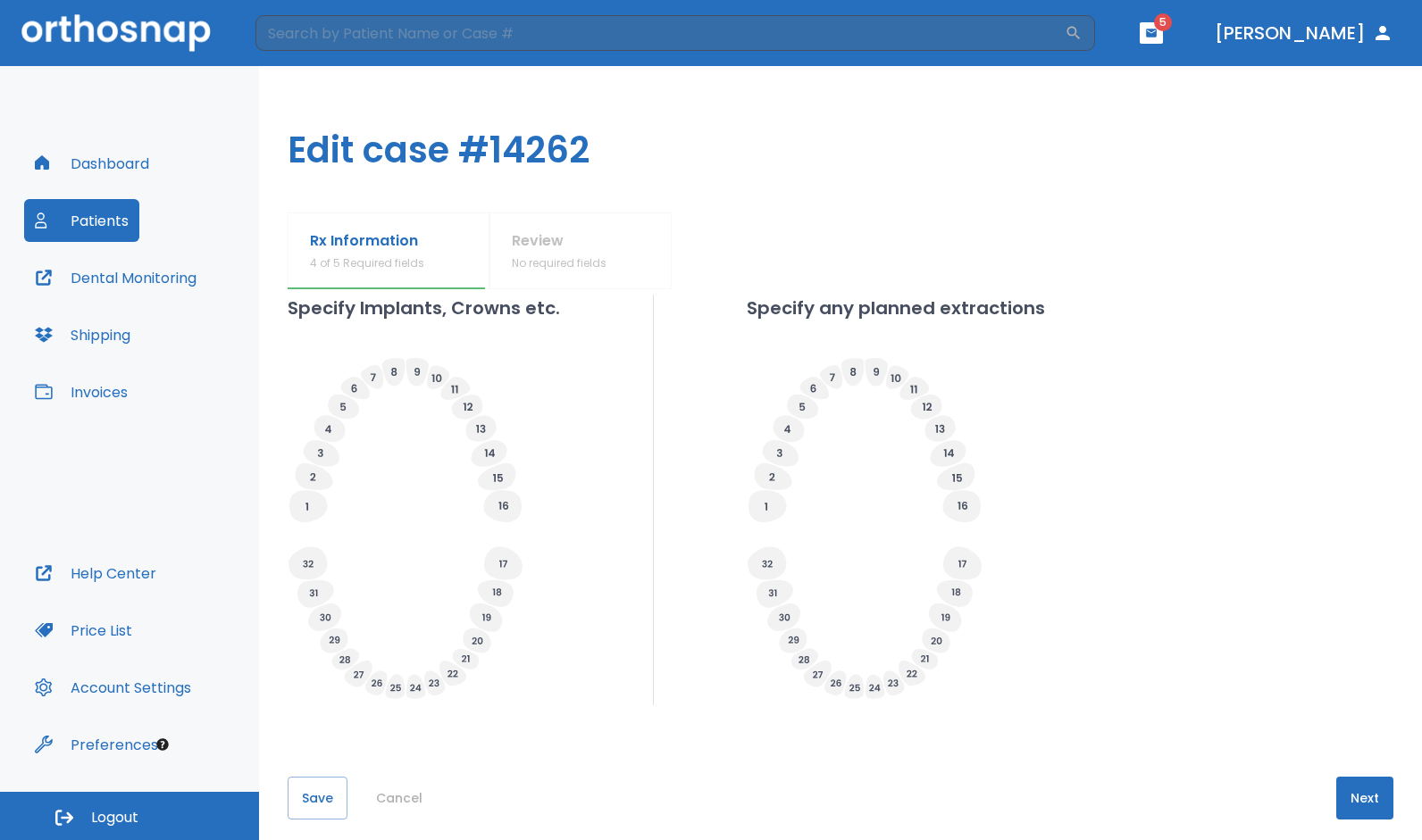
scroll to position [504, 0]
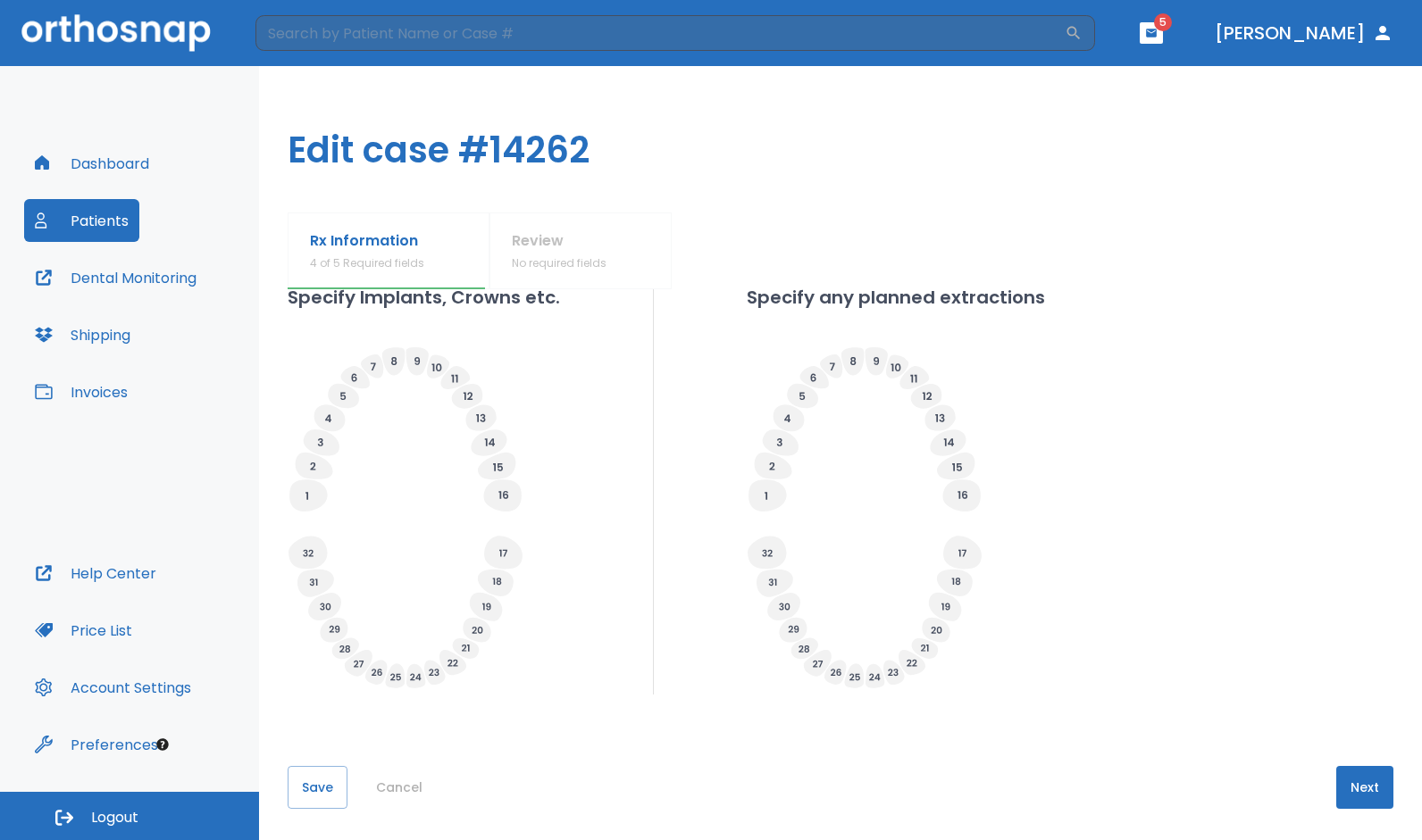
click at [392, 788] on button "Cancel" at bounding box center [399, 787] width 61 height 43
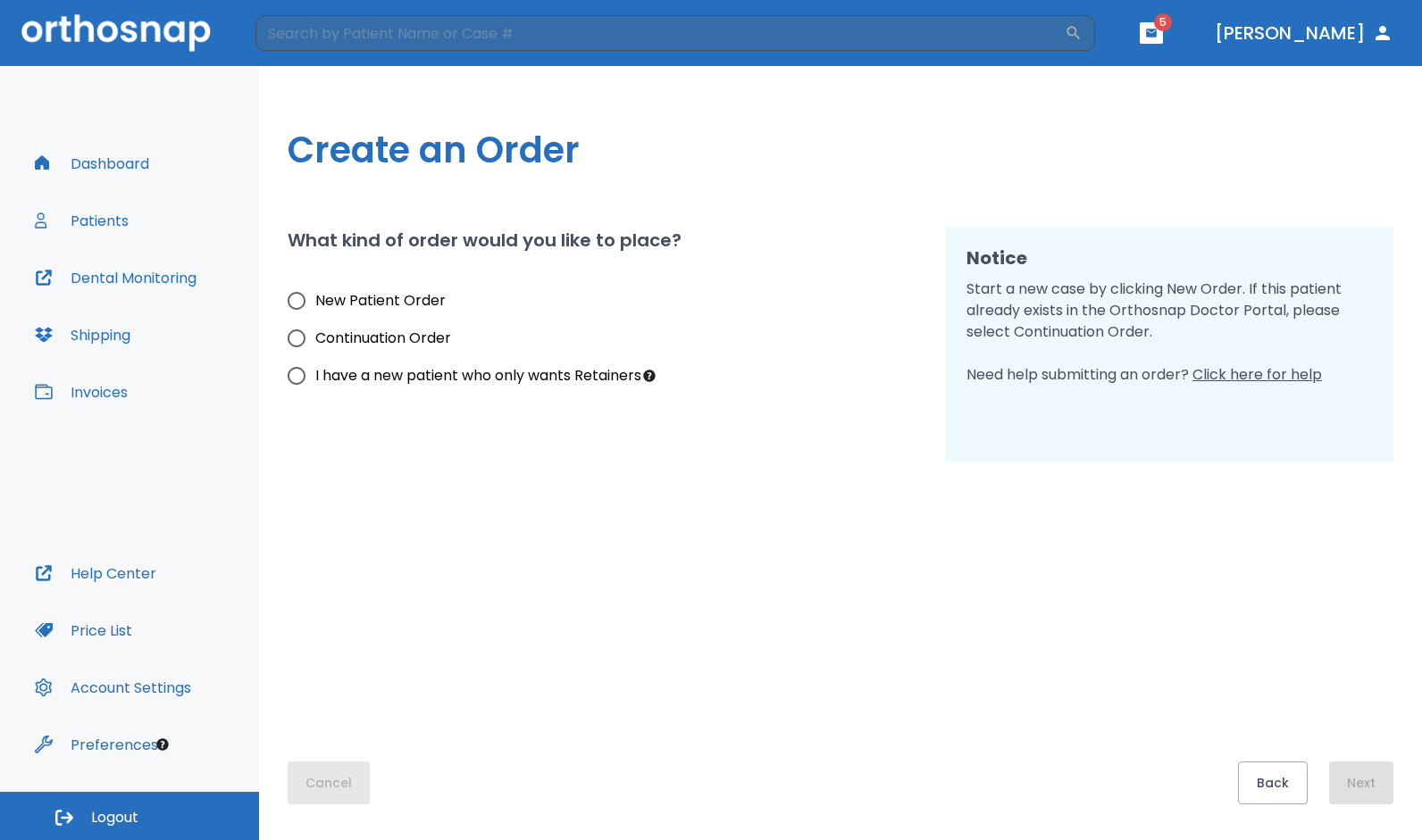
click at [332, 772] on button "Cancel" at bounding box center [329, 783] width 82 height 43
click at [331, 780] on button "Cancel" at bounding box center [329, 783] width 82 height 43
click at [104, 215] on button "Patients" at bounding box center [81, 220] width 115 height 43
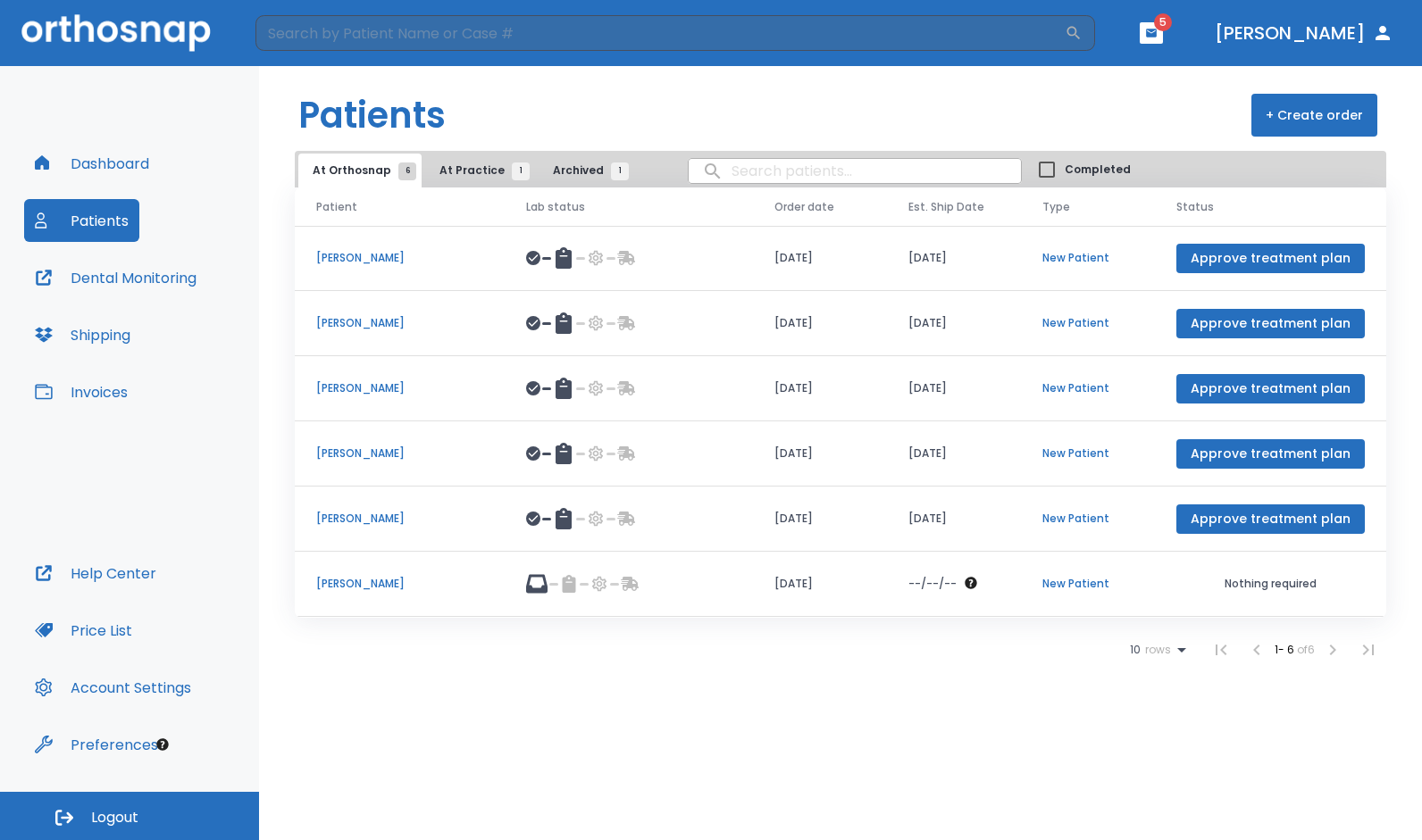
click at [363, 579] on p "[PERSON_NAME]" at bounding box center [399, 584] width 167 height 16
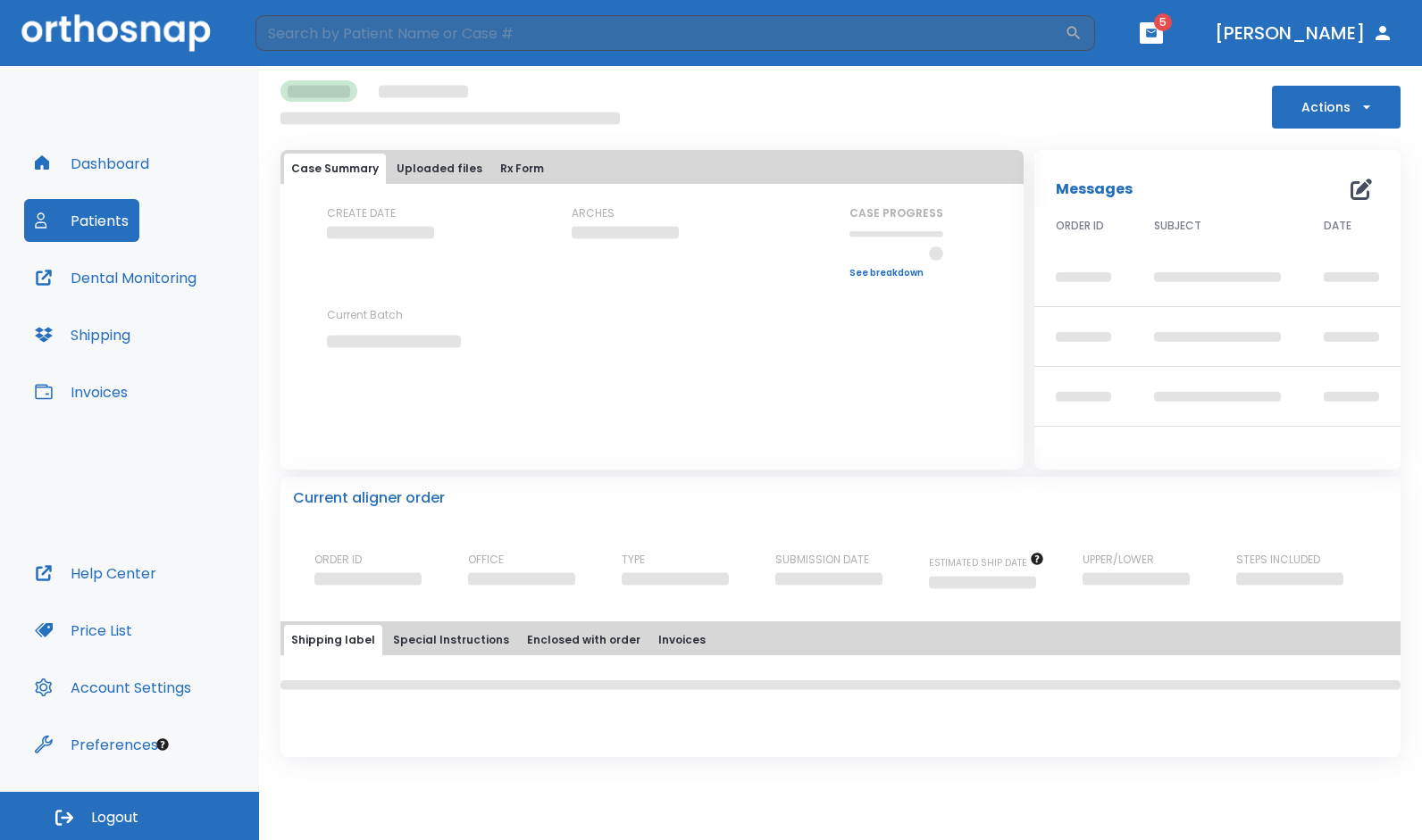
click at [1086, 93] on div "Actions" at bounding box center [840, 104] width 1120 height 48
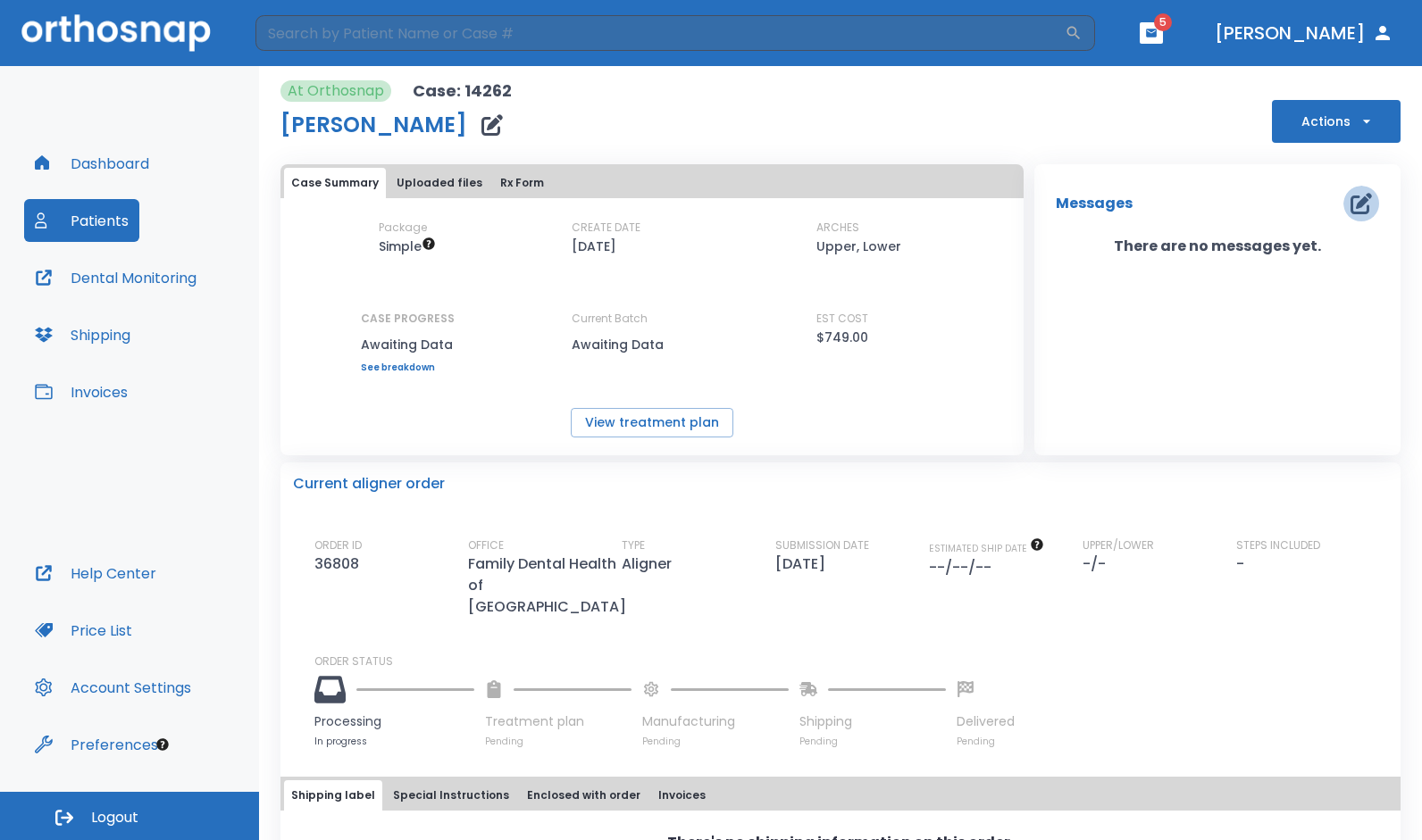
click at [1350, 204] on icon "button" at bounding box center [1360, 203] width 21 height 21
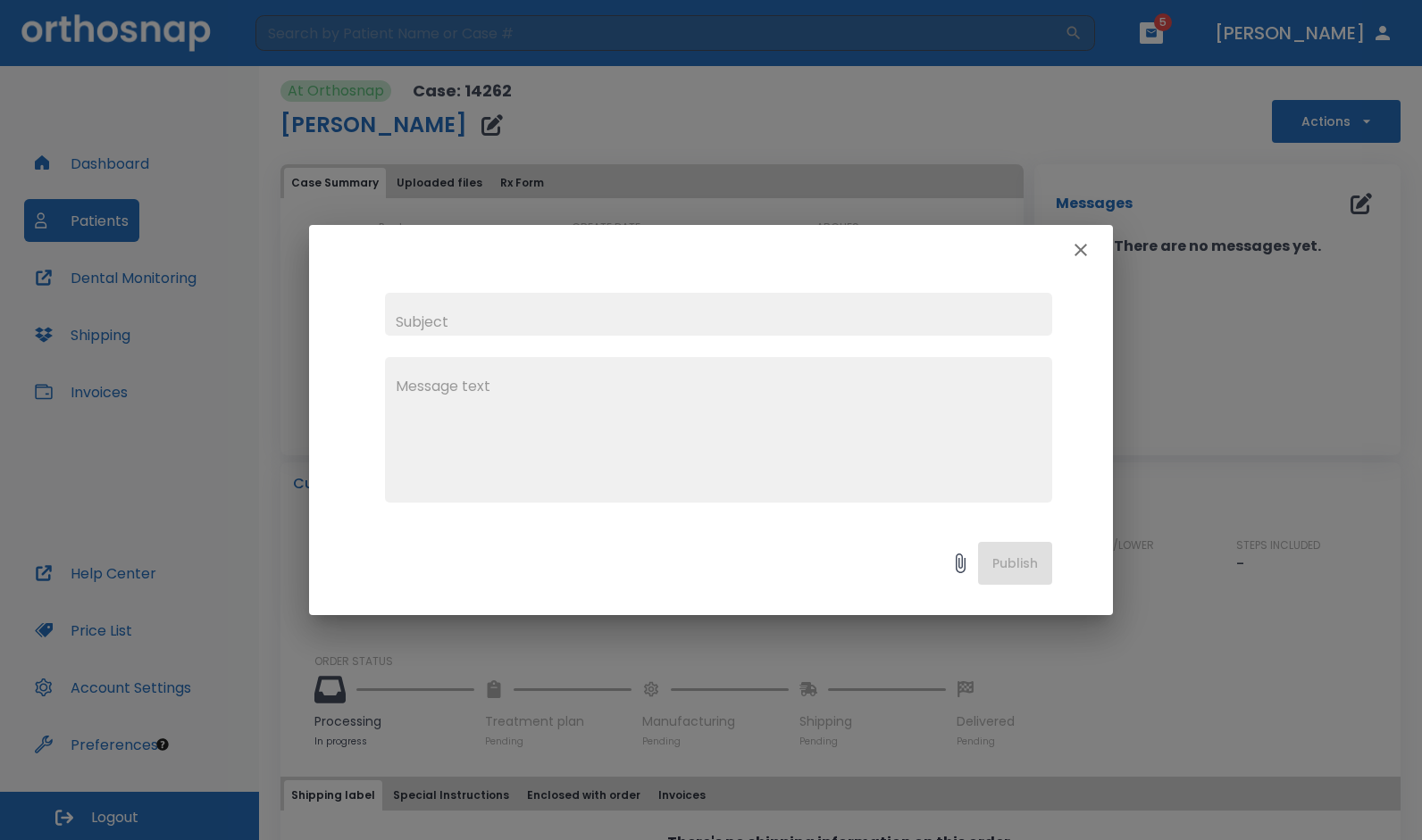
click at [516, 309] on input "text" at bounding box center [718, 314] width 667 height 43
type input "3D Smile animation"
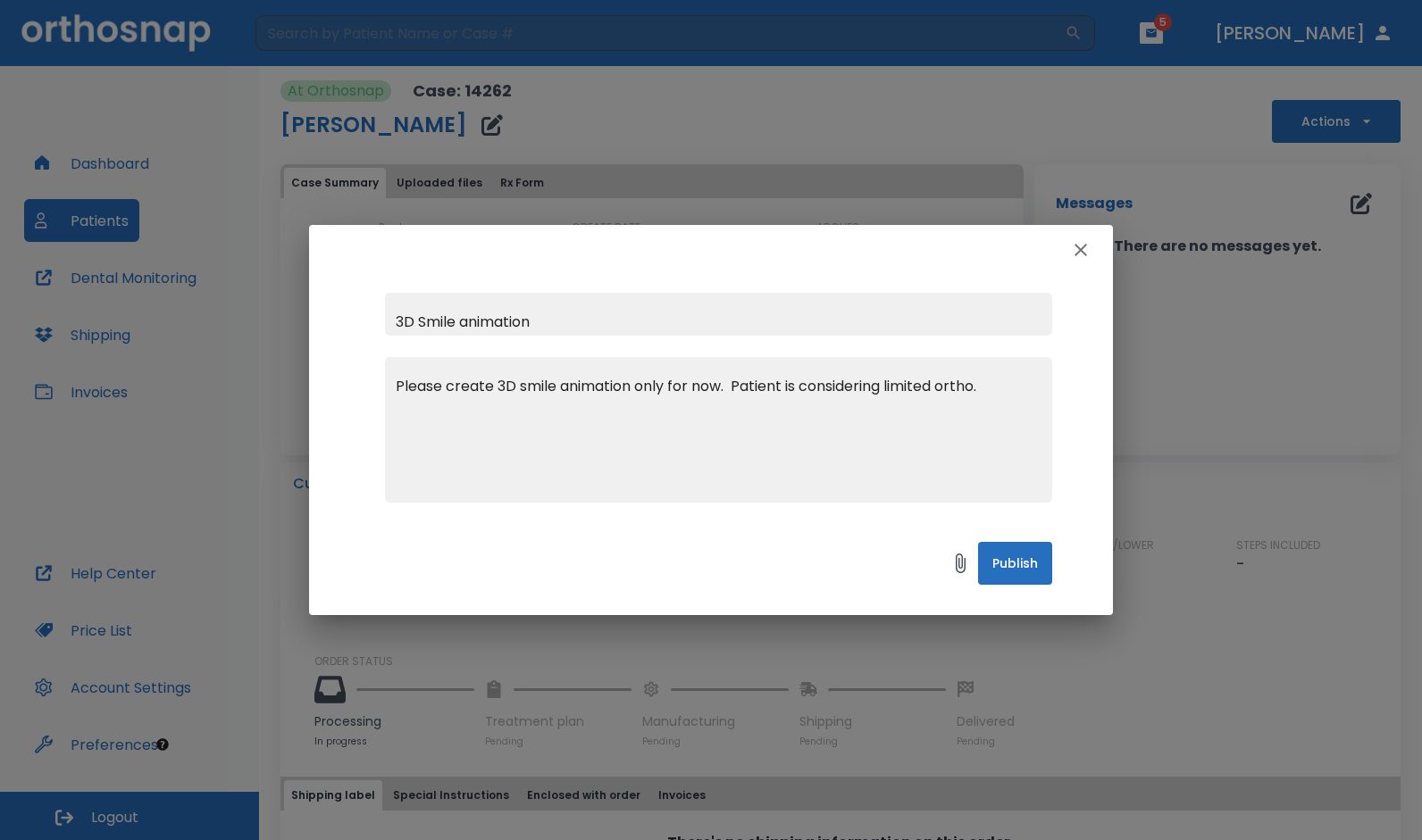
click at [394, 384] on div "Please create 3D smile animation only for now. Patient is considering limited o…" at bounding box center [718, 430] width 667 height 146
click at [413, 386] on textarea "Please create 3D smile animation only for now. Patient is considering limited o…" at bounding box center [719, 437] width 646 height 123
type textarea "[DATE] - Please create 3D smile animation only for now. Patient is considering …"
click at [1005, 563] on button "Publish" at bounding box center [1015, 563] width 74 height 43
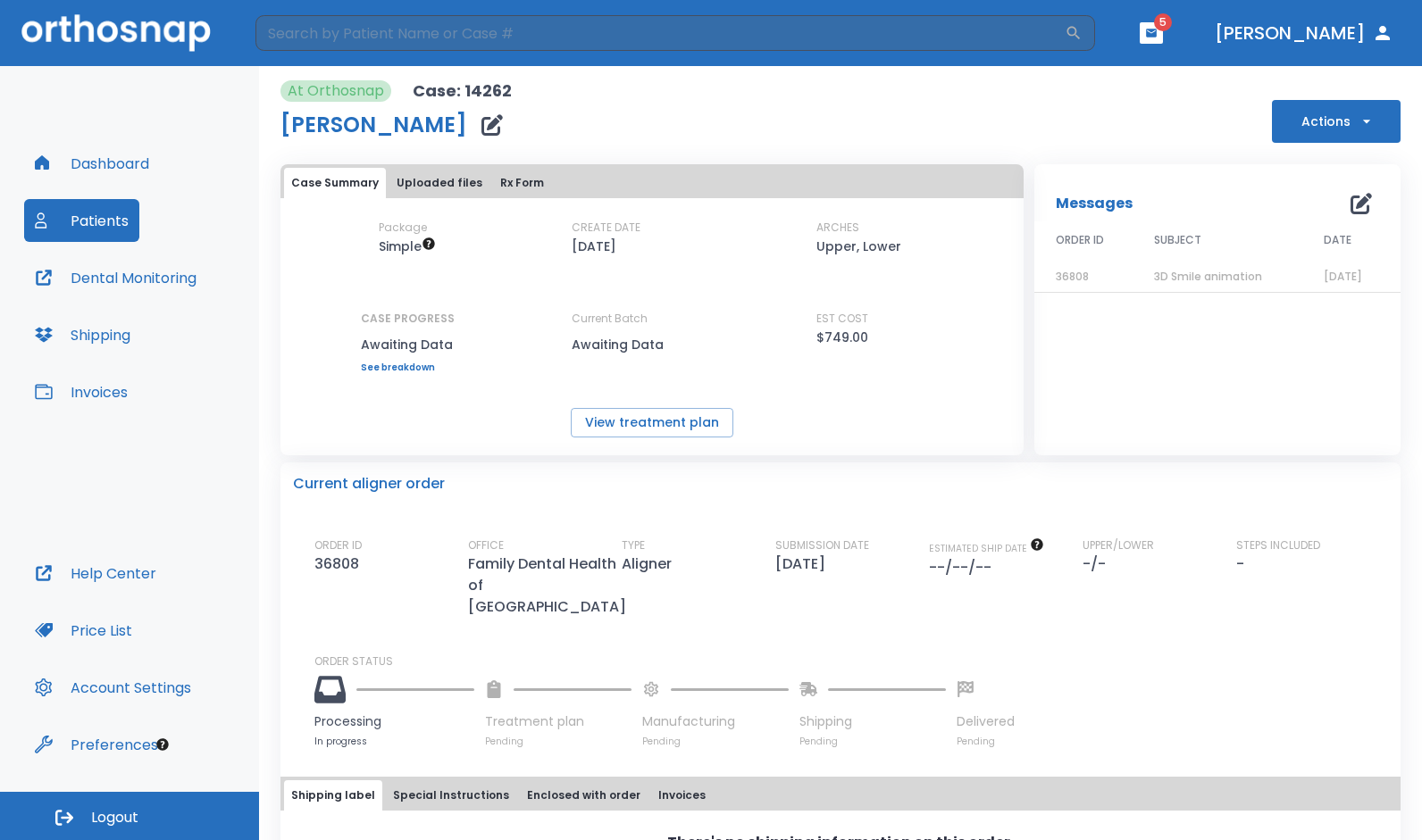
click at [1161, 383] on div "Messages 0 ORDER ID SUBJECT DATE 36808 3D Smile animation [DATE]" at bounding box center [1217, 309] width 366 height 291
